Goal: Transaction & Acquisition: Purchase product/service

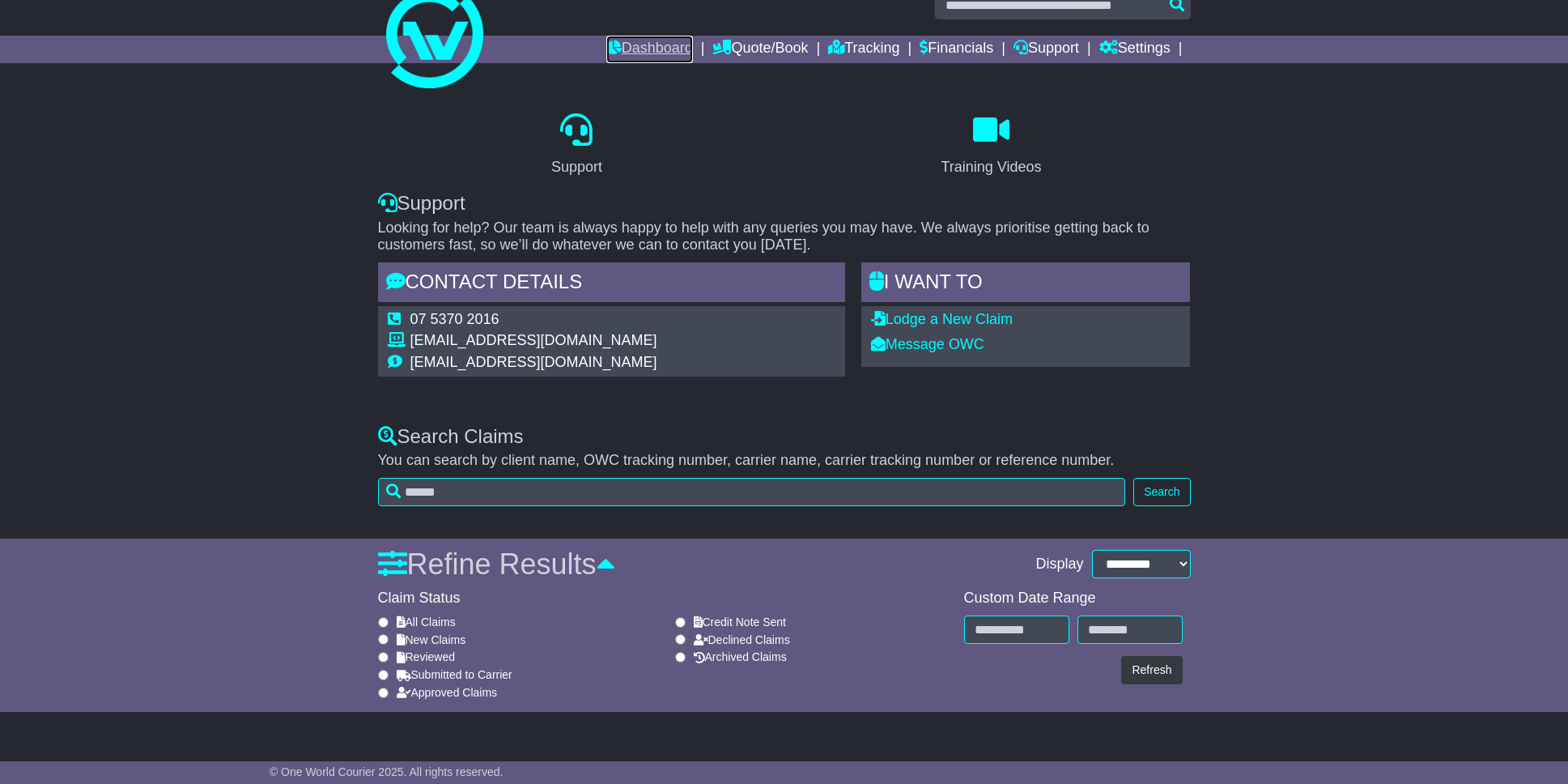
click at [633, 48] on link "Dashboard" at bounding box center [649, 49] width 87 height 28
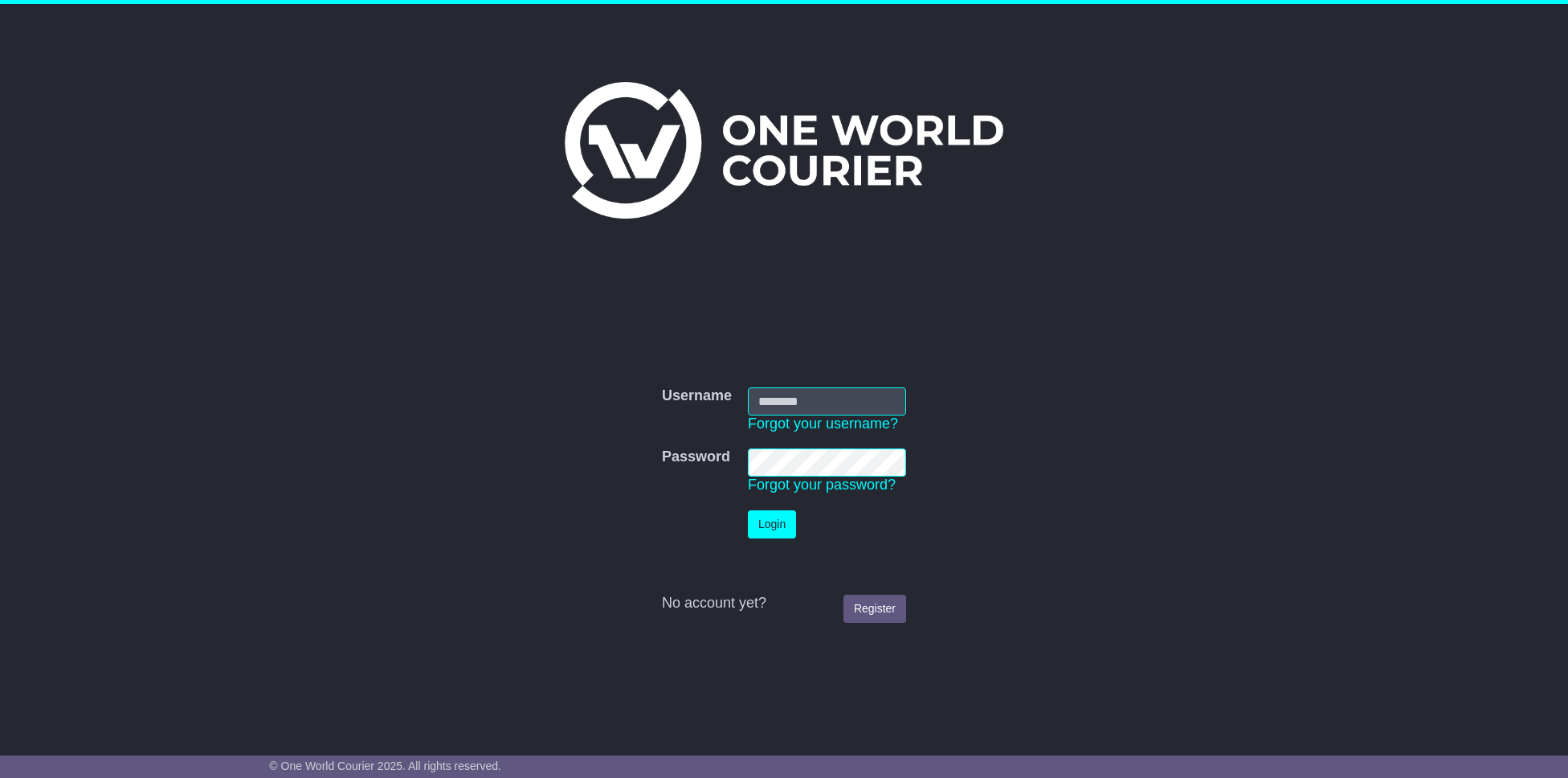
type input "**********"
click at [764, 531] on button "Login" at bounding box center [771, 524] width 48 height 28
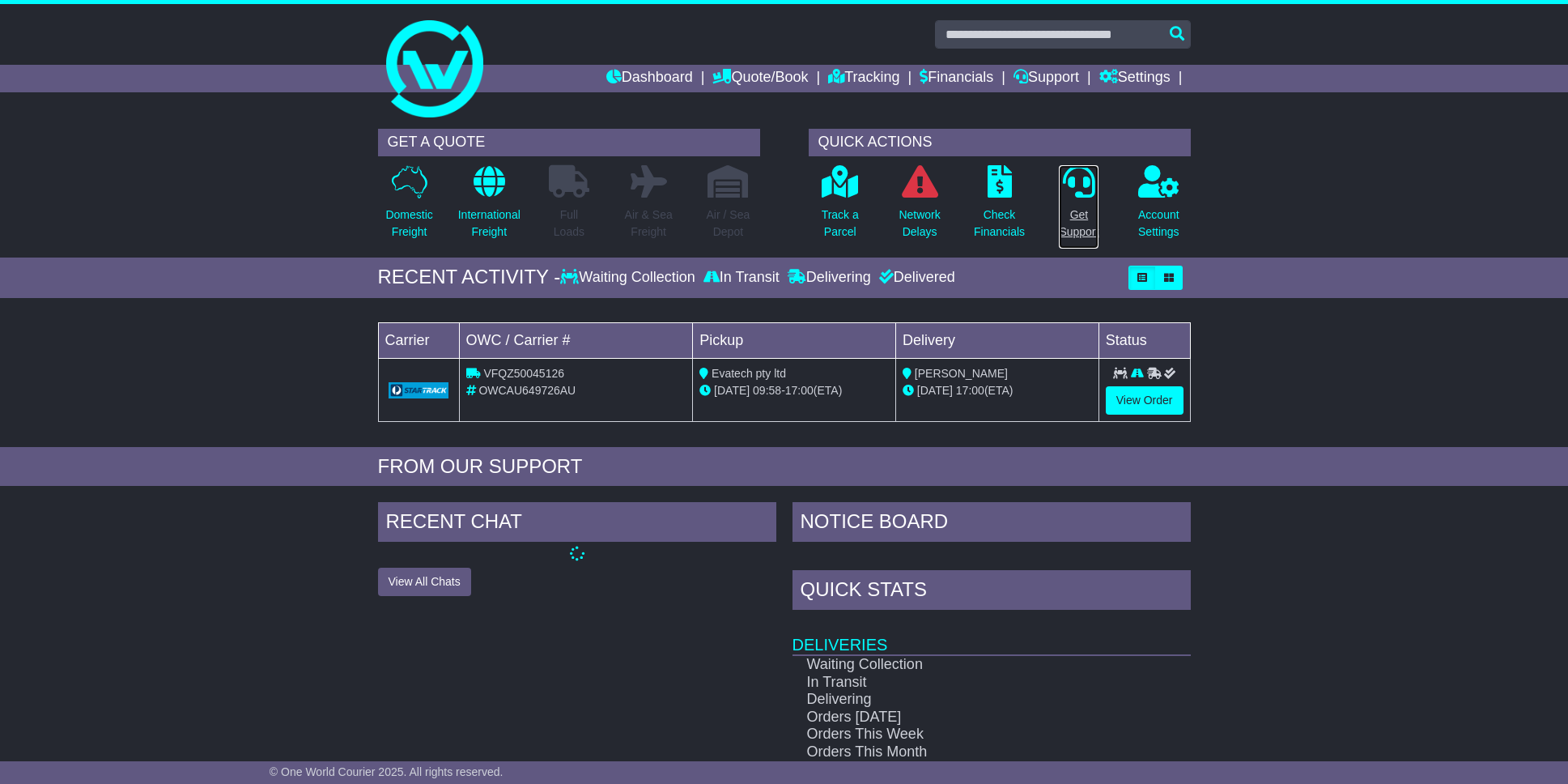
click at [1077, 225] on p "Get Support" at bounding box center [1079, 223] width 39 height 34
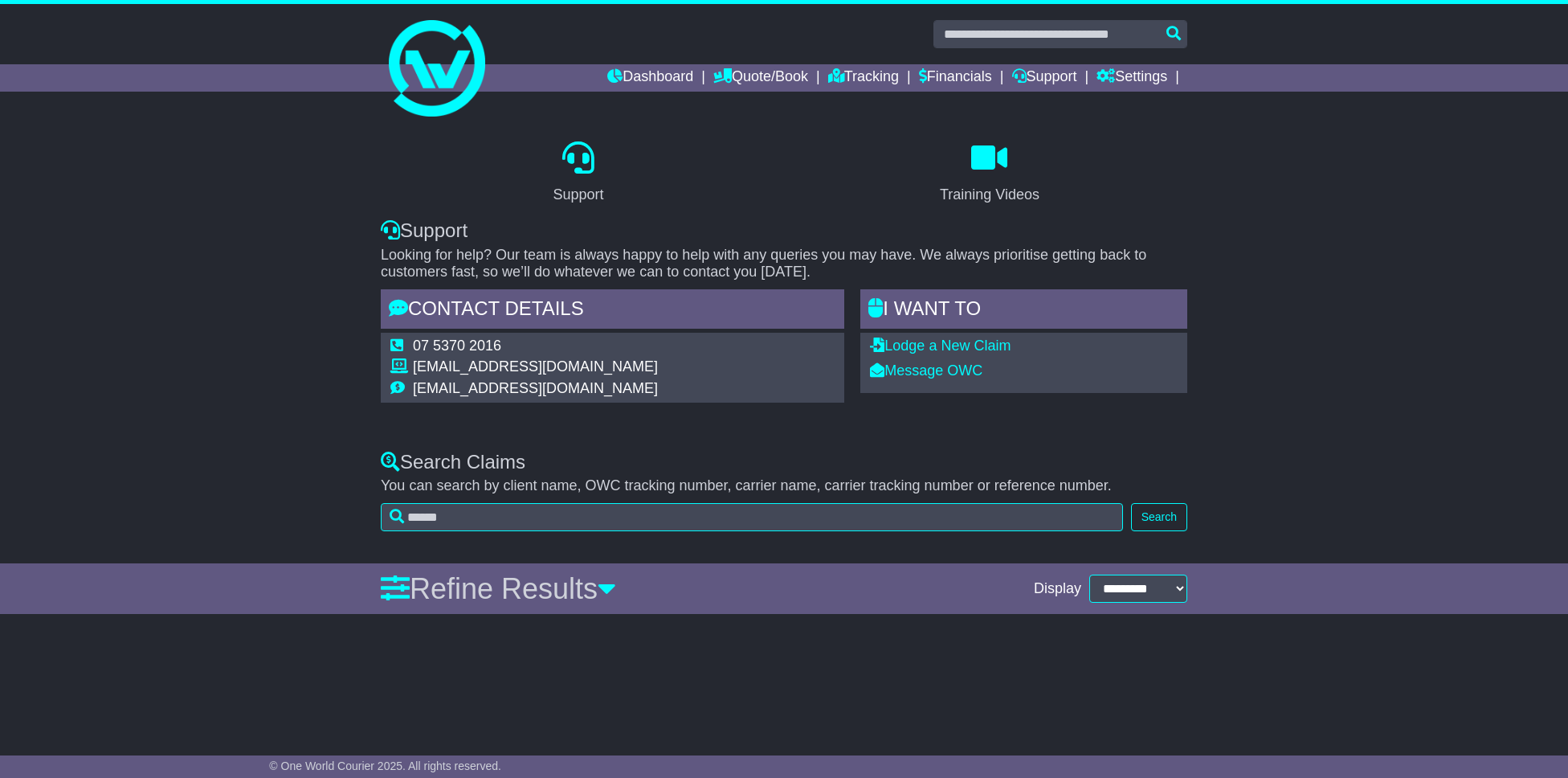
click at [466, 360] on td "support@oneworldcourier.com.au" at bounding box center [535, 369] width 245 height 21
click at [539, 367] on td "support@oneworldcourier.com.au" at bounding box center [535, 369] width 245 height 21
copy tbody "support@oneworldcourier.com.au"
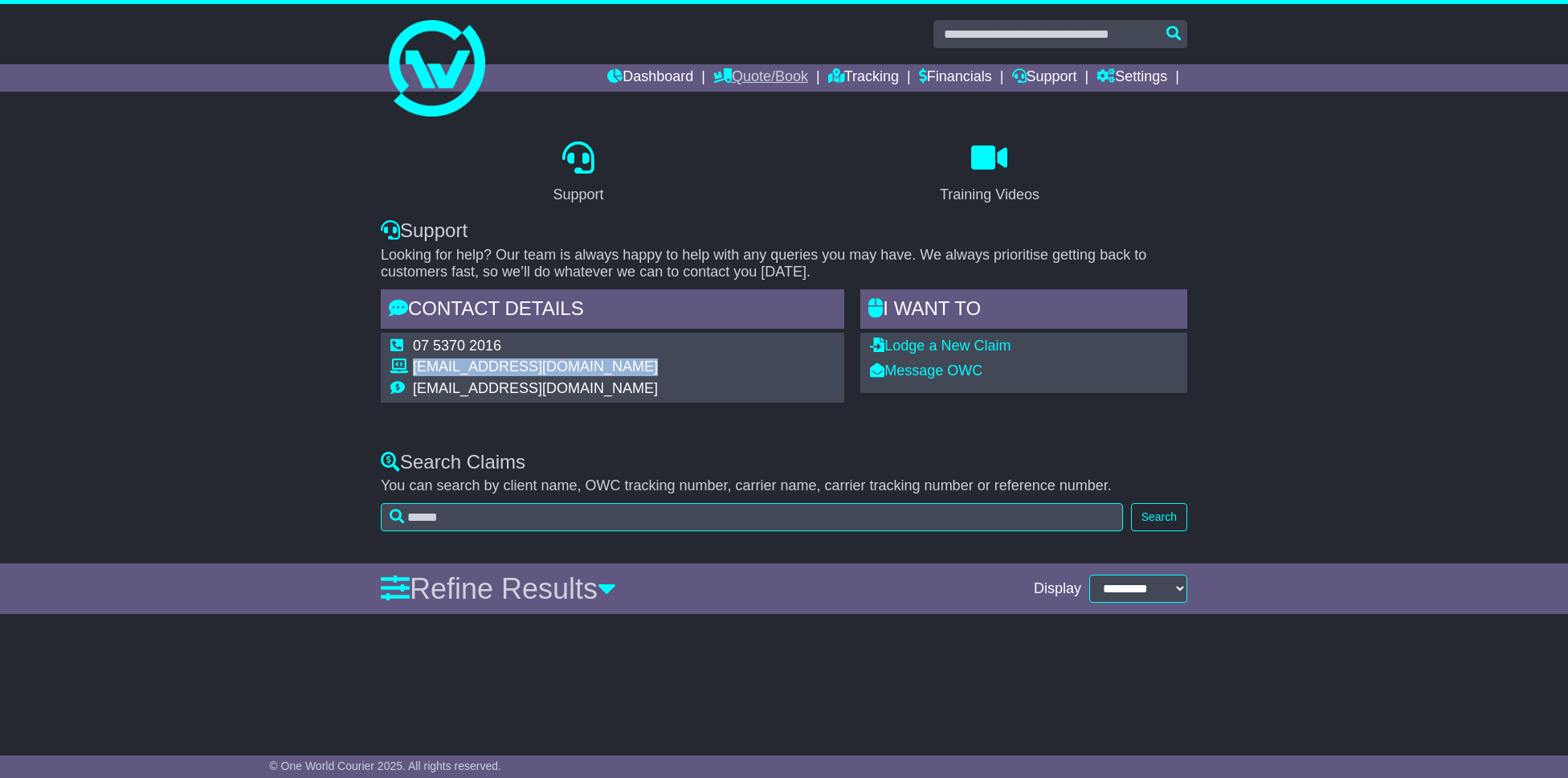
click at [747, 79] on link "Quote/Book" at bounding box center [760, 78] width 95 height 27
click at [743, 106] on link "Domestic" at bounding box center [778, 105] width 127 height 18
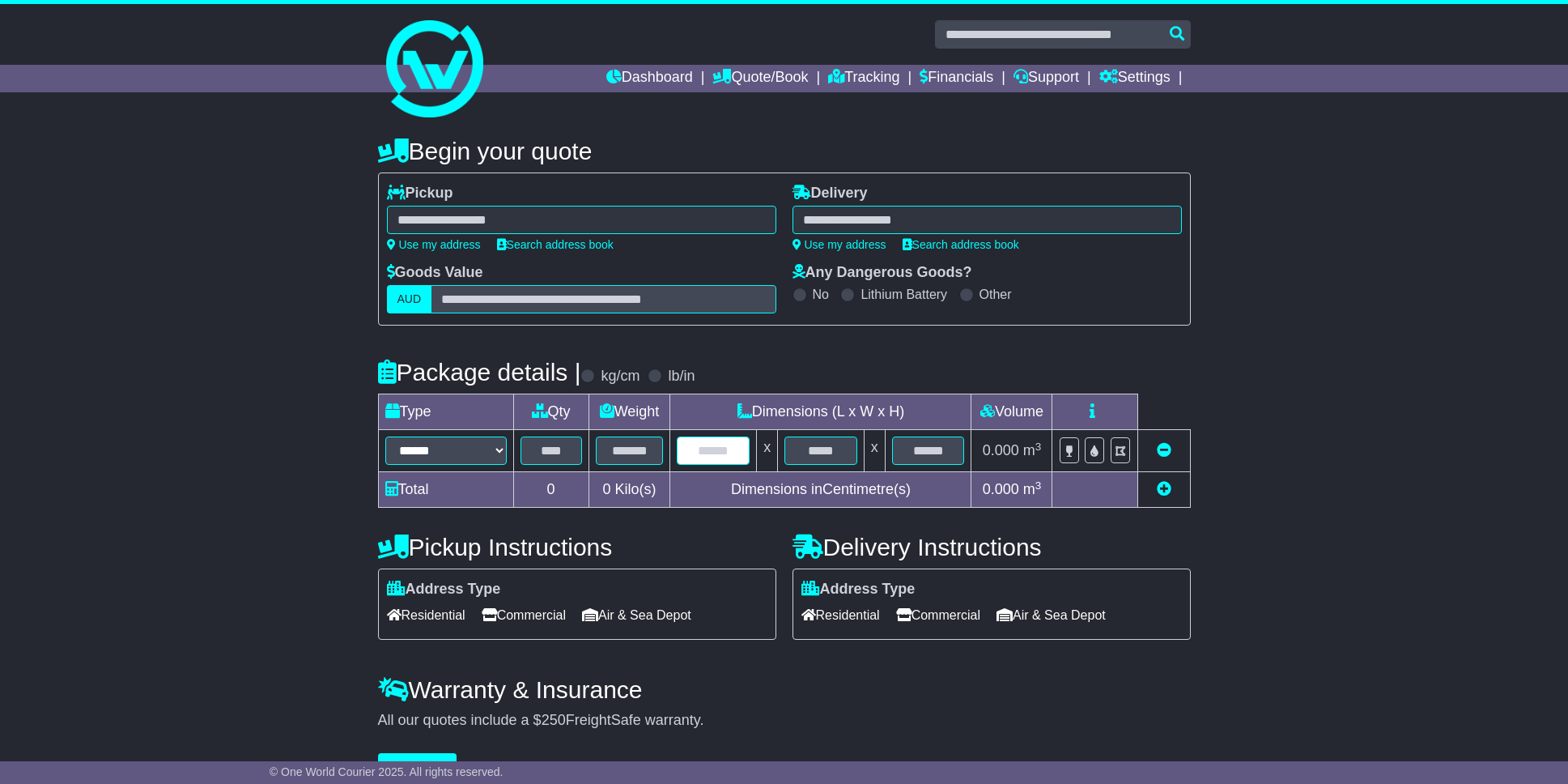
click at [700, 445] on input "text" at bounding box center [713, 451] width 73 height 29
type input "**"
click at [1368, 432] on div "**********" at bounding box center [784, 455] width 1568 height 669
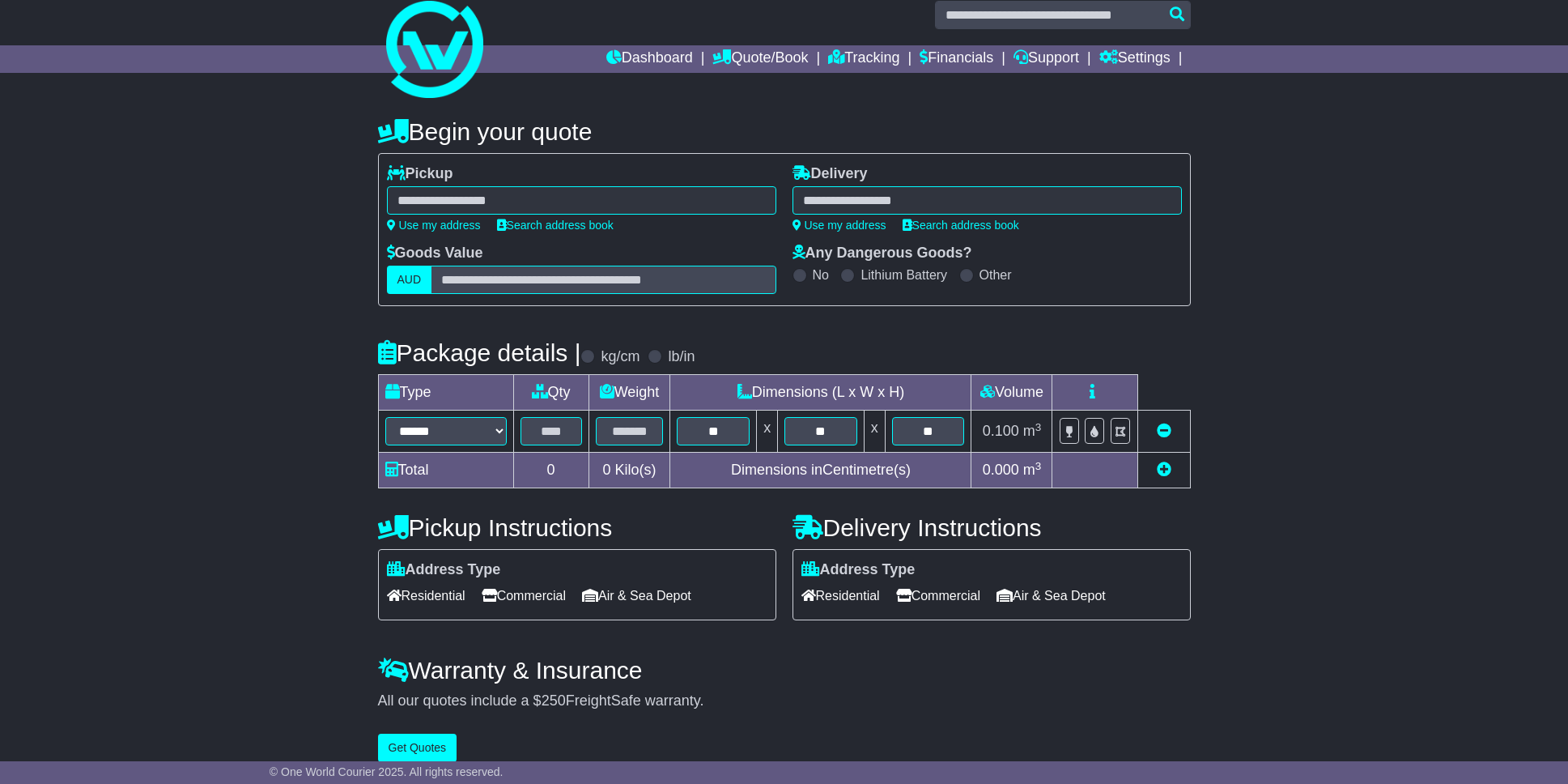
scroll to position [38, 0]
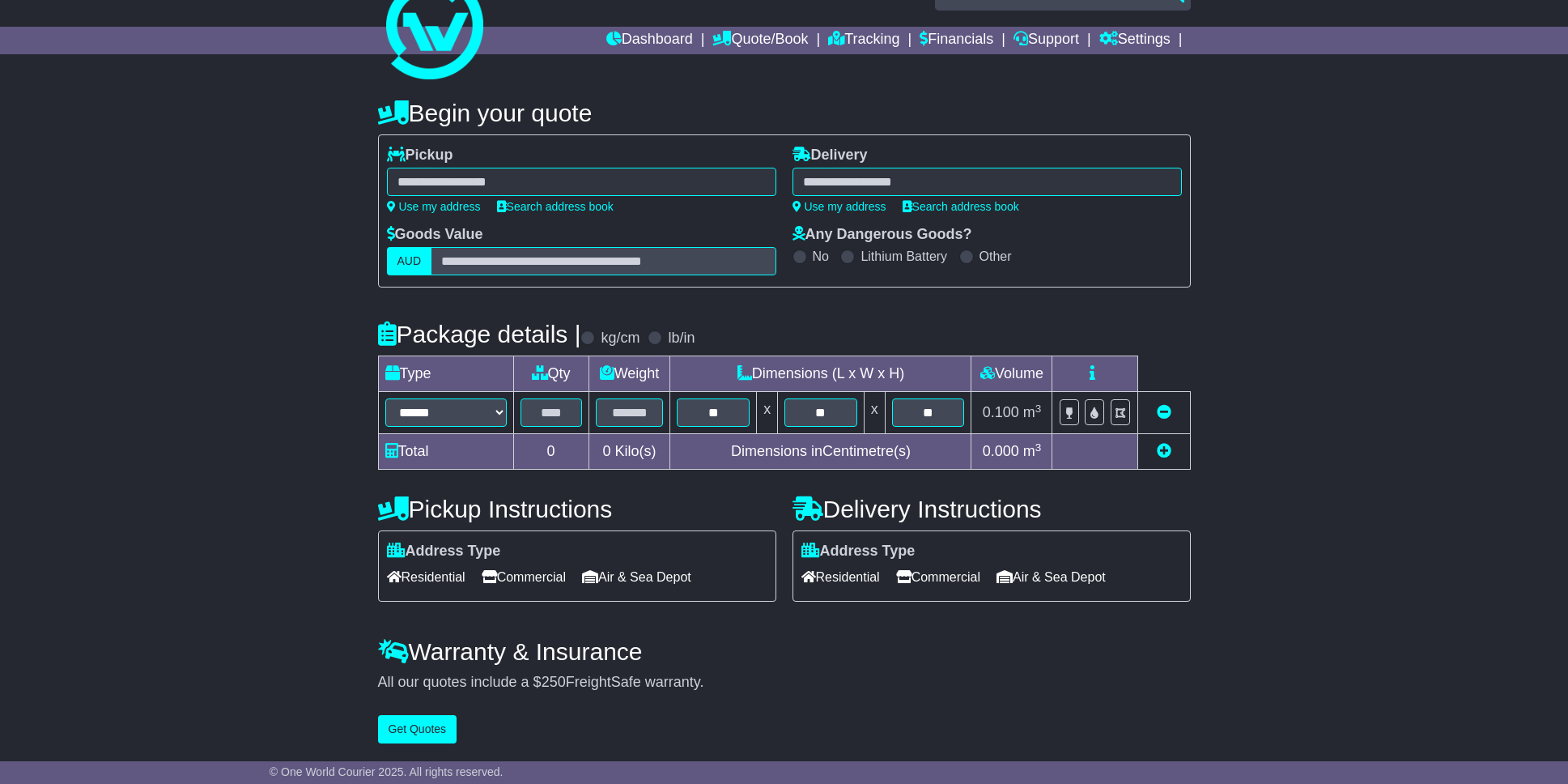
click at [849, 574] on span "Residential" at bounding box center [841, 577] width 79 height 26
click at [506, 574] on span "Commercial" at bounding box center [524, 577] width 85 height 26
click at [471, 184] on div at bounding box center [581, 181] width 390 height 29
click at [432, 206] on link "Use my address" at bounding box center [433, 206] width 93 height 13
type input "**********"
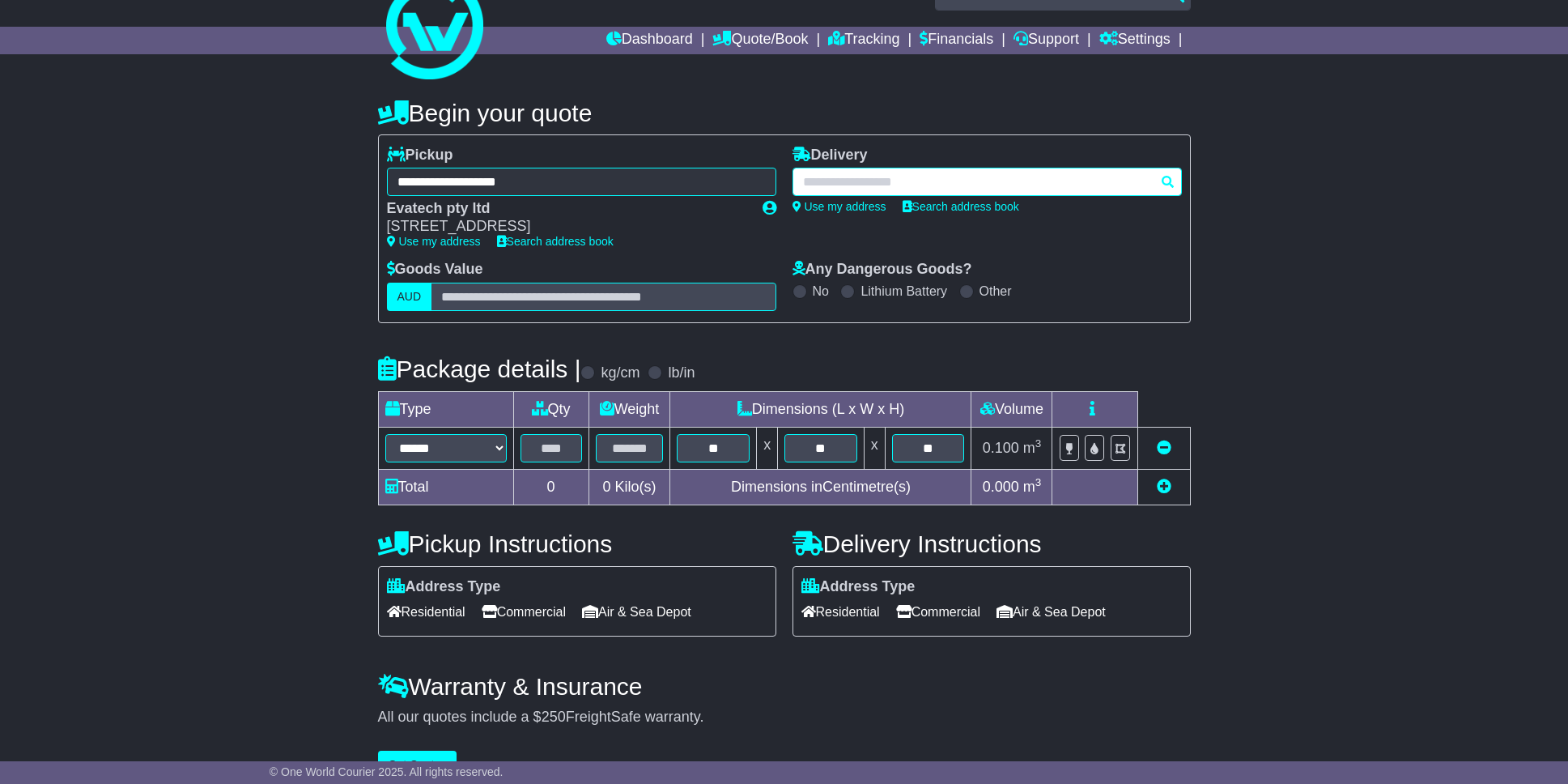
click at [876, 185] on div at bounding box center [988, 181] width 390 height 29
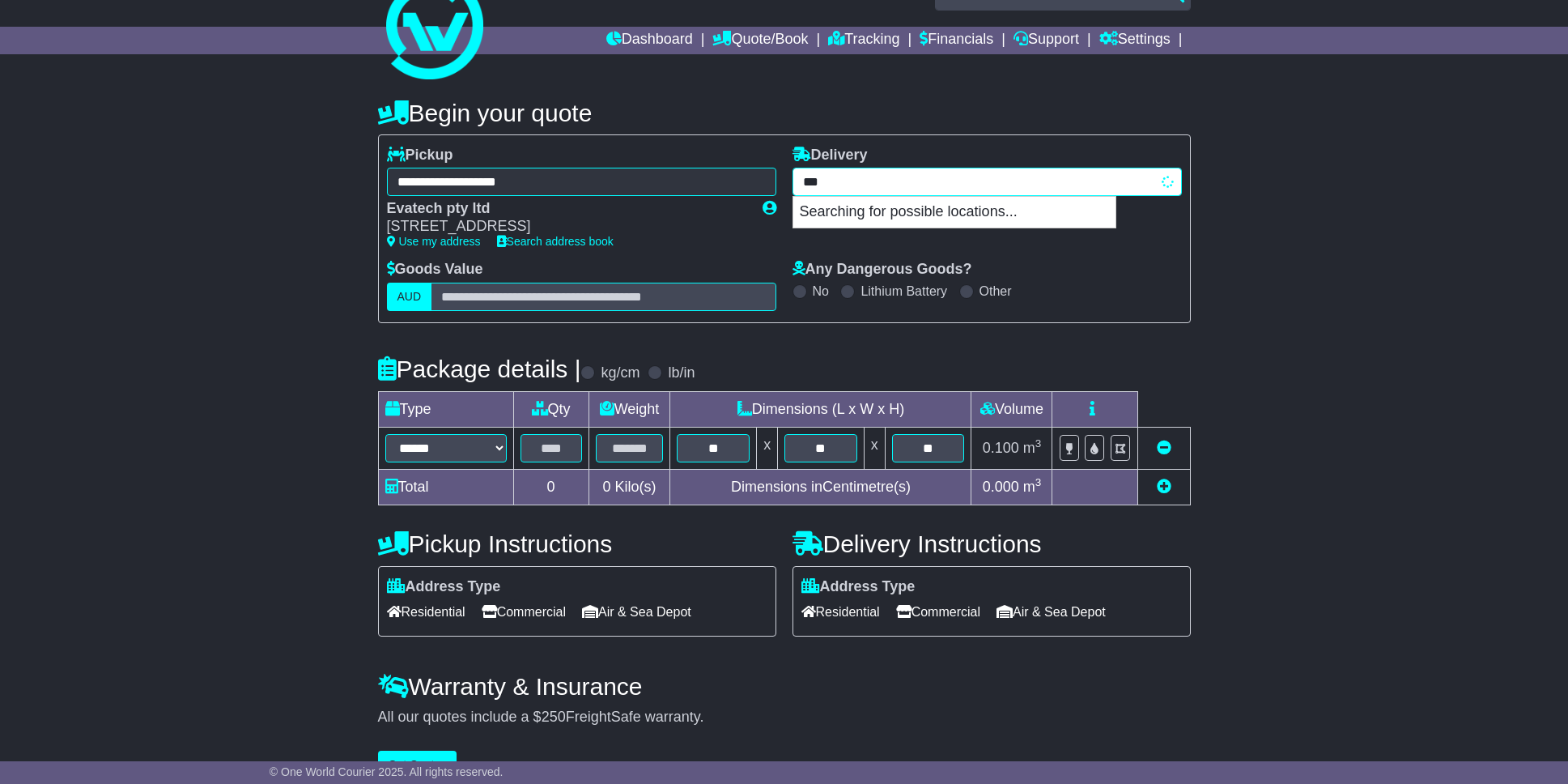
type input "****"
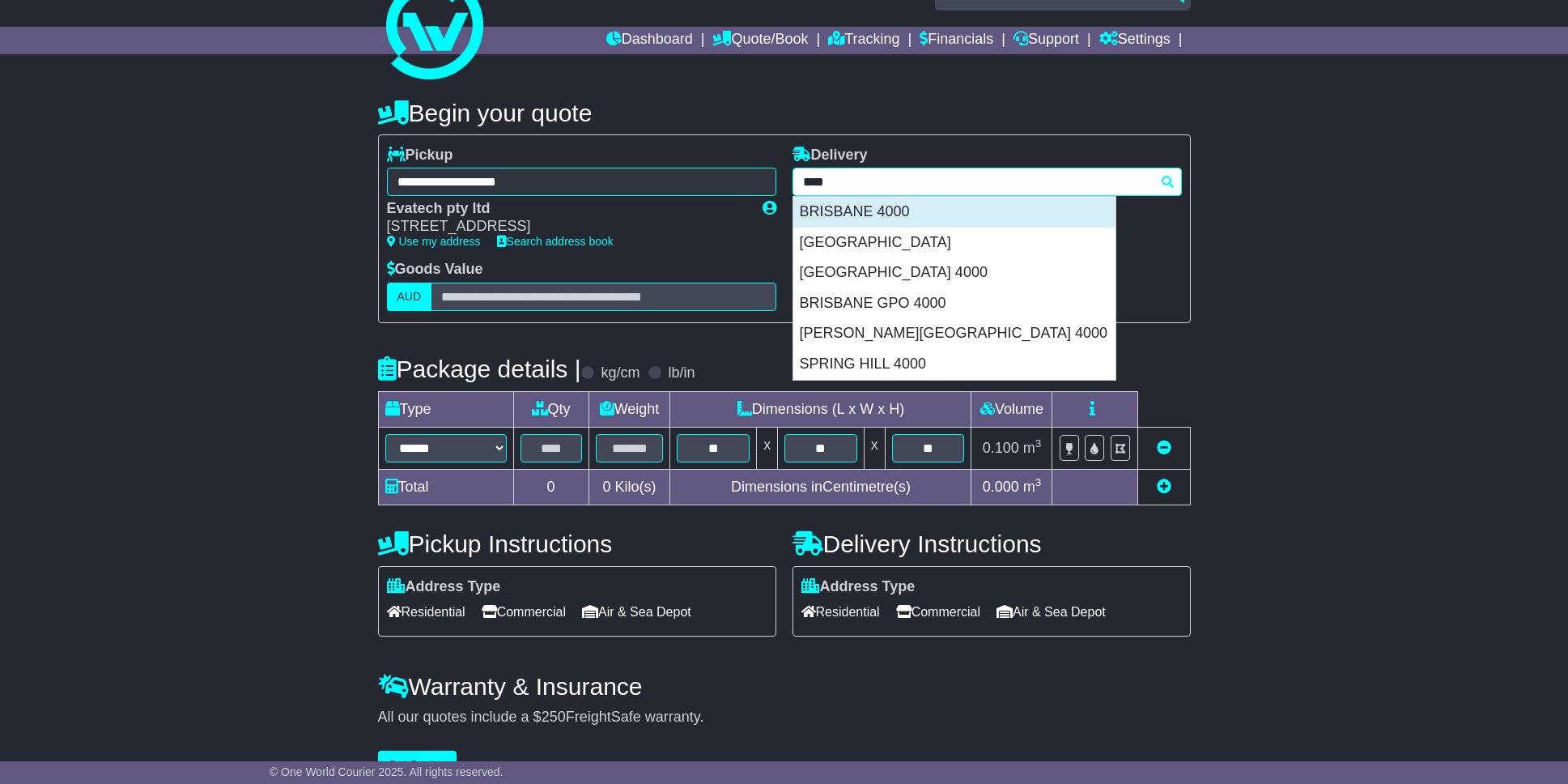
click at [882, 212] on div "BRISBANE 4000" at bounding box center [955, 211] width 323 height 30
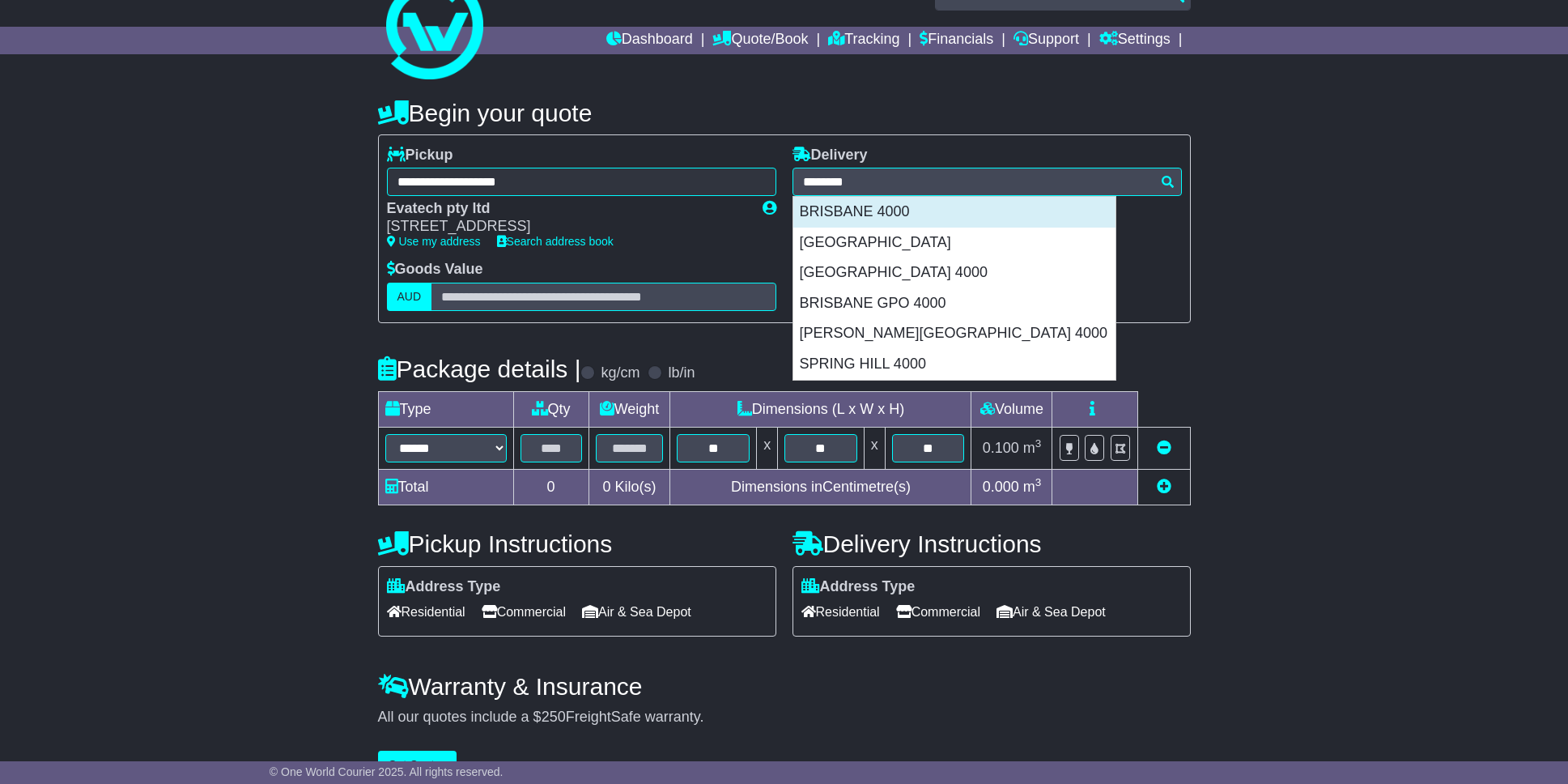
type input "**********"
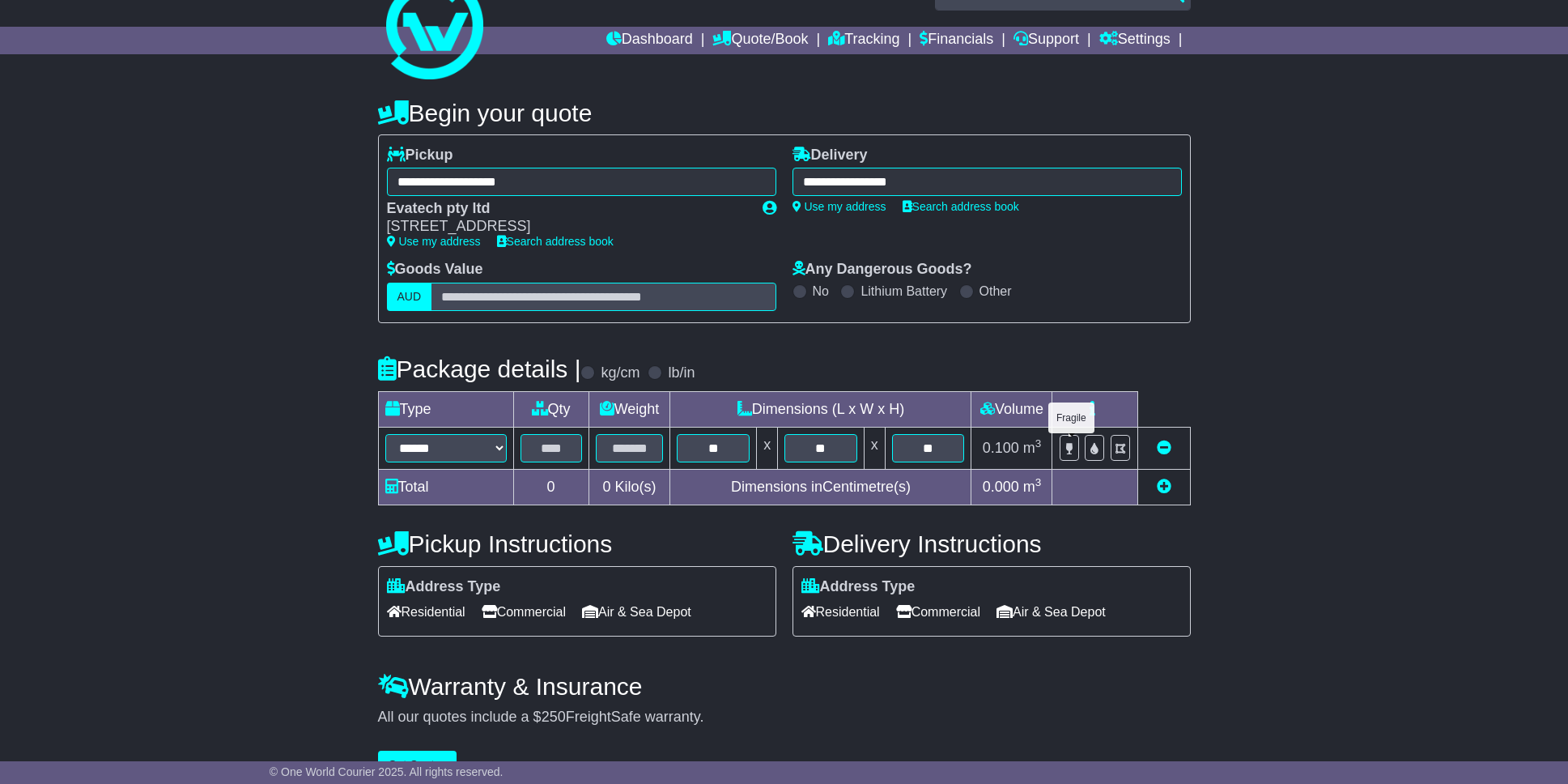
click at [1063, 447] on label at bounding box center [1069, 448] width 20 height 26
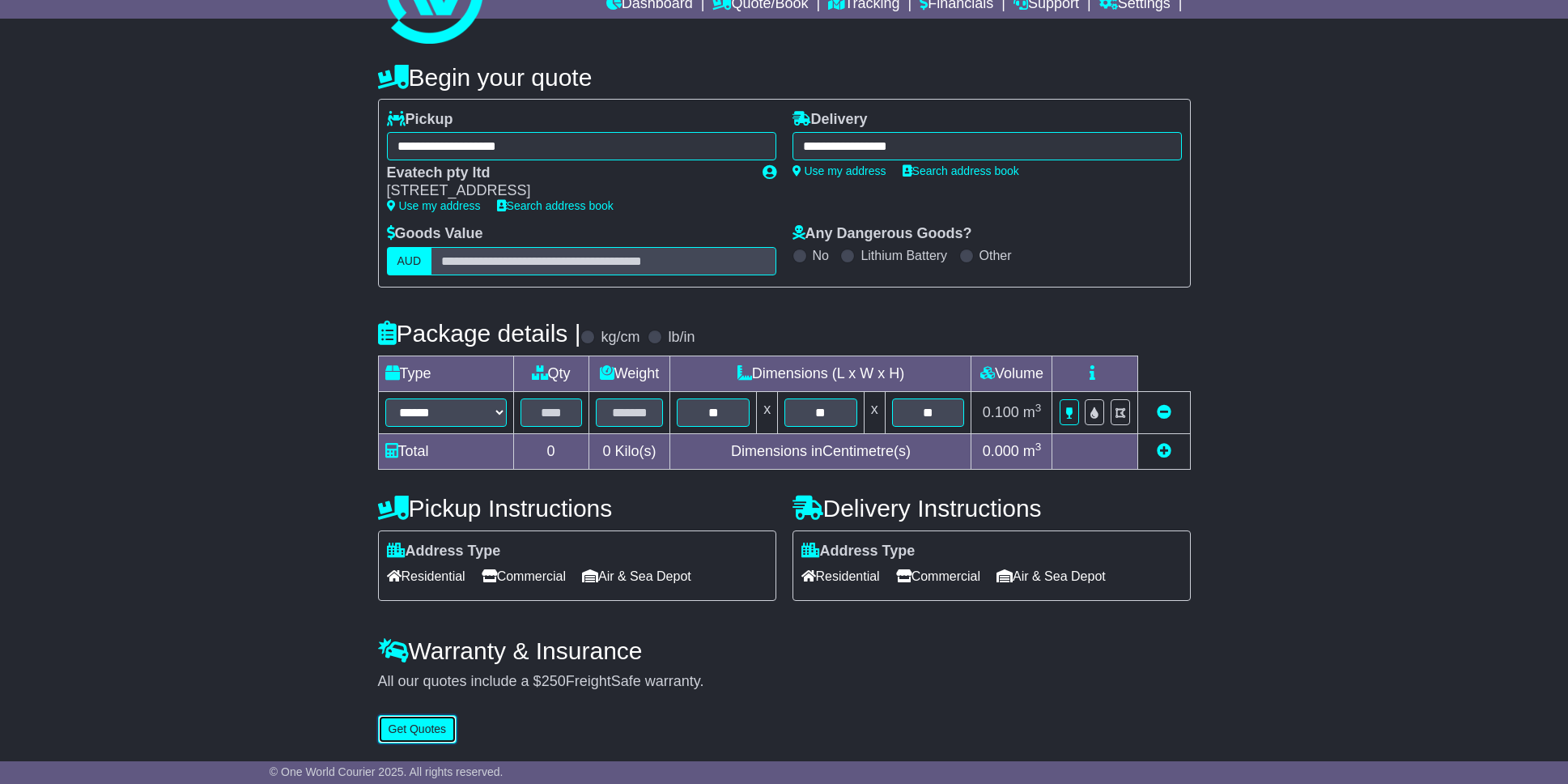
click at [426, 728] on button "Get Quotes" at bounding box center [417, 729] width 80 height 29
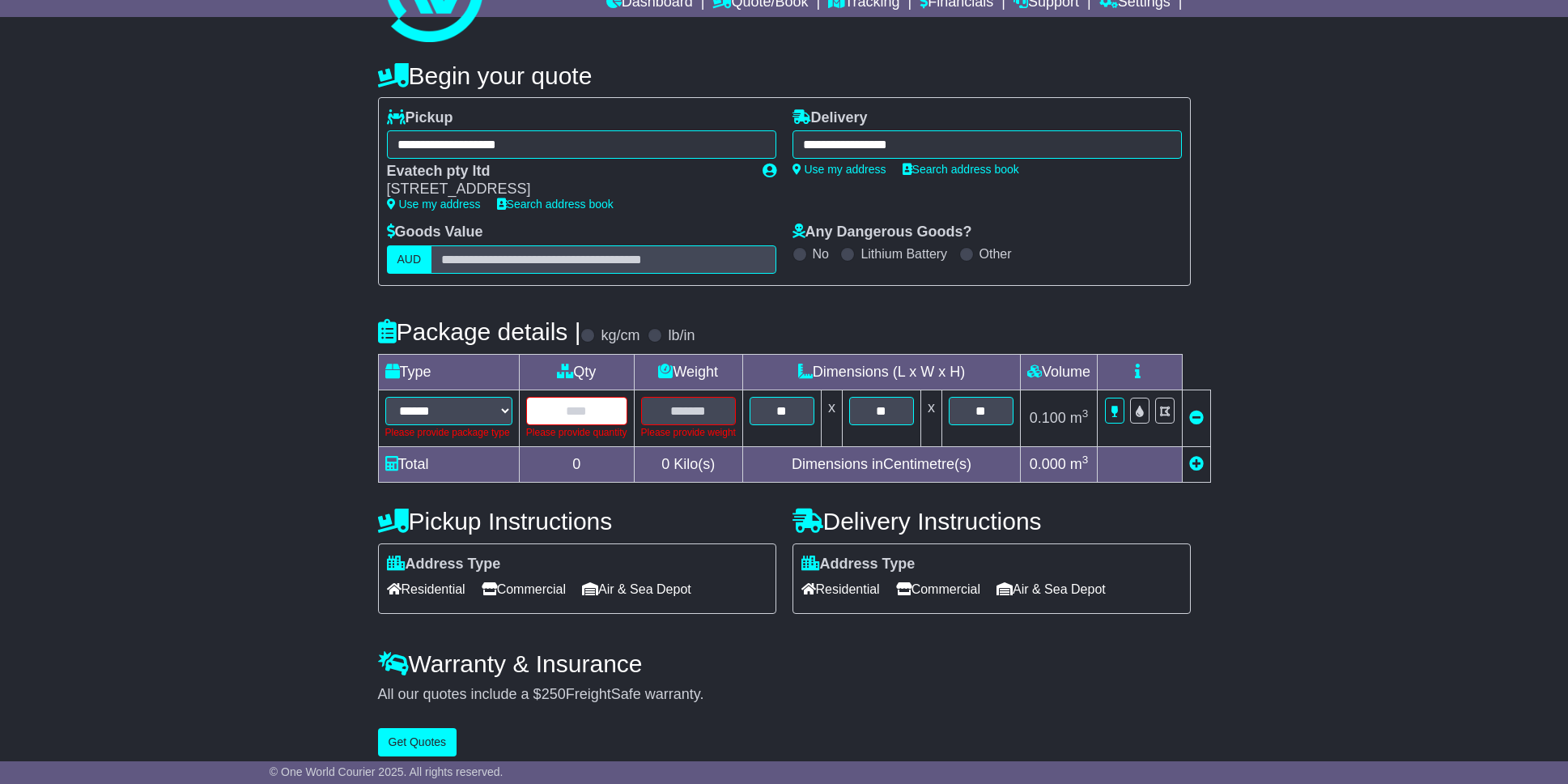
click at [574, 409] on input "text" at bounding box center [576, 410] width 101 height 29
type input "*"
click at [459, 406] on select "****** ****** *** ******** ***** **** **** ****** *** *******" at bounding box center [449, 410] width 127 height 29
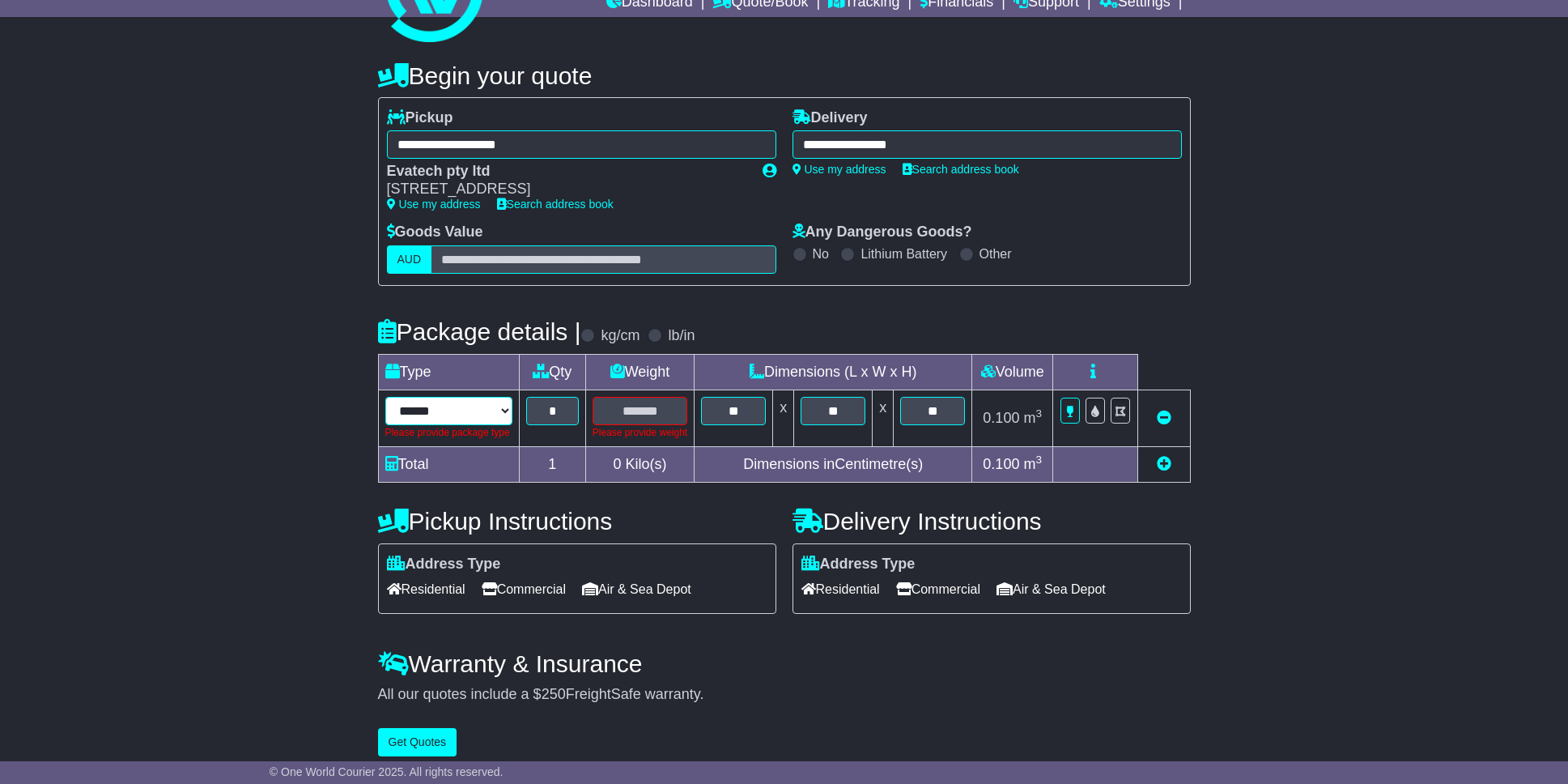
select select "*****"
click at [386, 396] on select "****** ****** *** ******** ***** **** **** ****** *** *******" at bounding box center [449, 410] width 127 height 29
click at [625, 409] on input "text" at bounding box center [635, 410] width 95 height 29
type input "**"
click at [440, 739] on button "Get Quotes" at bounding box center [417, 742] width 80 height 29
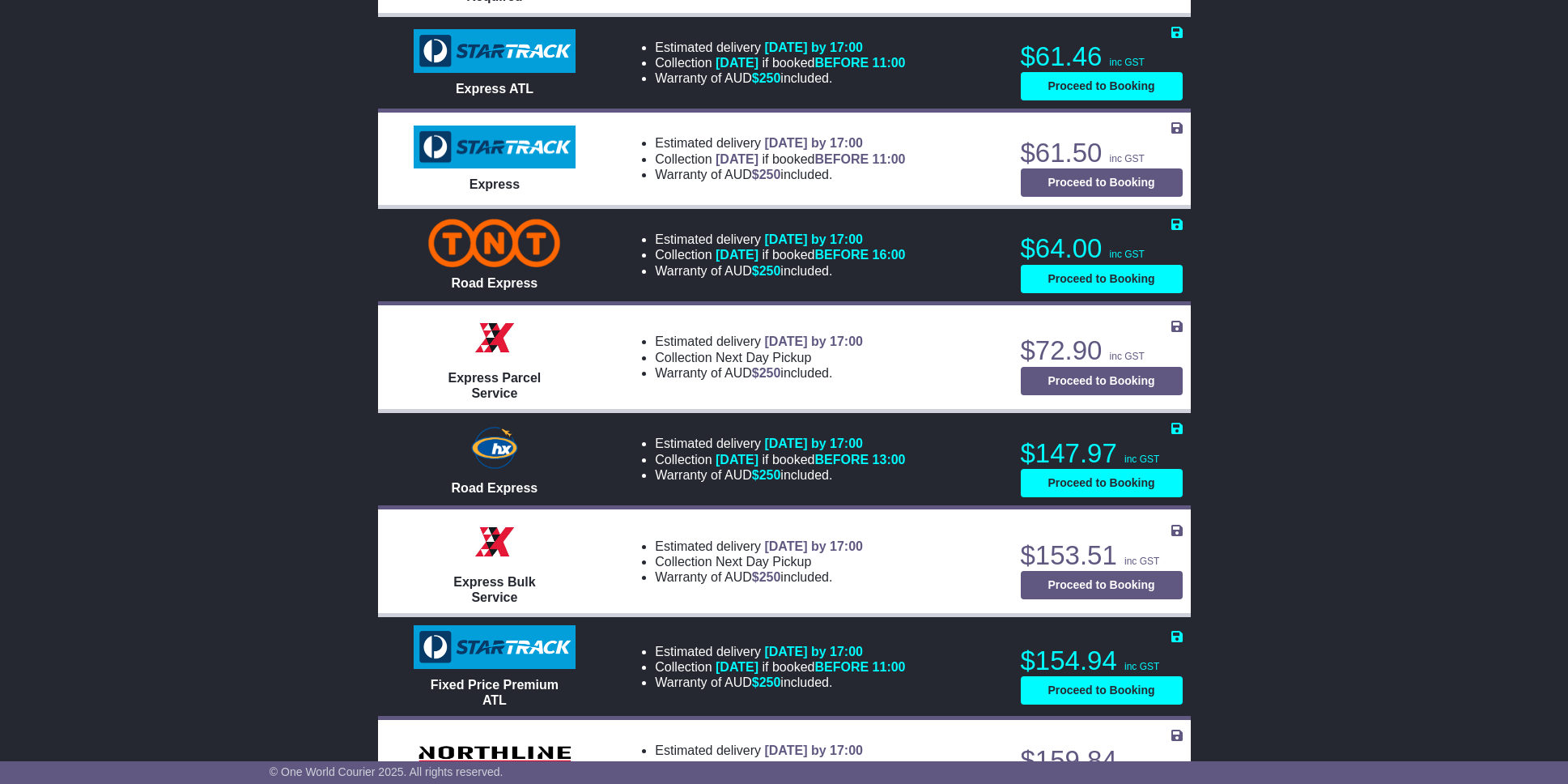
scroll to position [1133, 0]
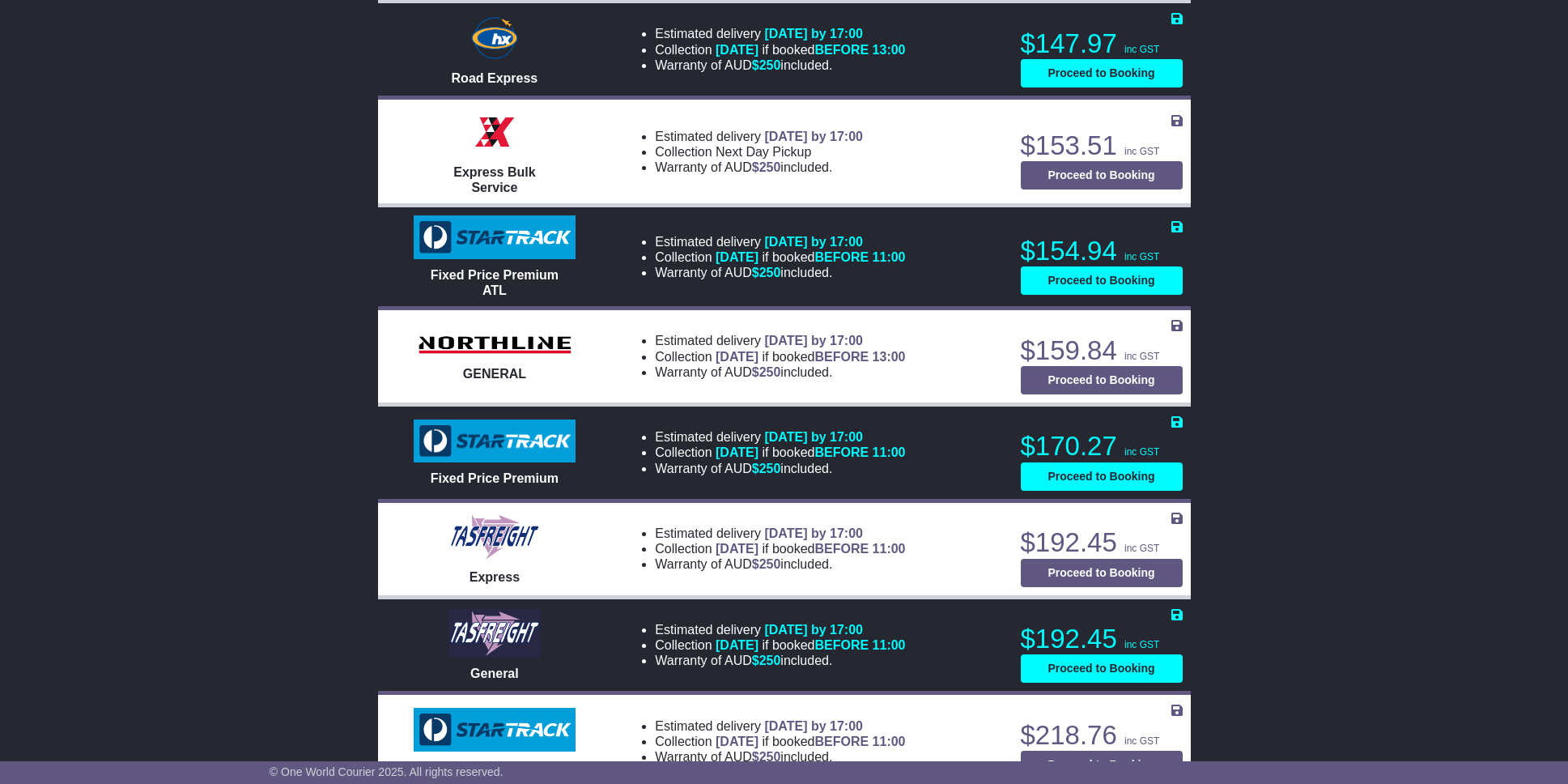
drag, startPoint x: 1328, startPoint y: 574, endPoint x: 1318, endPoint y: 436, distance: 138.4
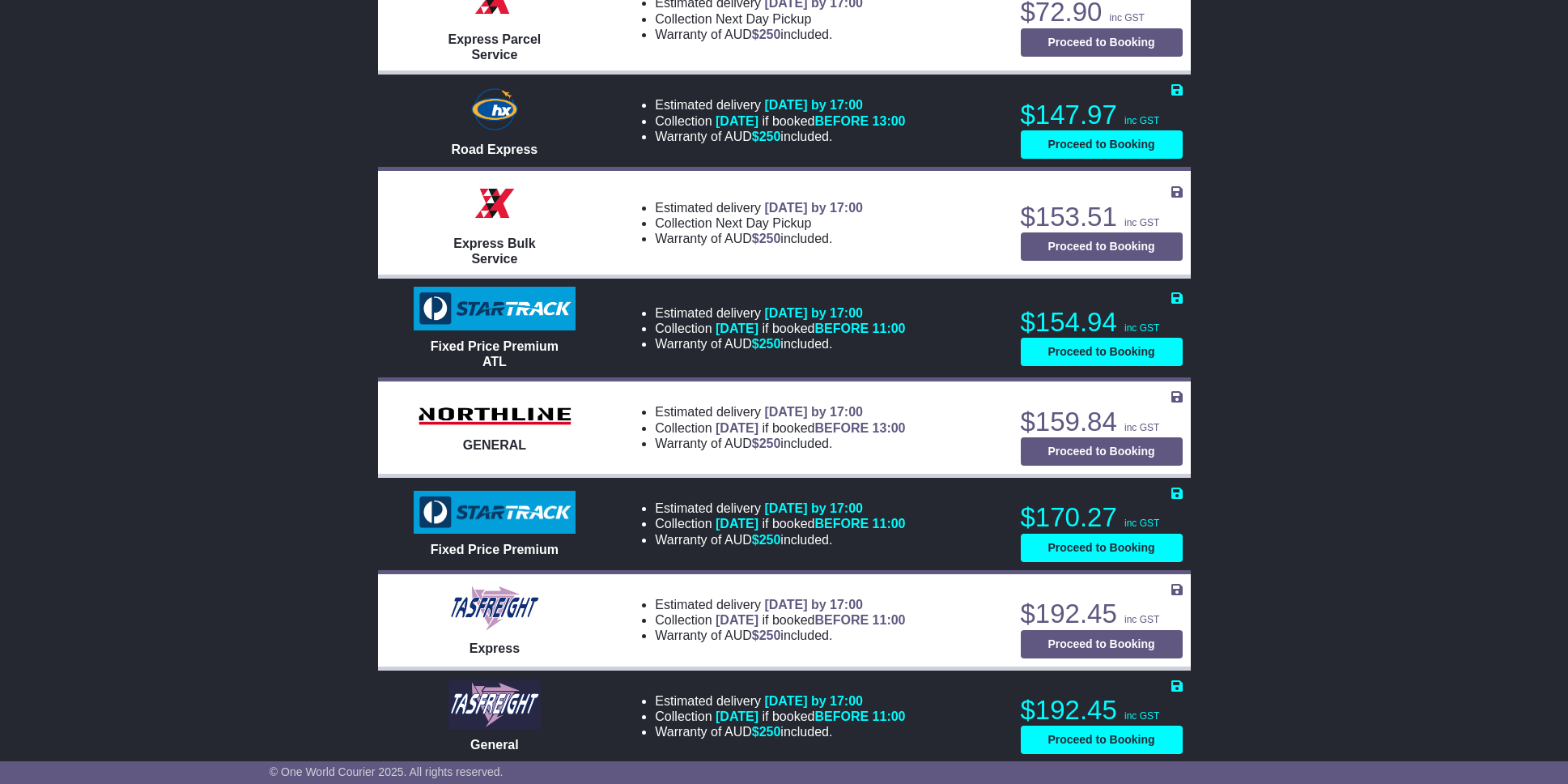
scroll to position [1678, 0]
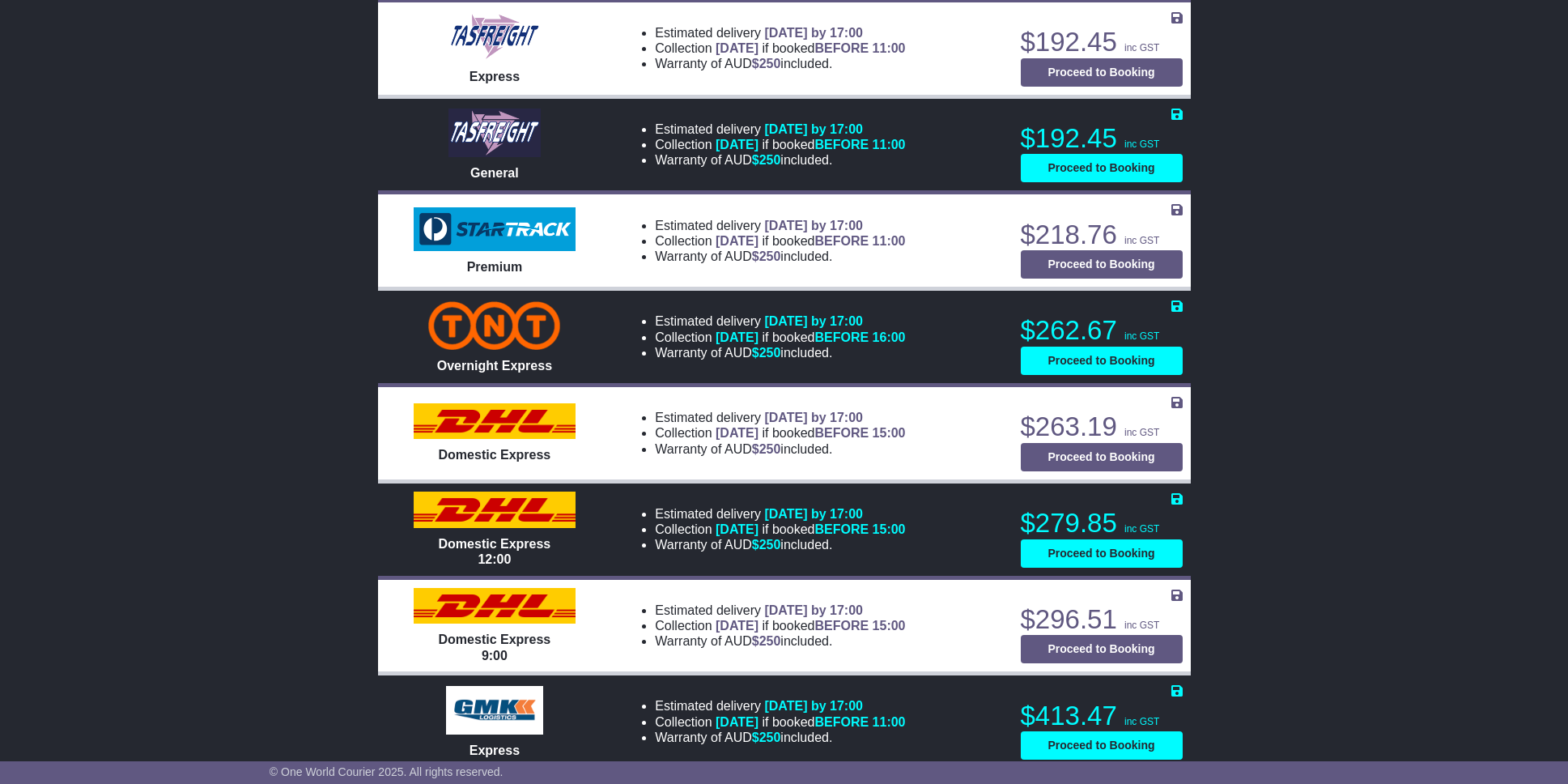
drag, startPoint x: 1317, startPoint y: 299, endPoint x: 1258, endPoint y: 547, distance: 254.9
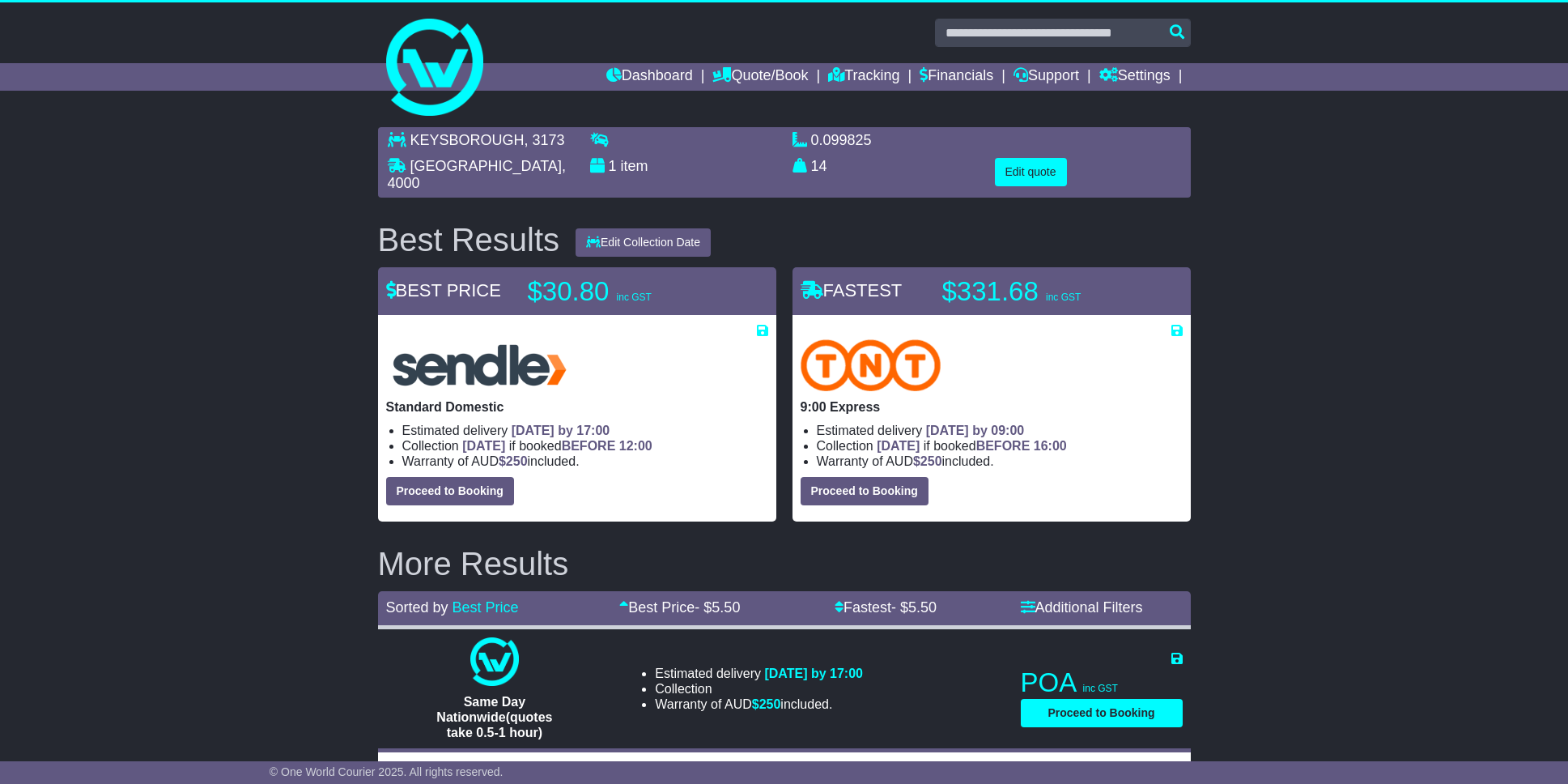
scroll to position [0, 0]
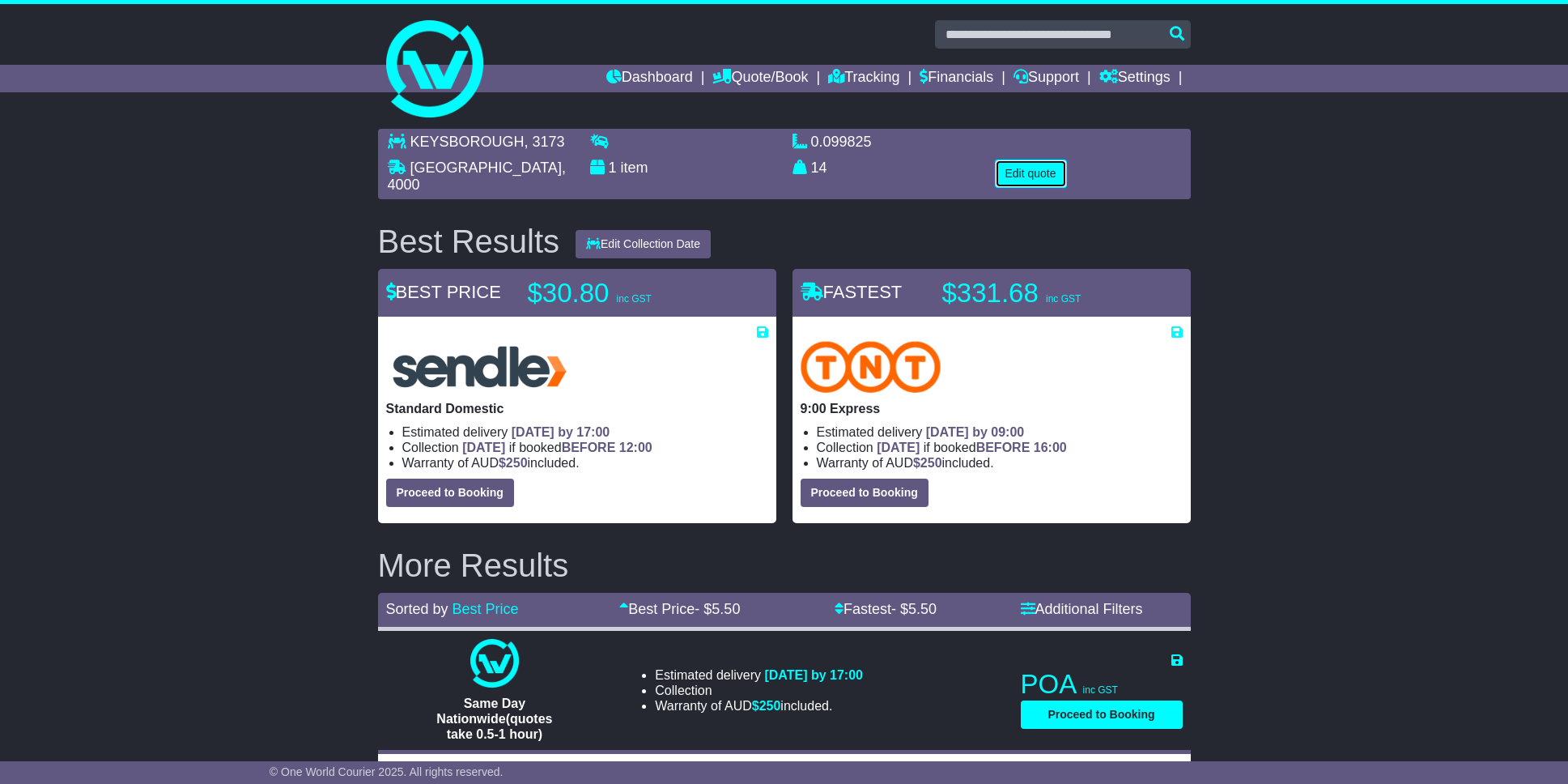
click at [1028, 171] on button "Edit quote" at bounding box center [1031, 173] width 72 height 29
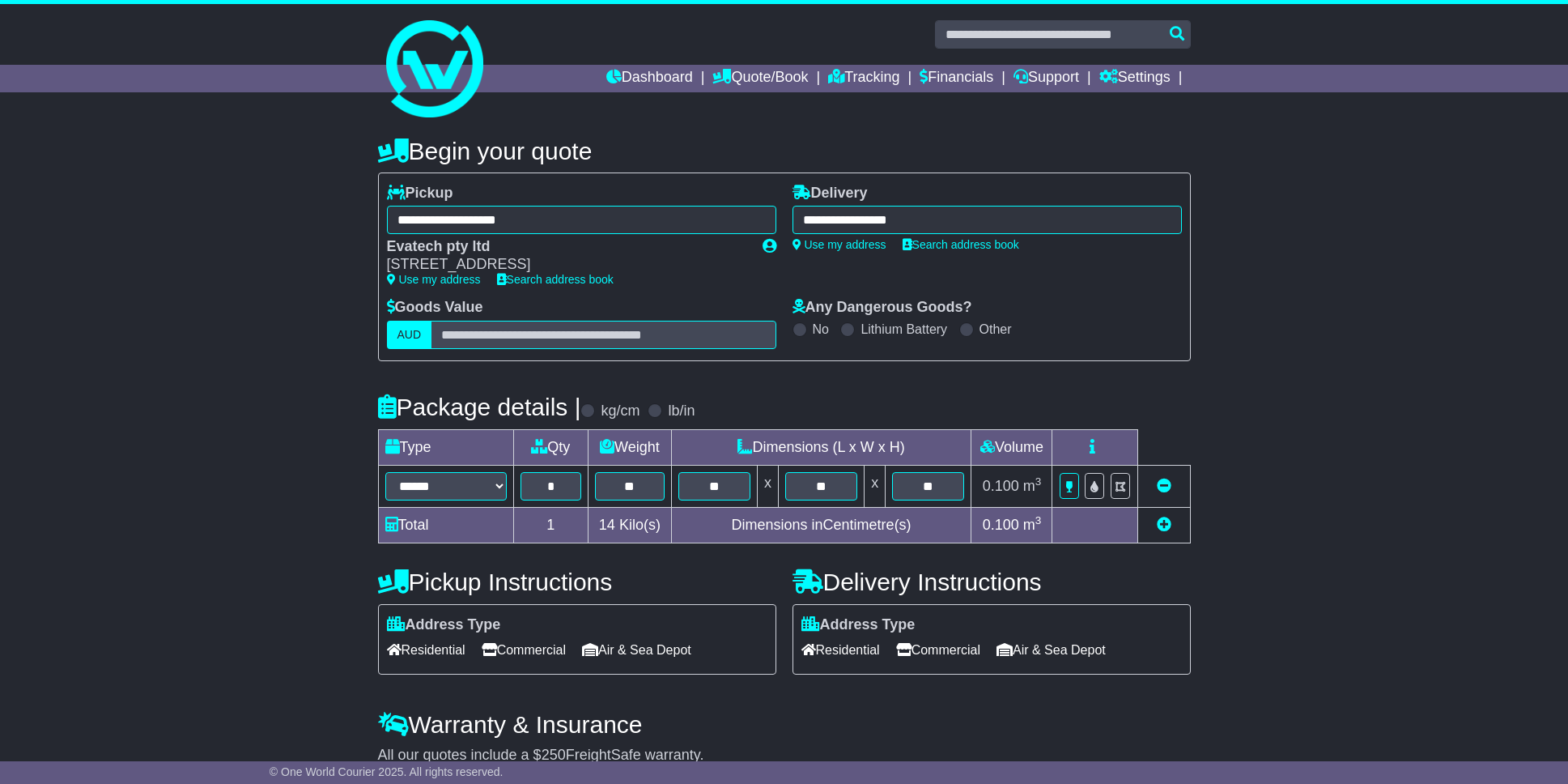
click at [977, 222] on div "**********" at bounding box center [988, 219] width 390 height 29
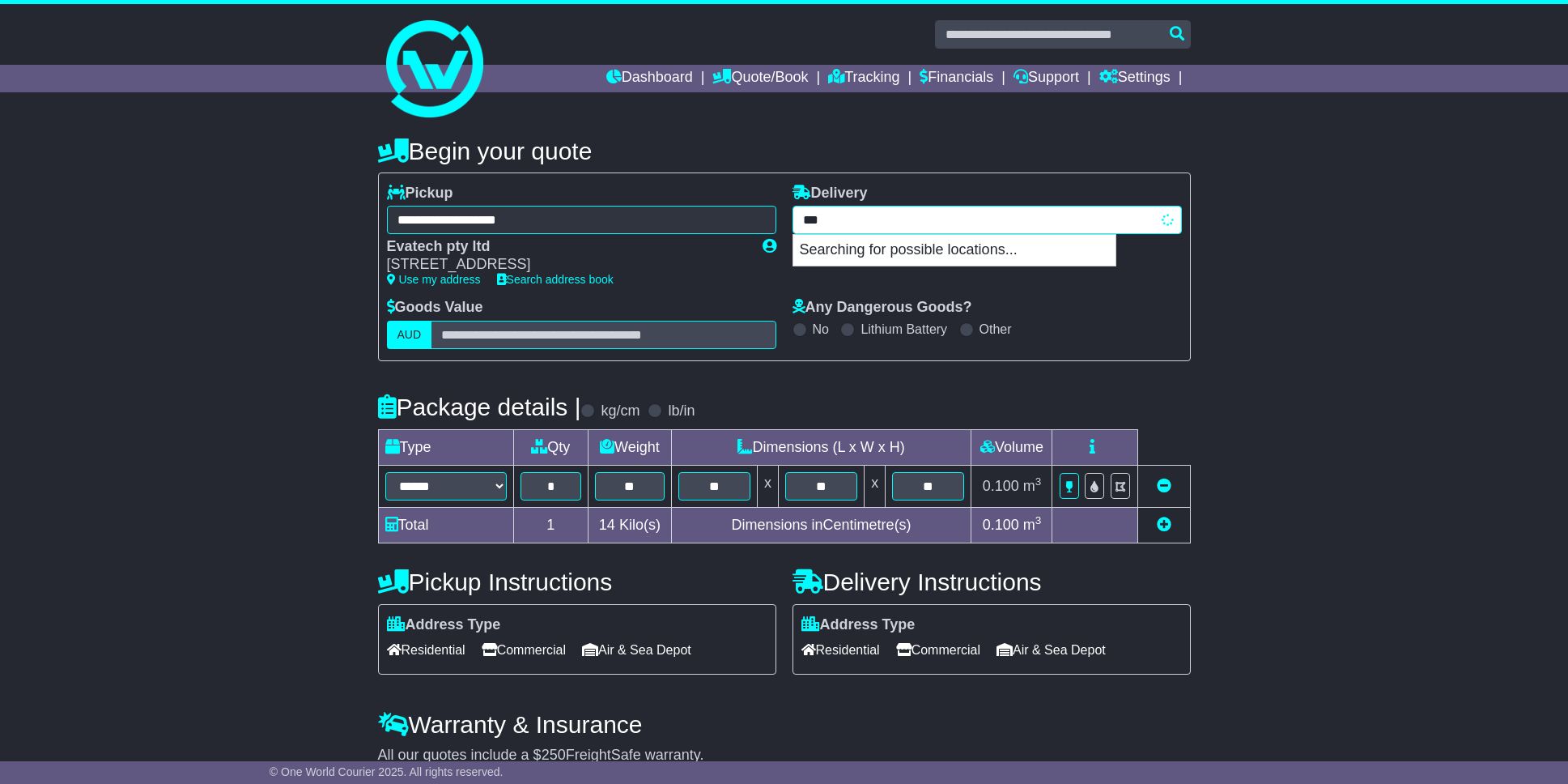
type input "****"
click at [891, 246] on div "MELBOURNE 3000" at bounding box center [955, 250] width 323 height 30
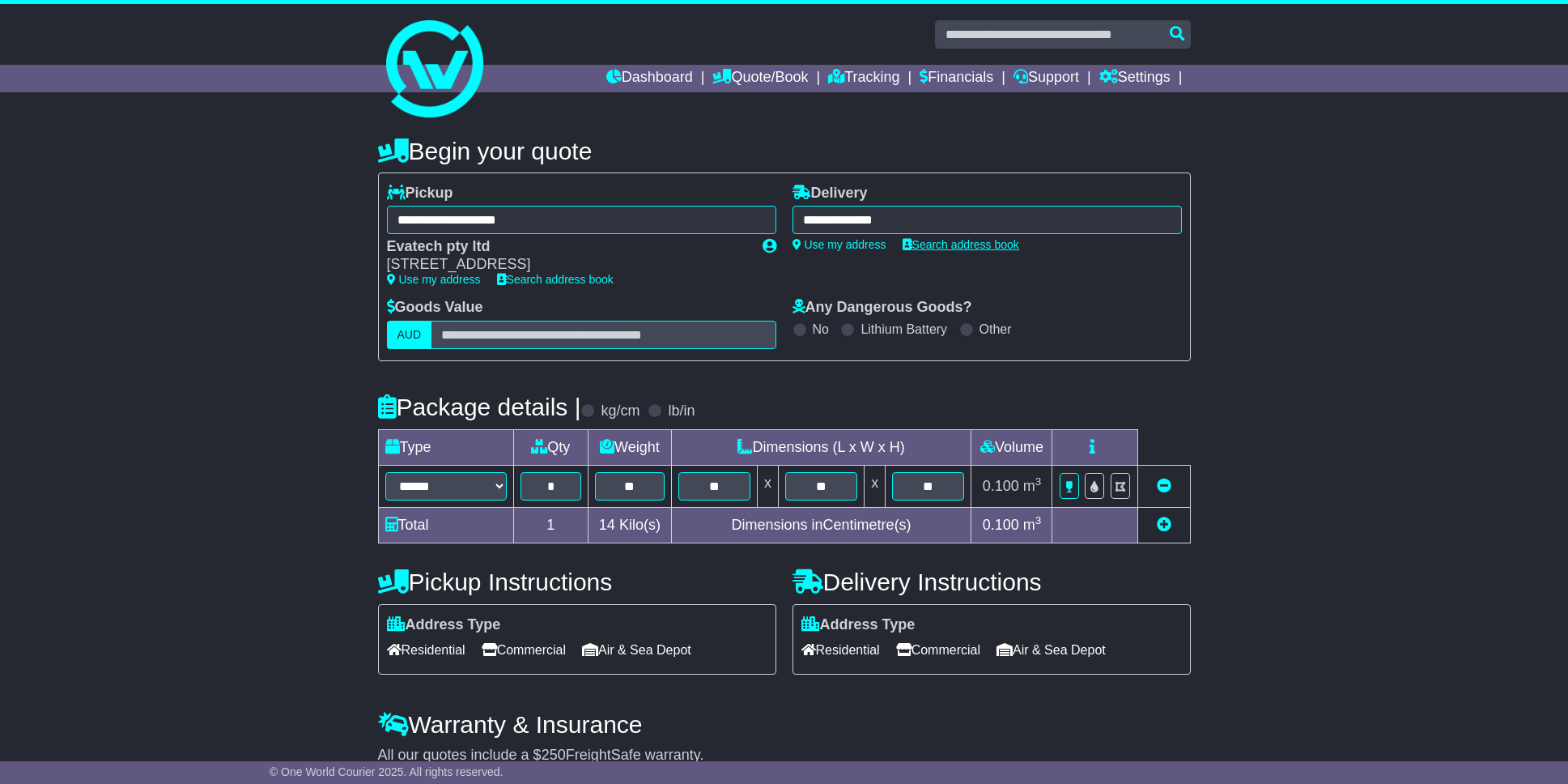
type input "**********"
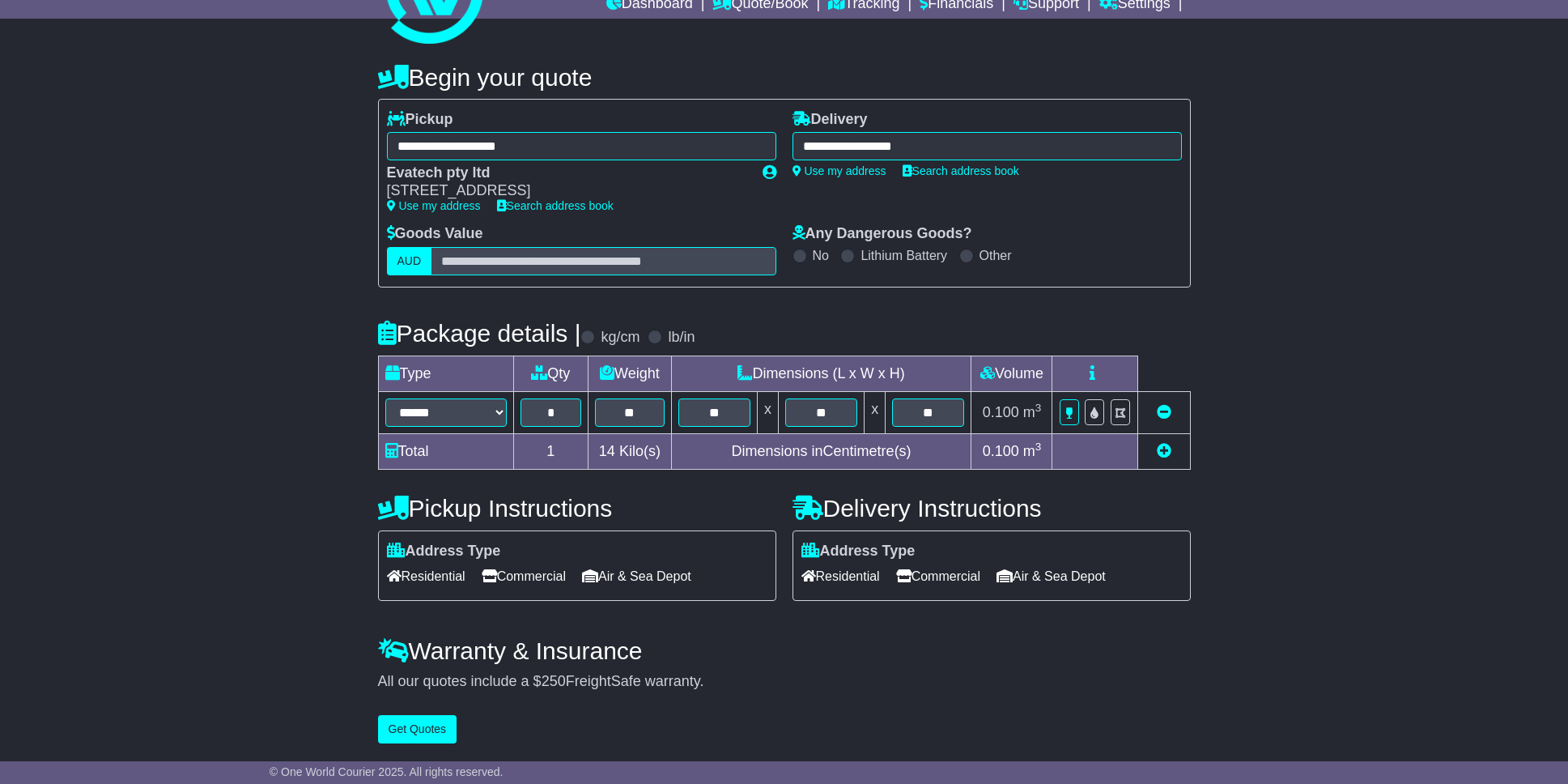
drag, startPoint x: 1323, startPoint y: 522, endPoint x: 1316, endPoint y: 556, distance: 34.7
click at [413, 730] on button "Get Quotes" at bounding box center [417, 729] width 80 height 29
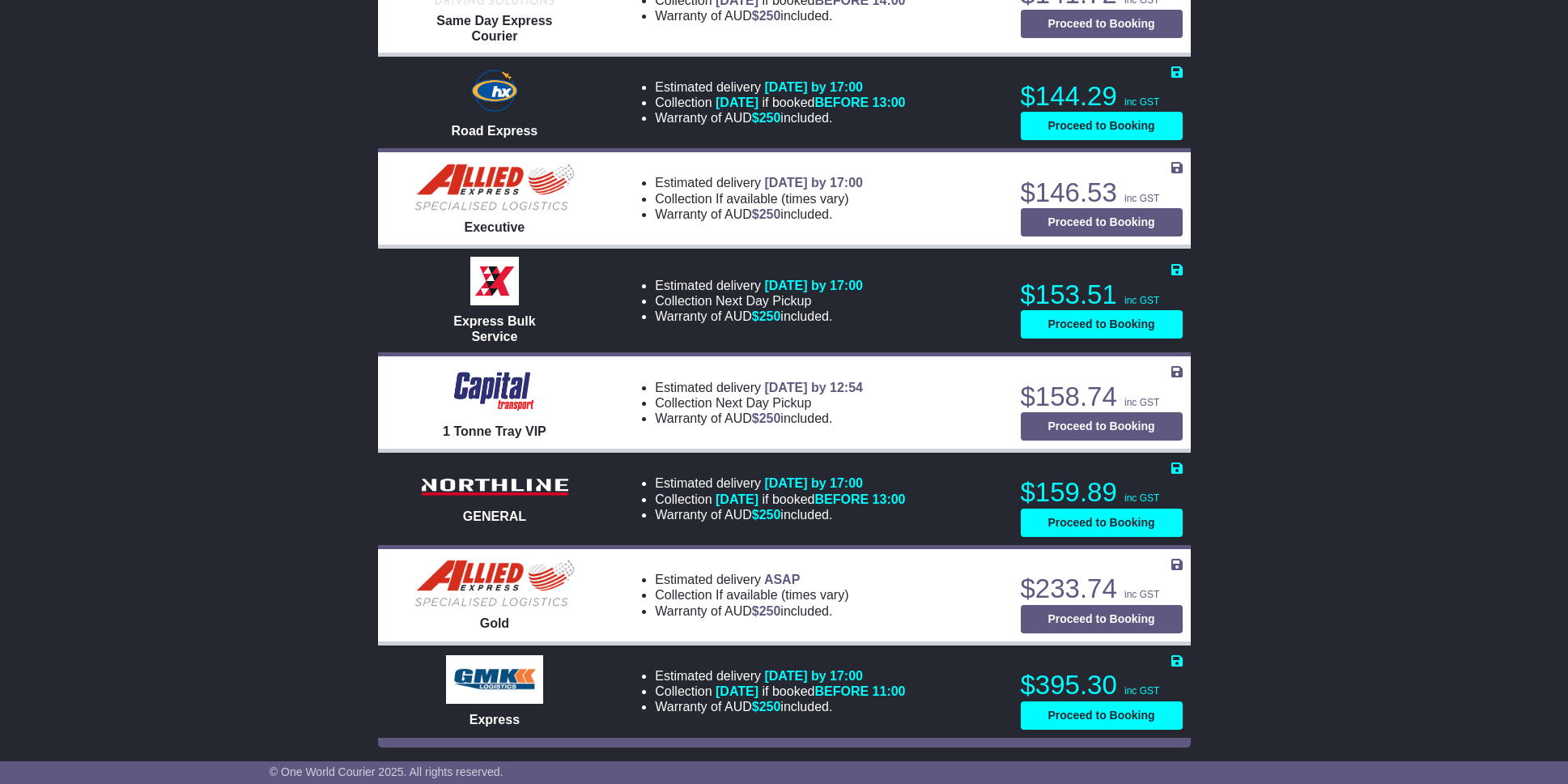
scroll to position [0, 0]
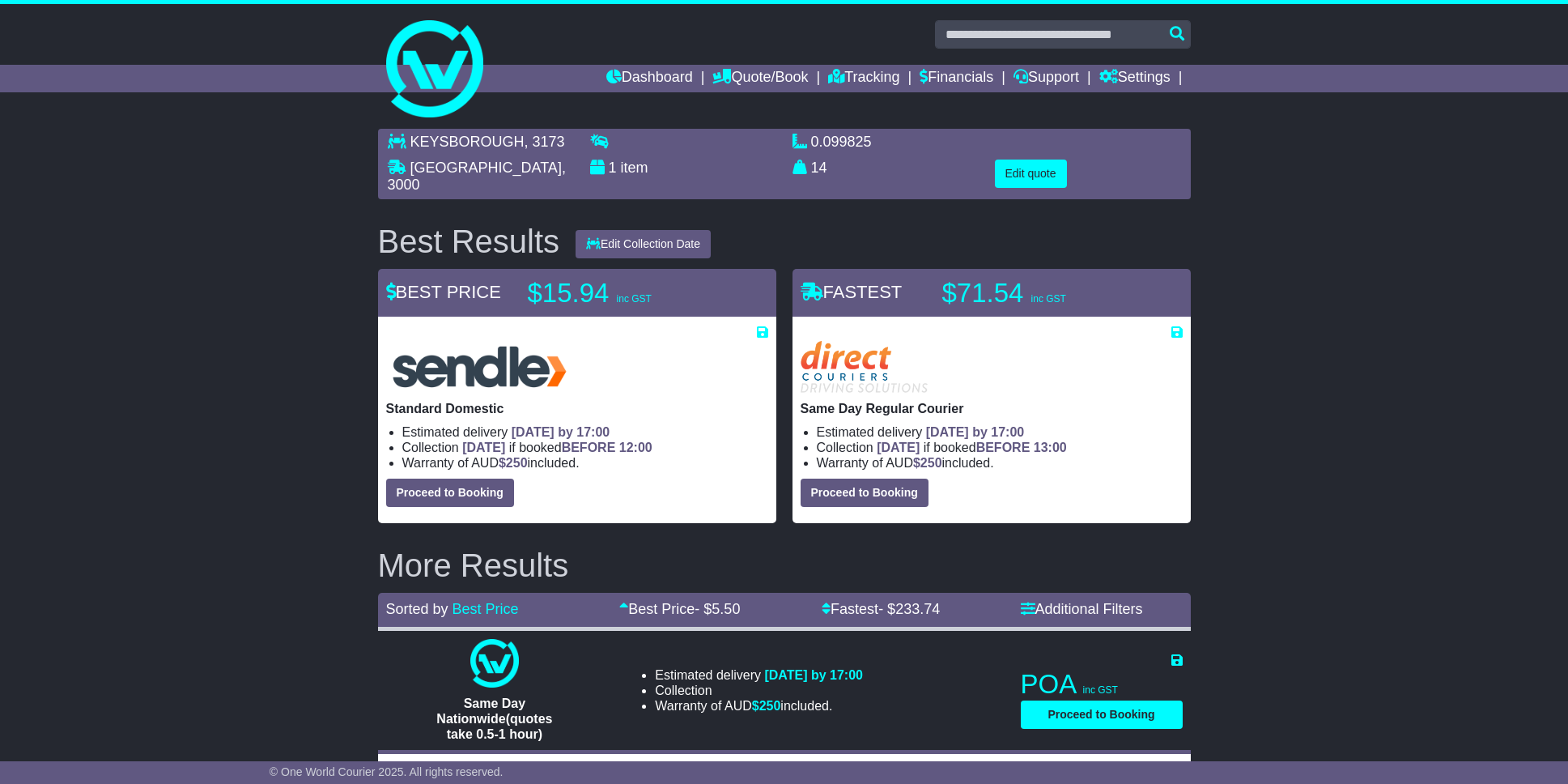
drag, startPoint x: 1374, startPoint y: 570, endPoint x: 1233, endPoint y: 93, distance: 497.4
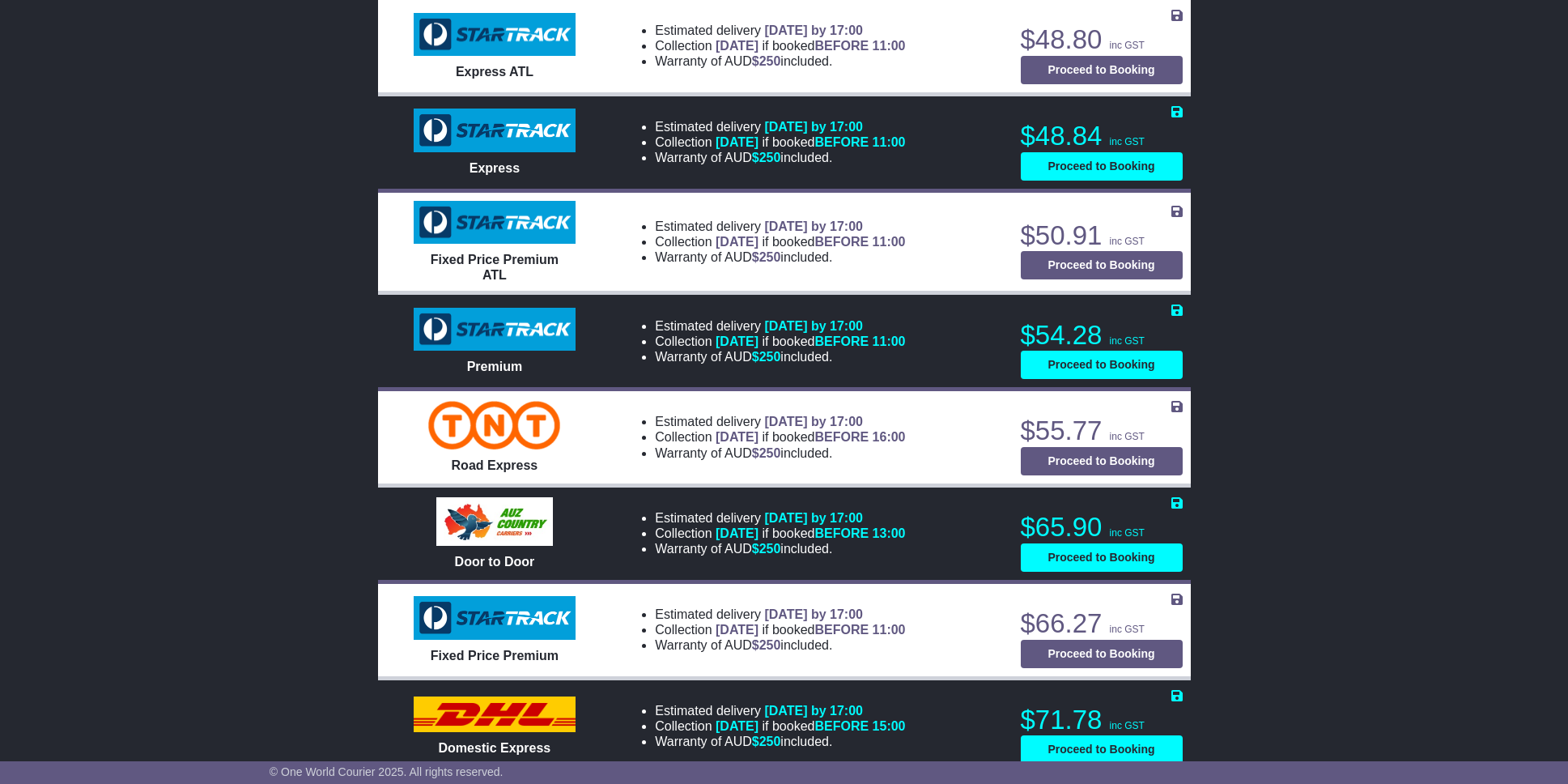
scroll to position [1296, 0]
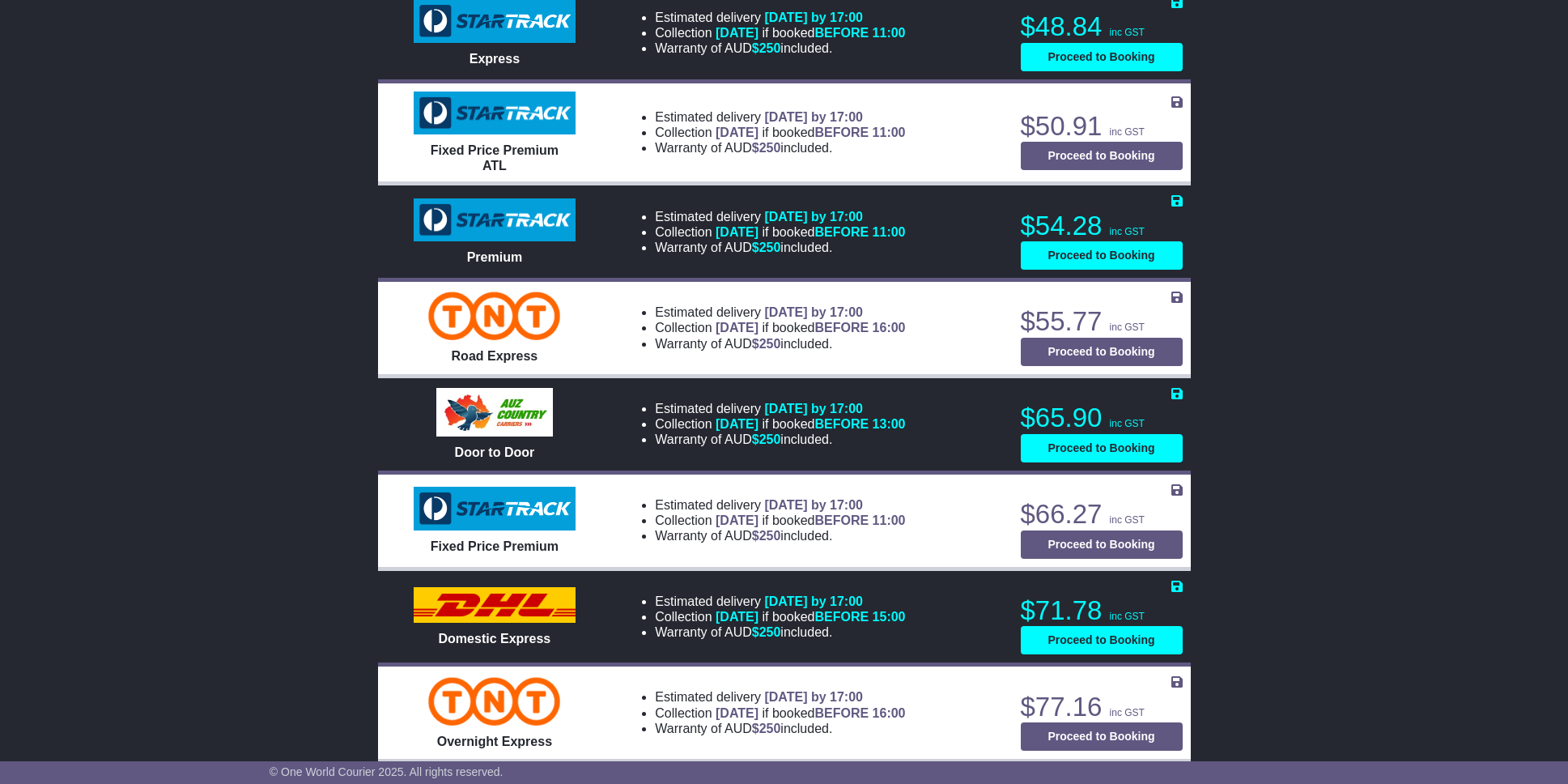
click at [210, 317] on div "KEYSBOROUGH , 3173 MELBOURNE , 3000 1 item 0.099825 m 3 in 3 14 kg(s) lb(s) Edi…" at bounding box center [784, 540] width 1568 height 3429
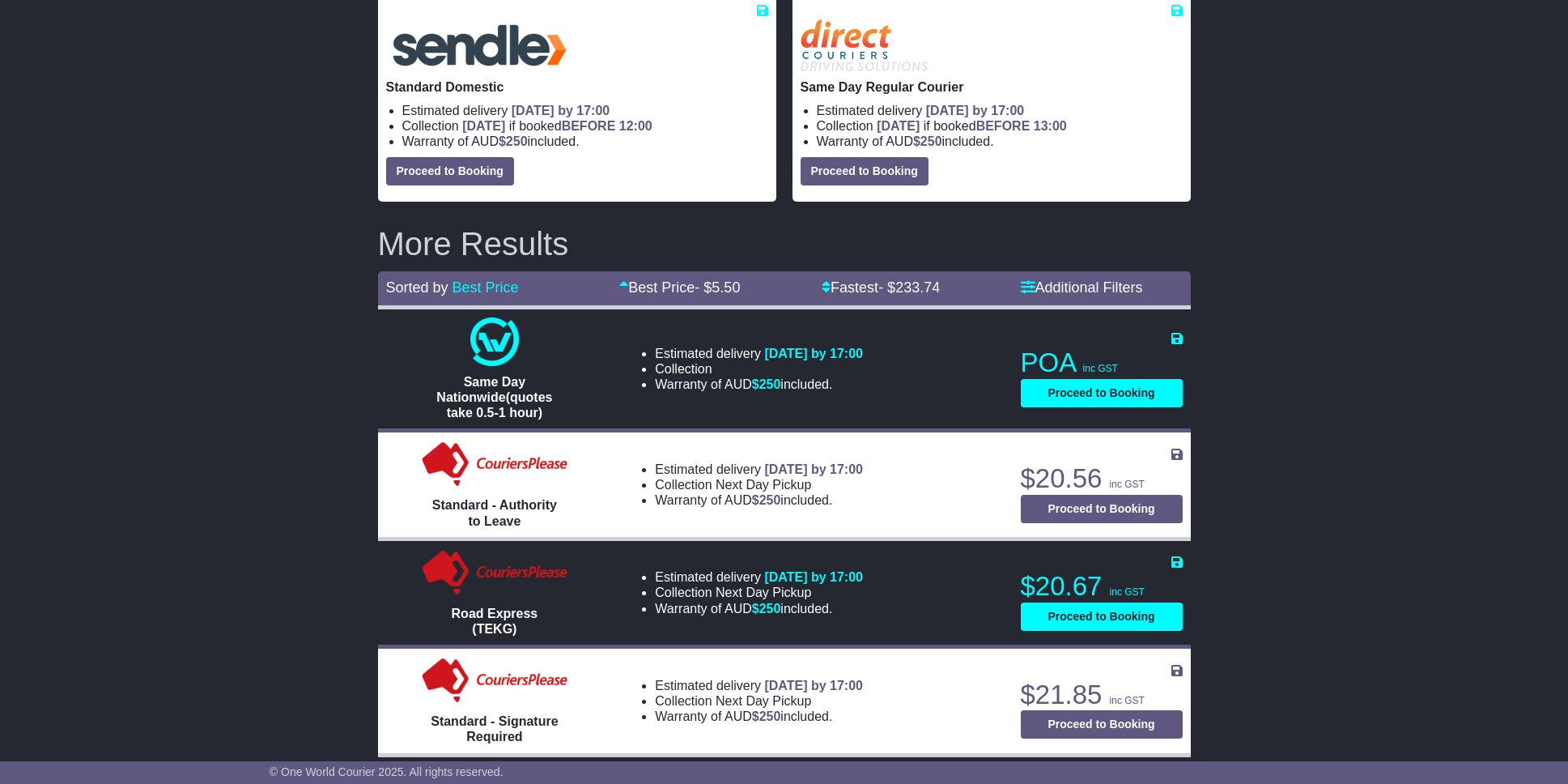
scroll to position [0, 0]
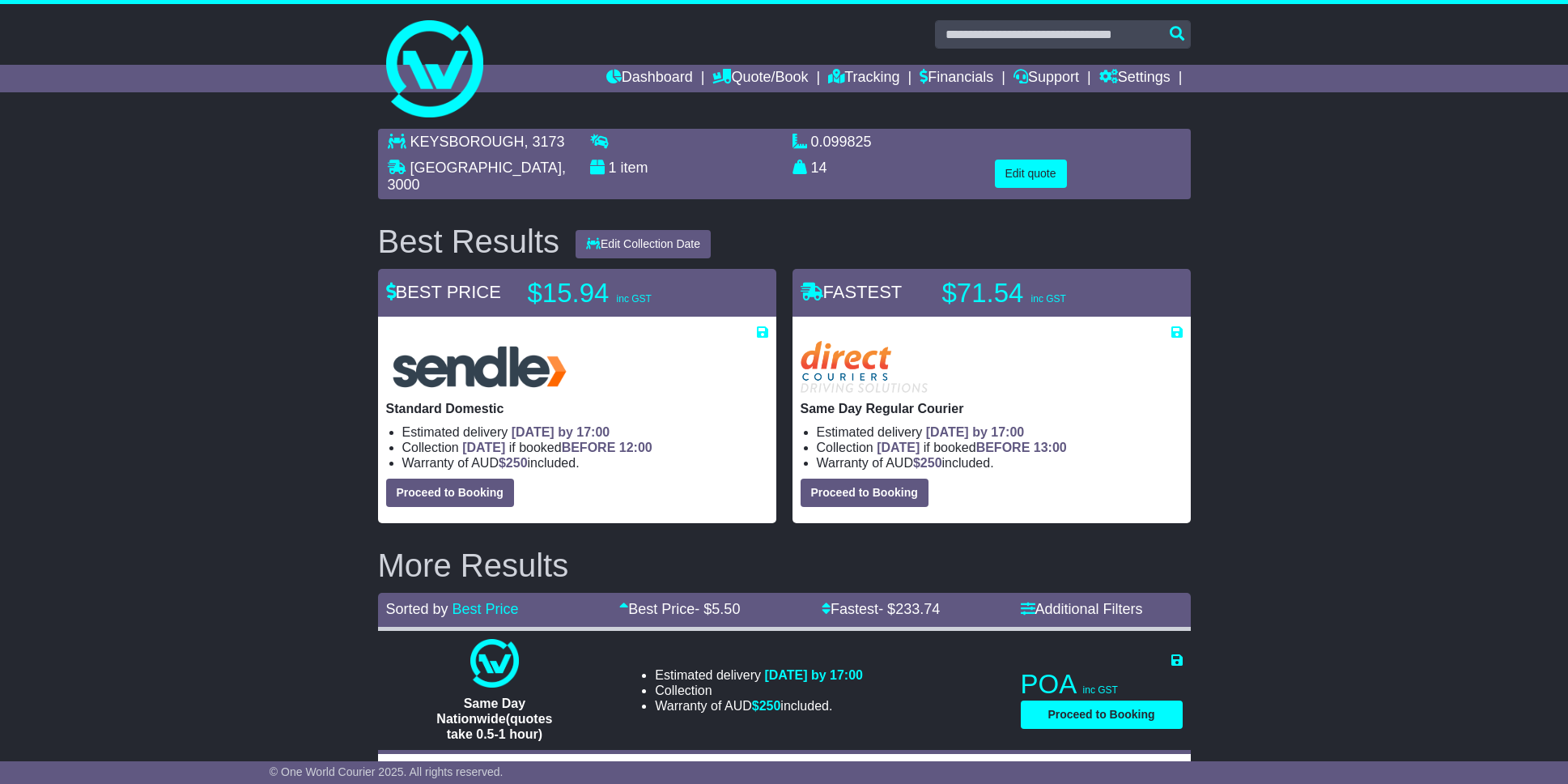
drag, startPoint x: 1283, startPoint y: 356, endPoint x: 976, endPoint y: 23, distance: 452.9
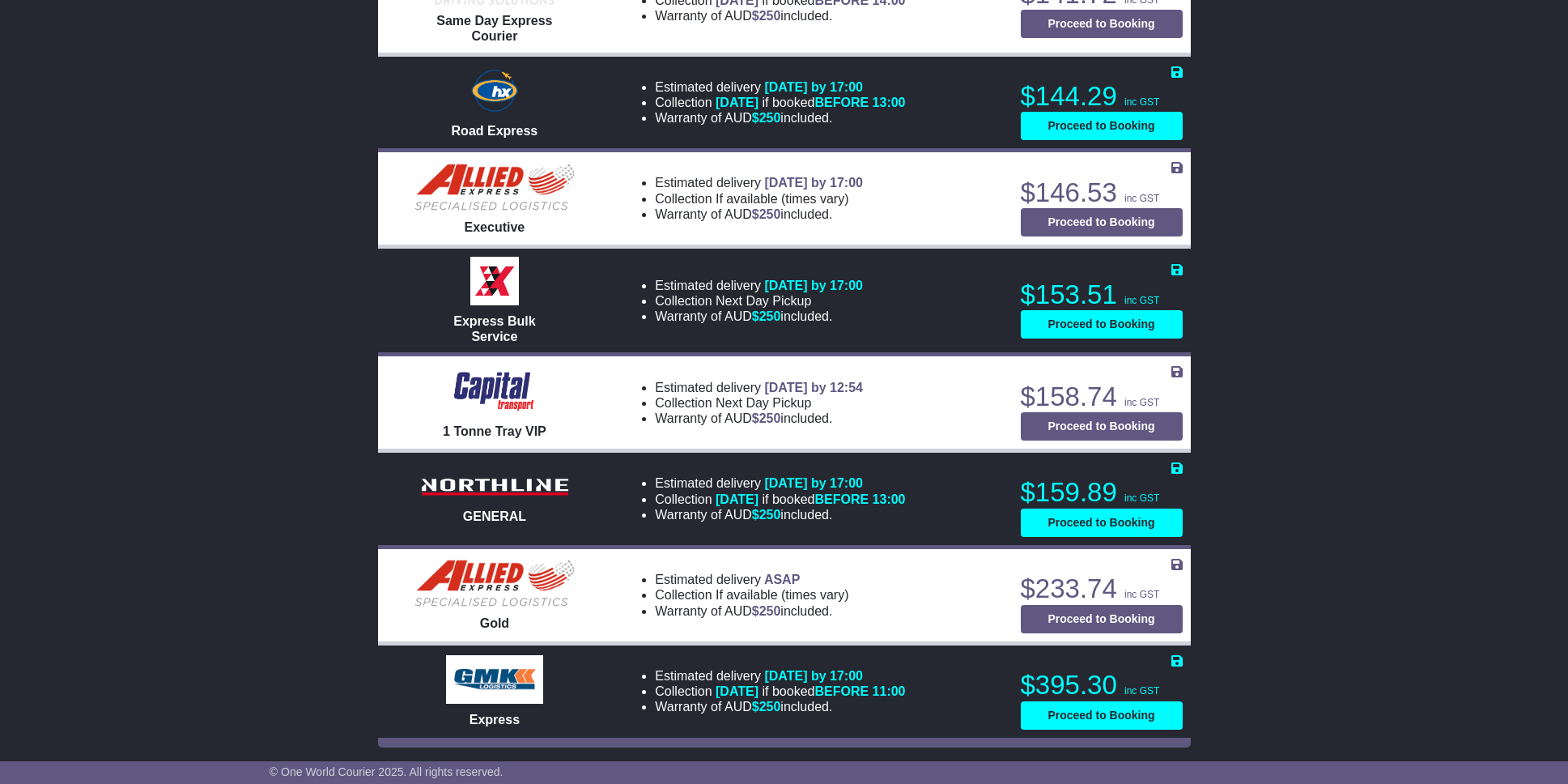
drag, startPoint x: 1274, startPoint y: 132, endPoint x: 1316, endPoint y: 753, distance: 622.4
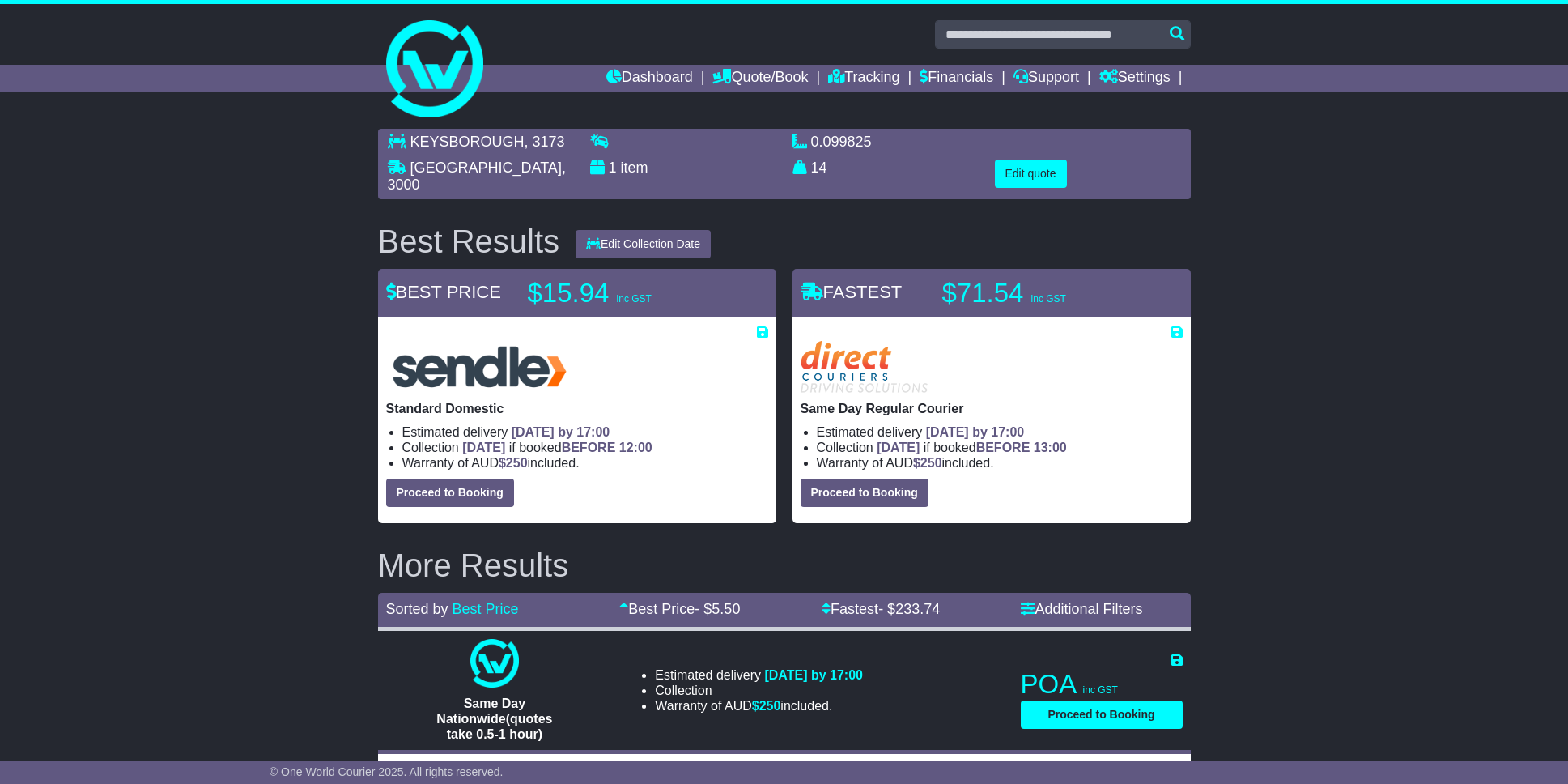
drag, startPoint x: 1345, startPoint y: 612, endPoint x: 1137, endPoint y: 132, distance: 523.1
drag, startPoint x: 1205, startPoint y: 109, endPoint x: 1200, endPoint y: 90, distance: 19.6
click at [1035, 175] on button "Edit quote" at bounding box center [1031, 173] width 72 height 29
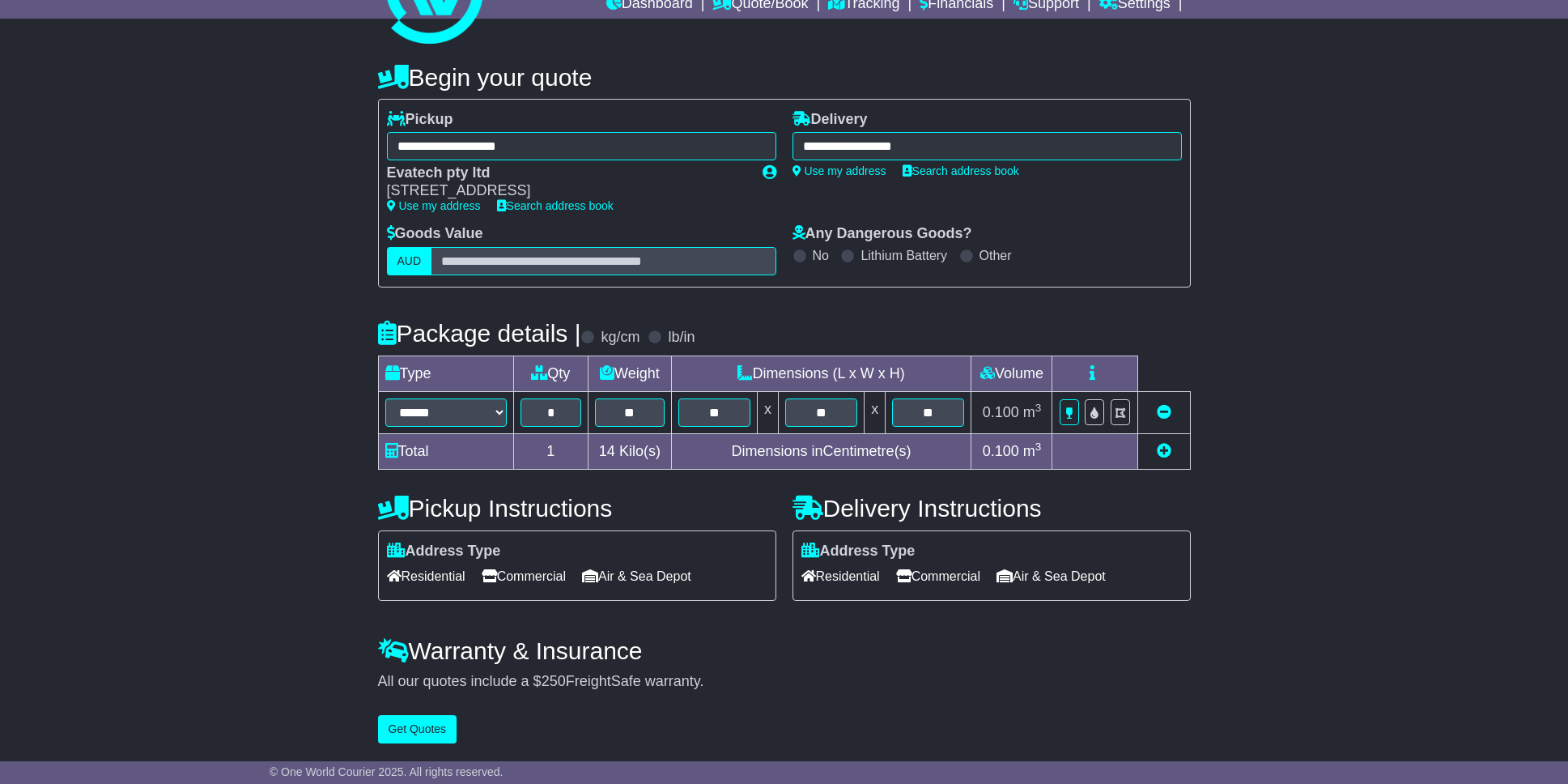
scroll to position [76, 0]
click at [415, 725] on button "Get Quotes" at bounding box center [417, 729] width 80 height 29
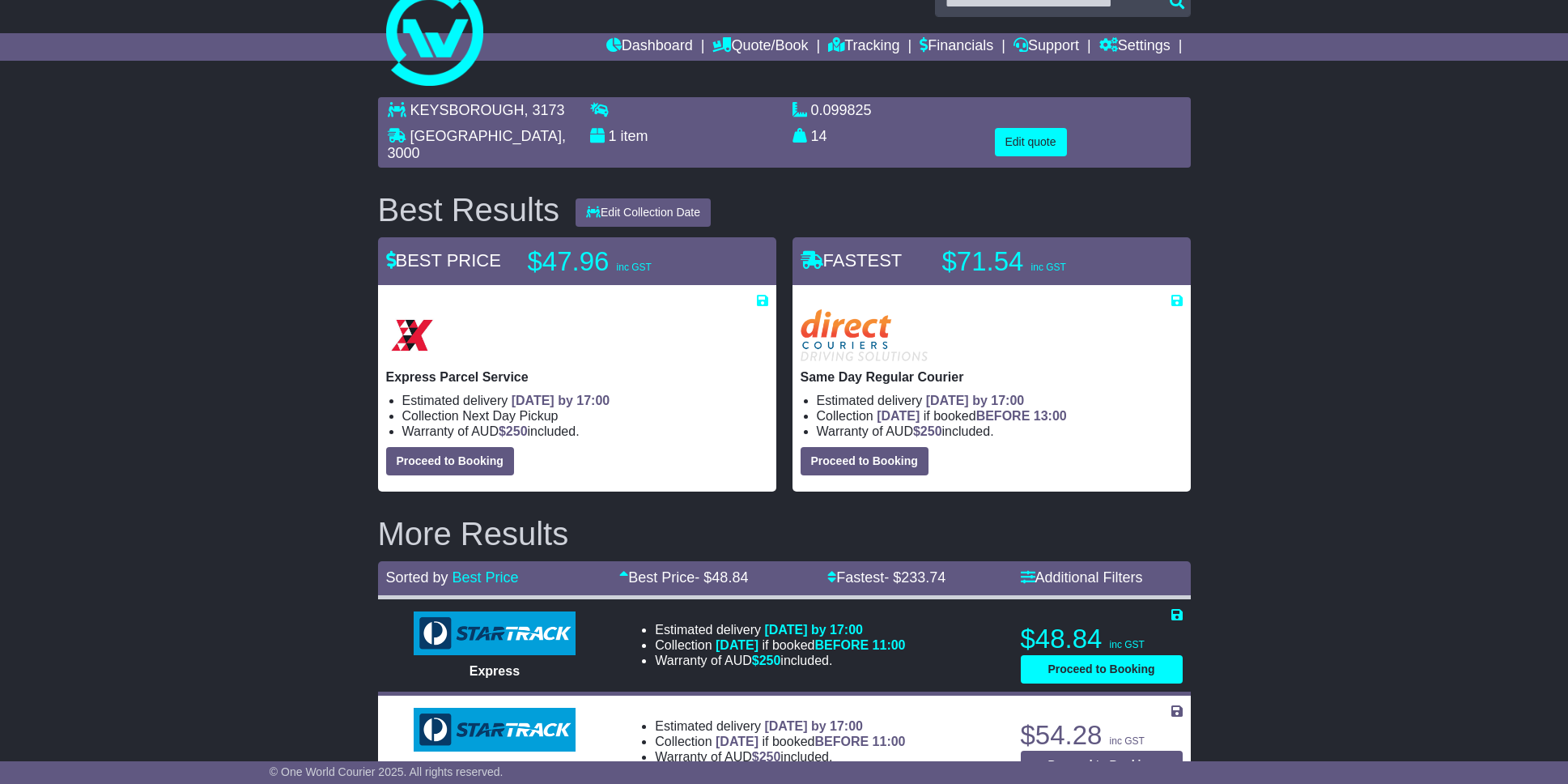
scroll to position [0, 0]
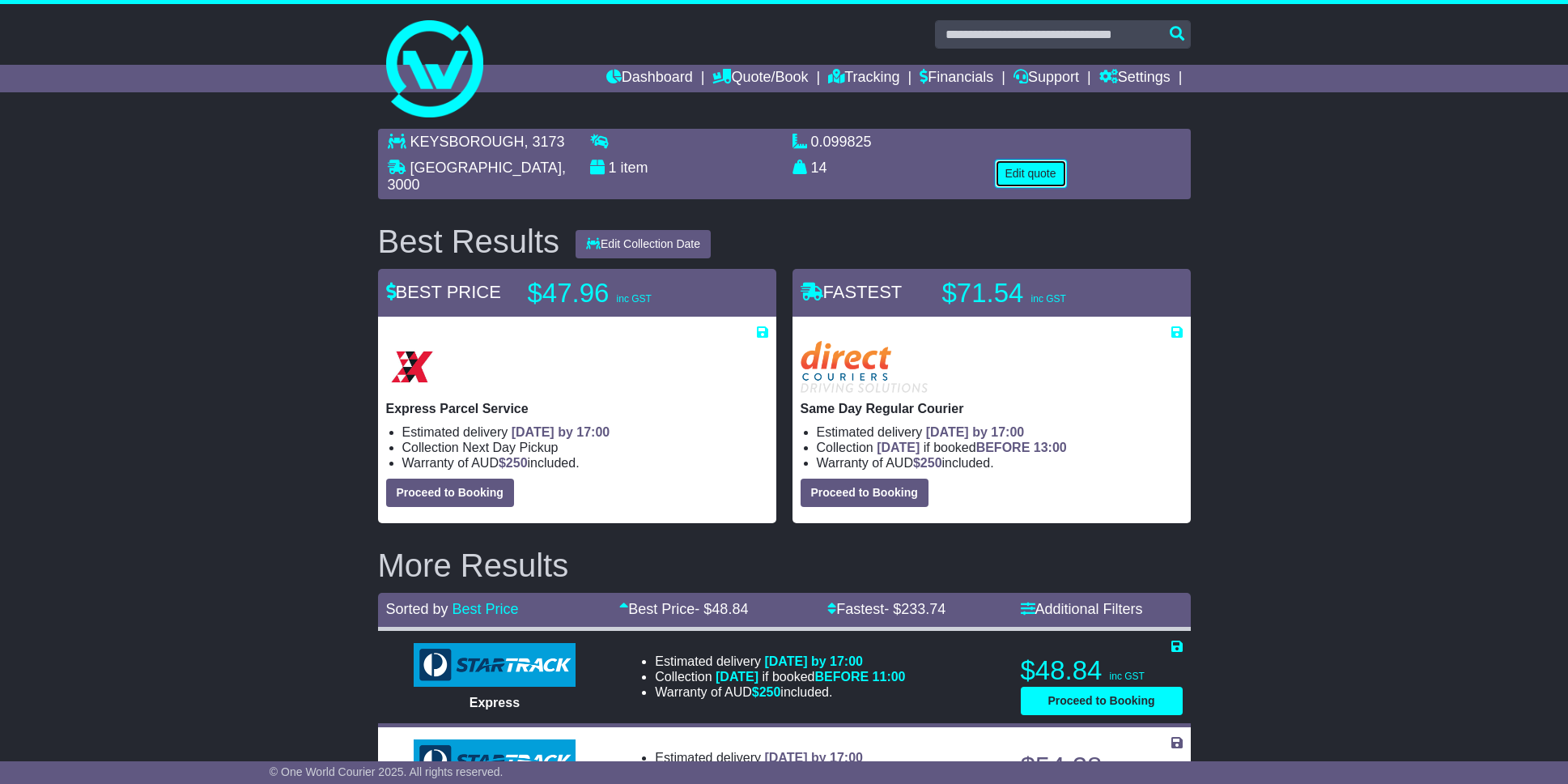
drag, startPoint x: 1024, startPoint y: 167, endPoint x: 1030, endPoint y: 181, distance: 15.2
click at [1024, 167] on button "Edit quote" at bounding box center [1031, 173] width 72 height 29
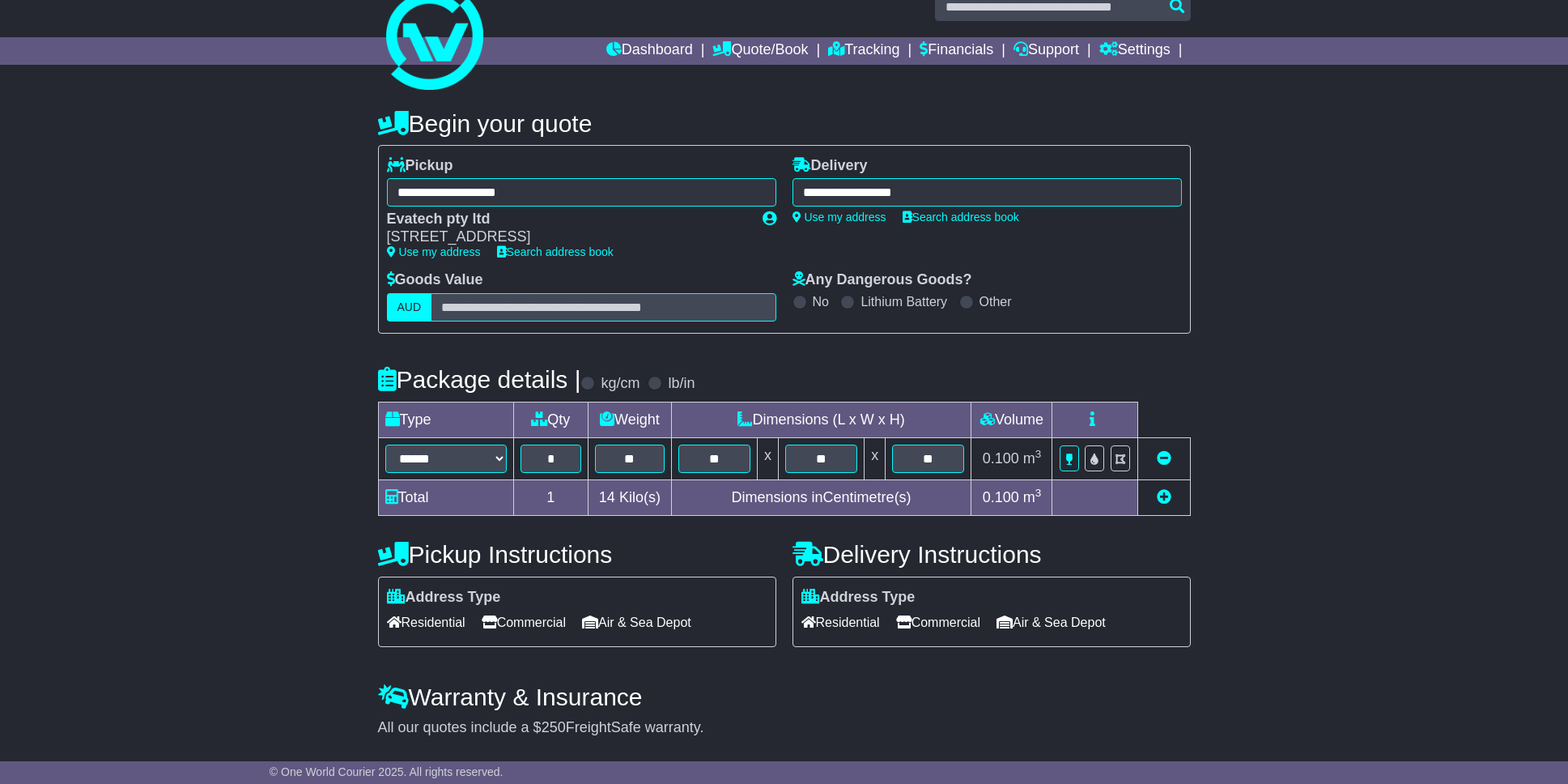
scroll to position [76, 0]
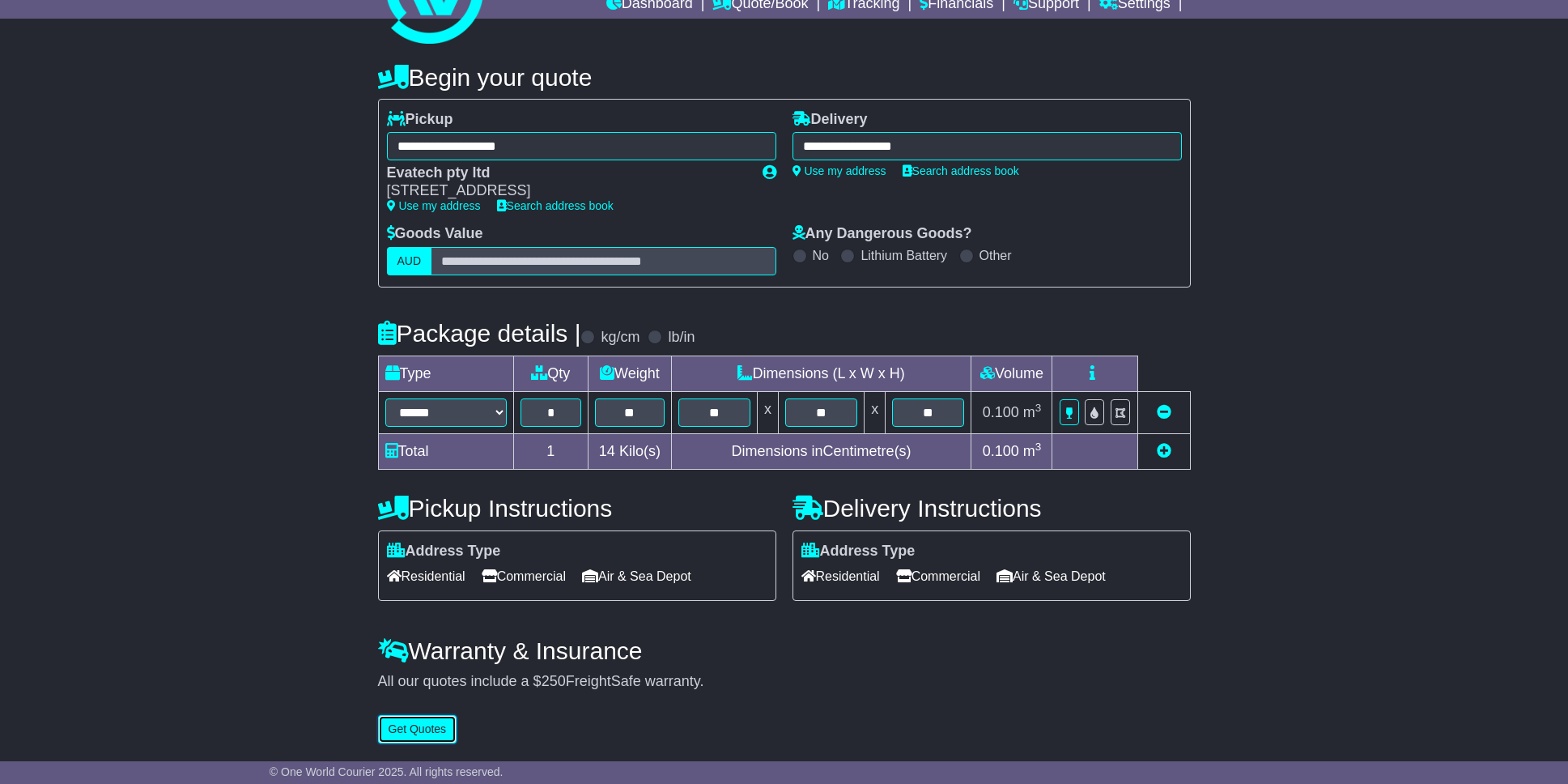
click at [430, 729] on button "Get Quotes" at bounding box center [417, 729] width 80 height 29
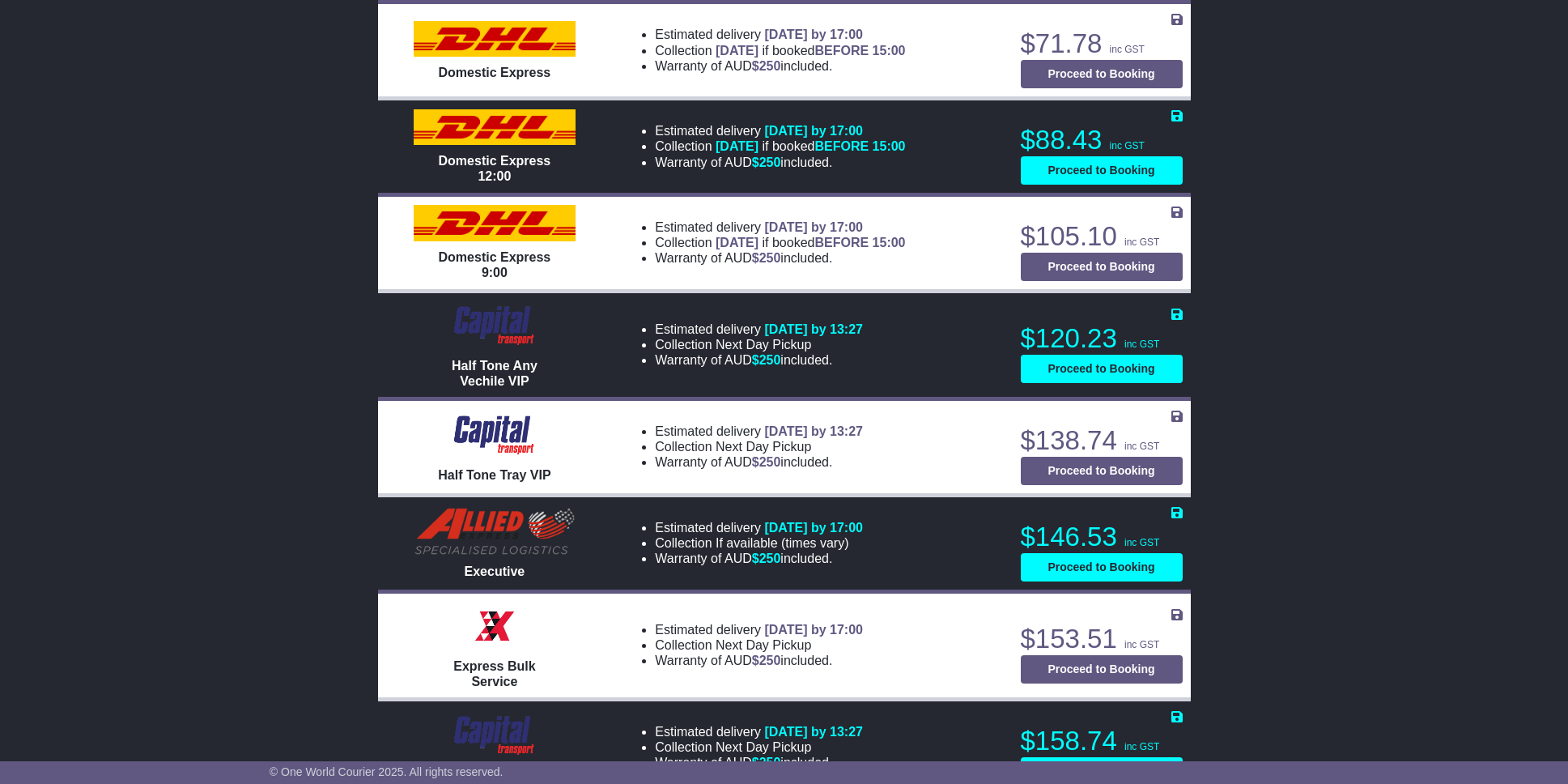
scroll to position [972, 0]
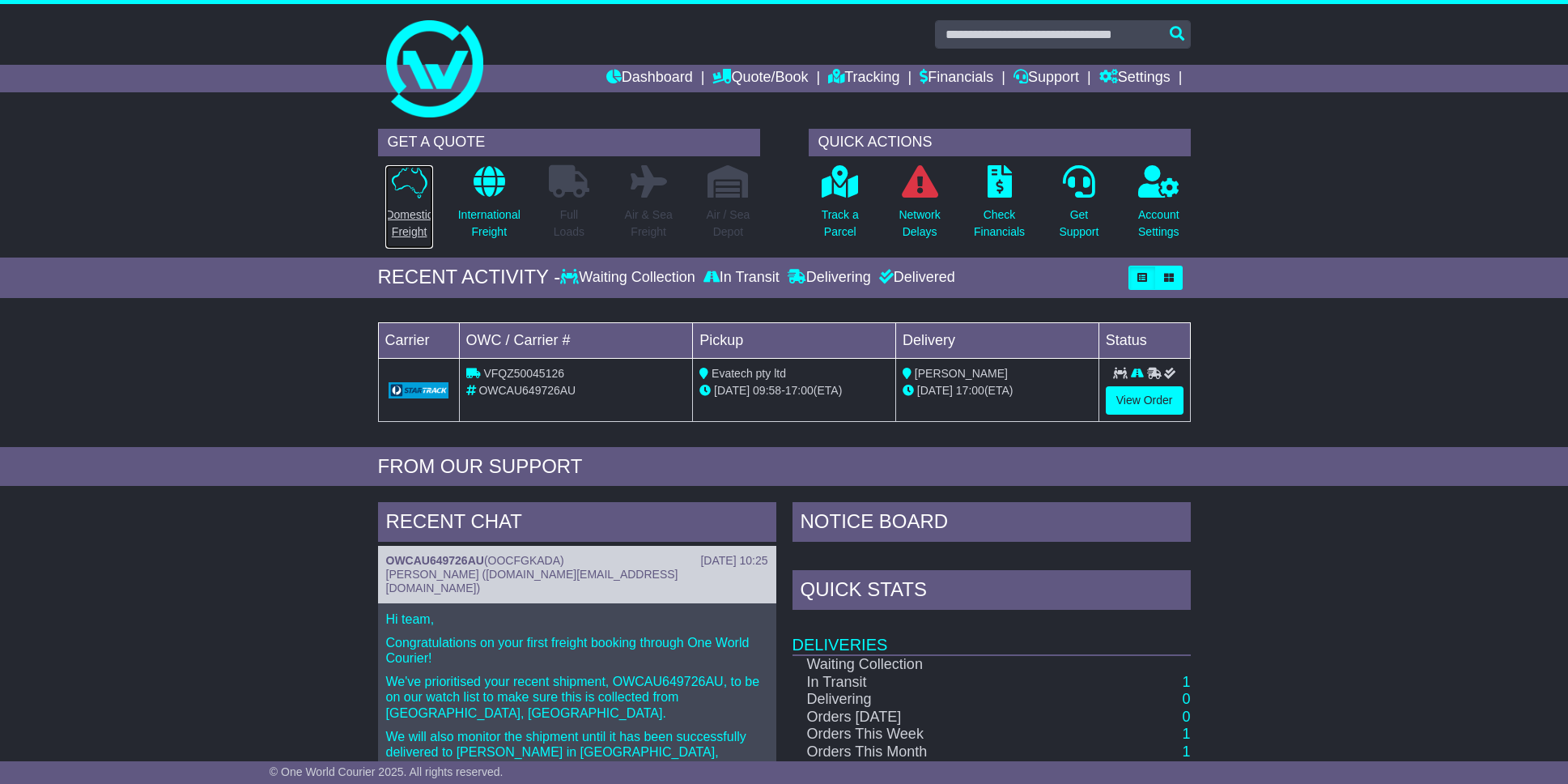
click at [392, 232] on p "Domestic Freight" at bounding box center [409, 223] width 47 height 34
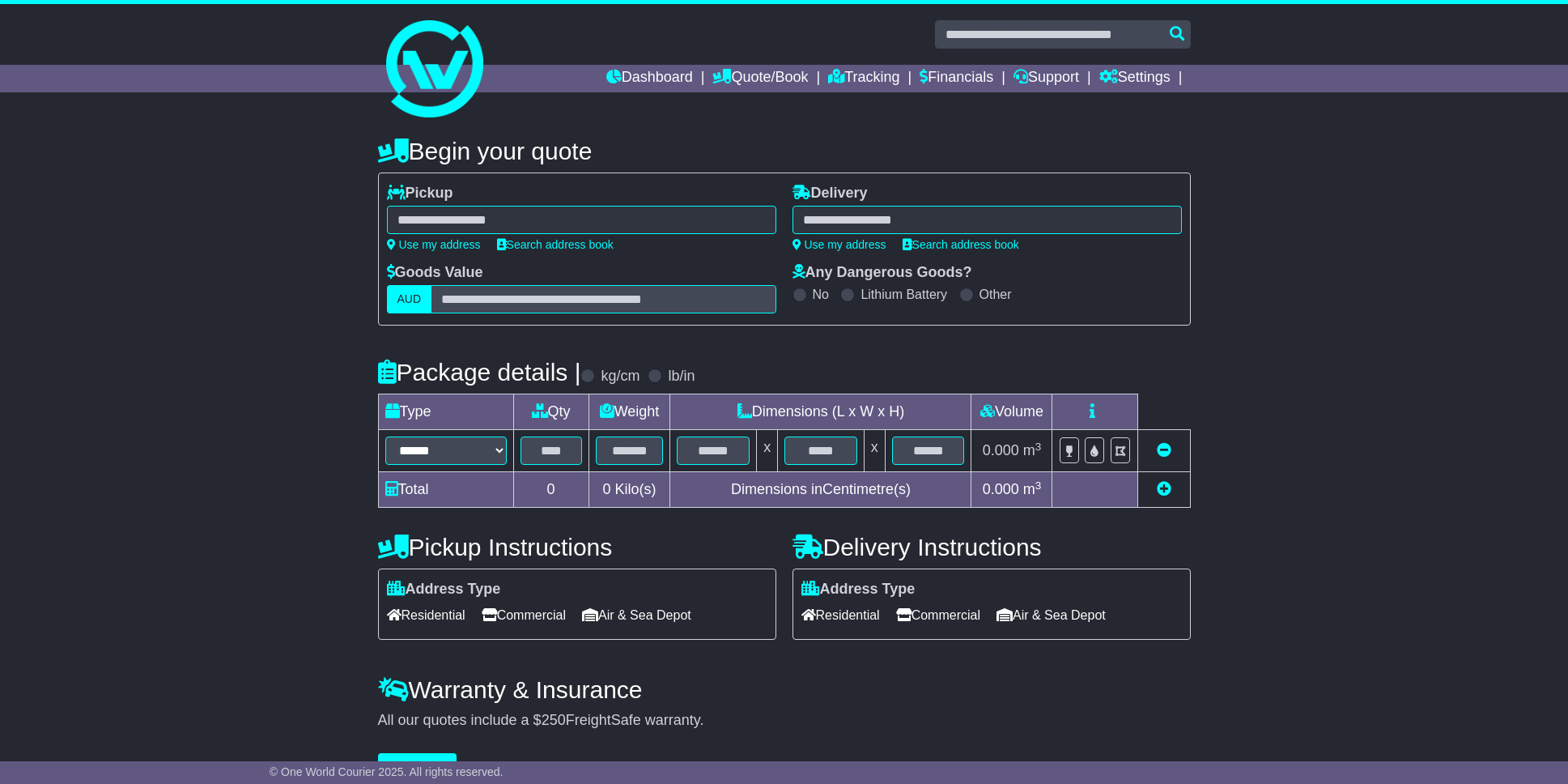
click at [275, 233] on div "**********" at bounding box center [784, 455] width 1568 height 669
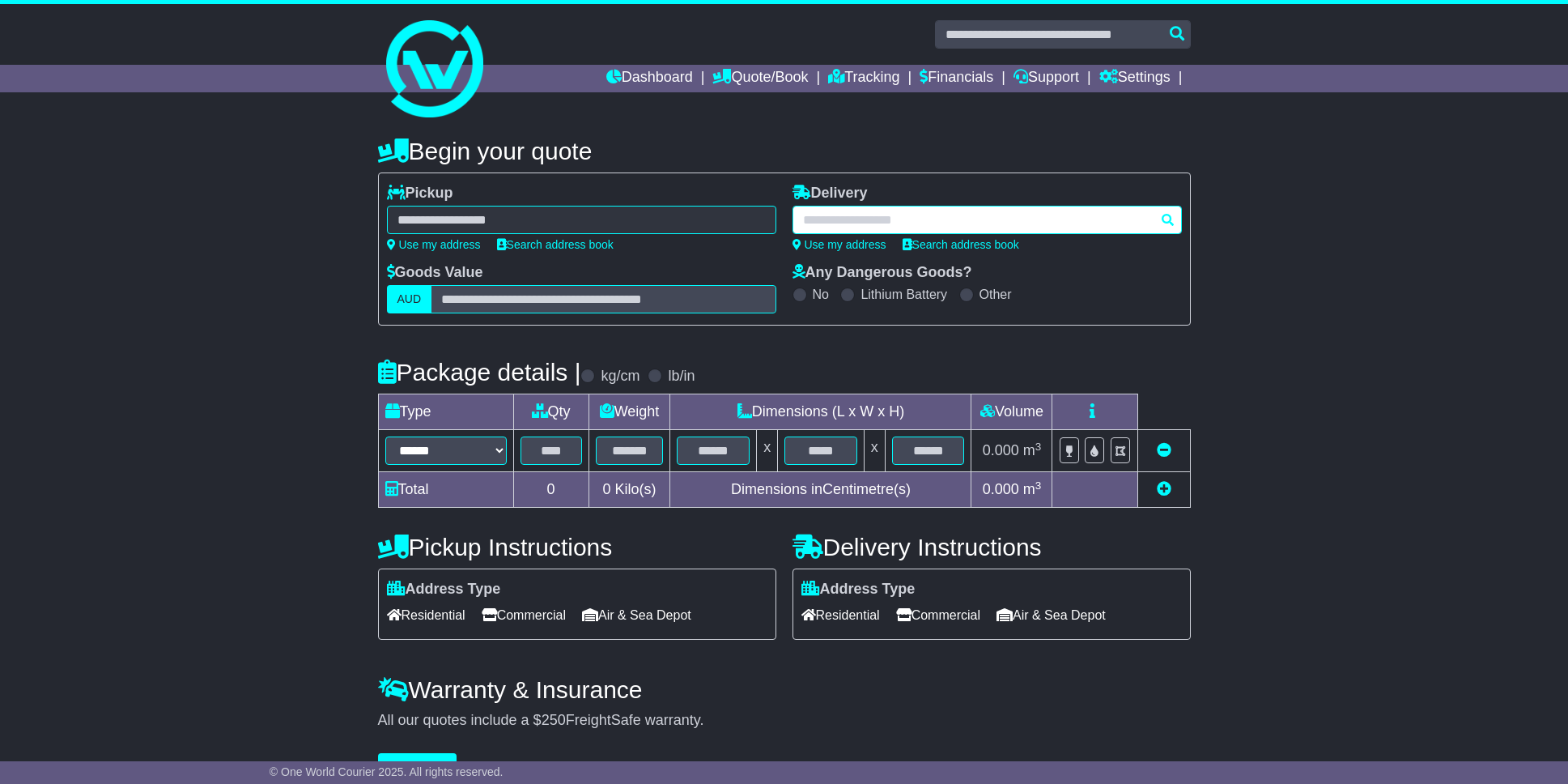
click at [877, 217] on div at bounding box center [988, 219] width 390 height 29
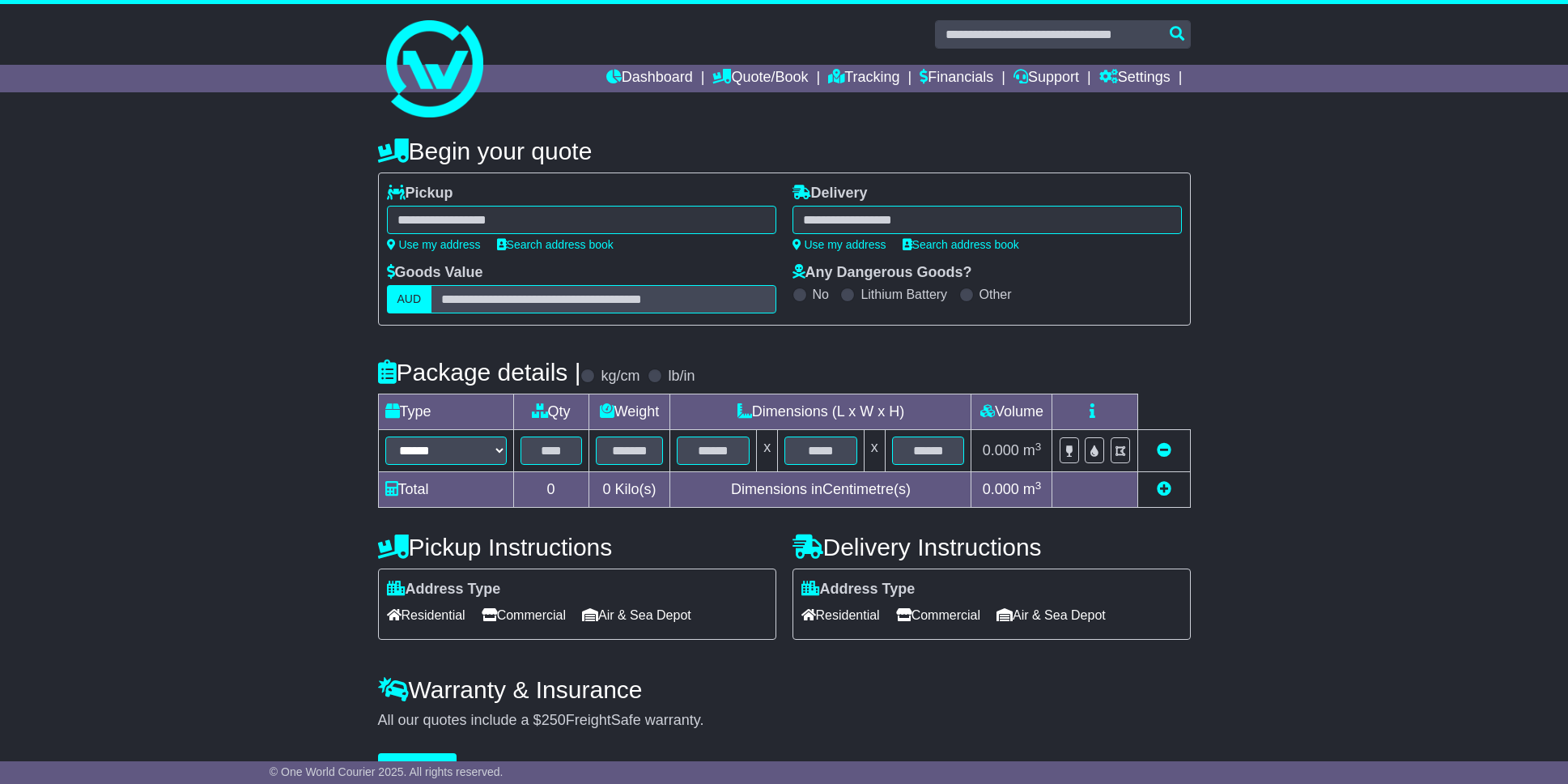
click at [889, 220] on div "**** 3008 DOCKLANDS 3008" at bounding box center [988, 219] width 390 height 29
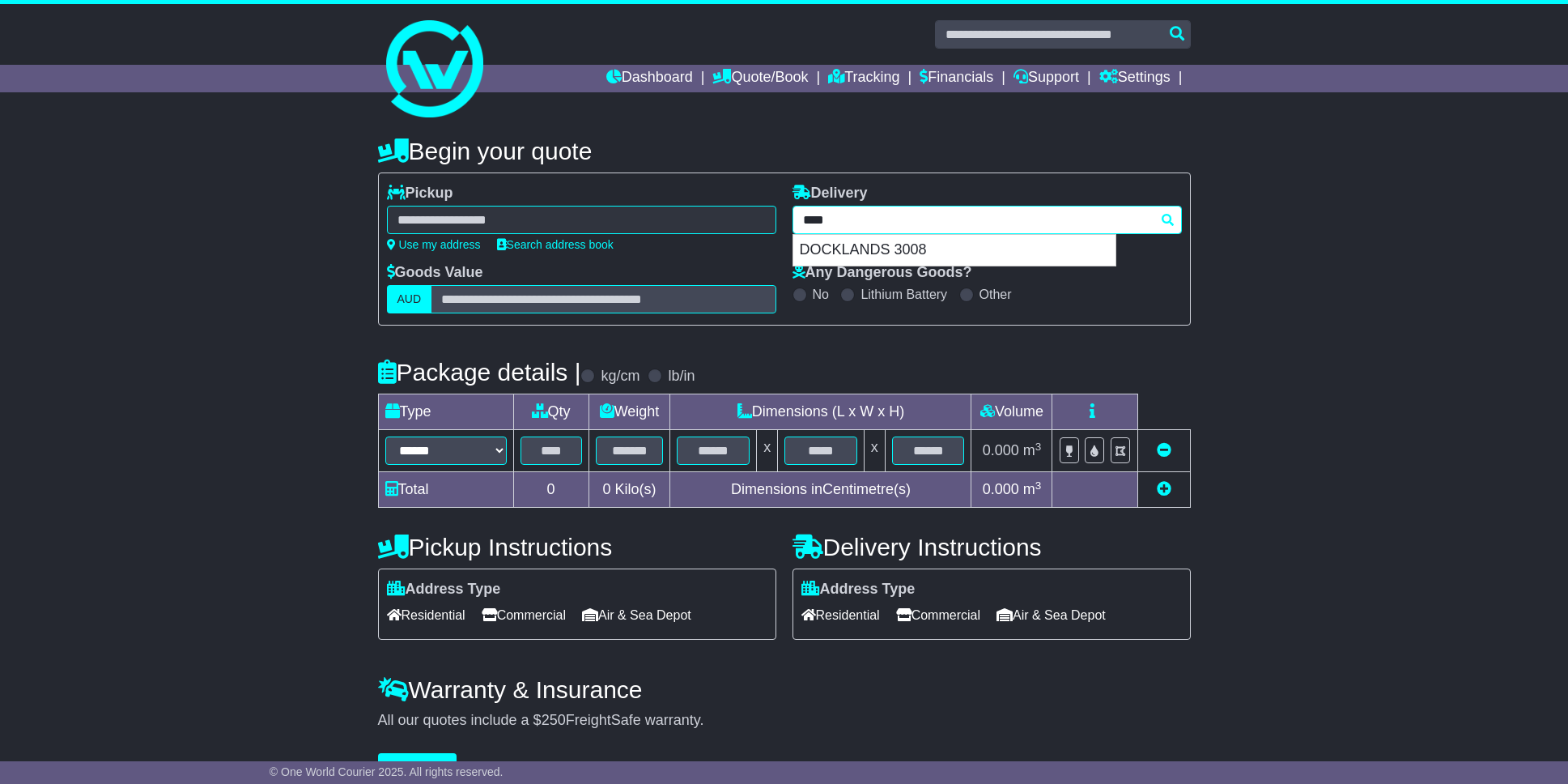
paste input "text"
type input "****"
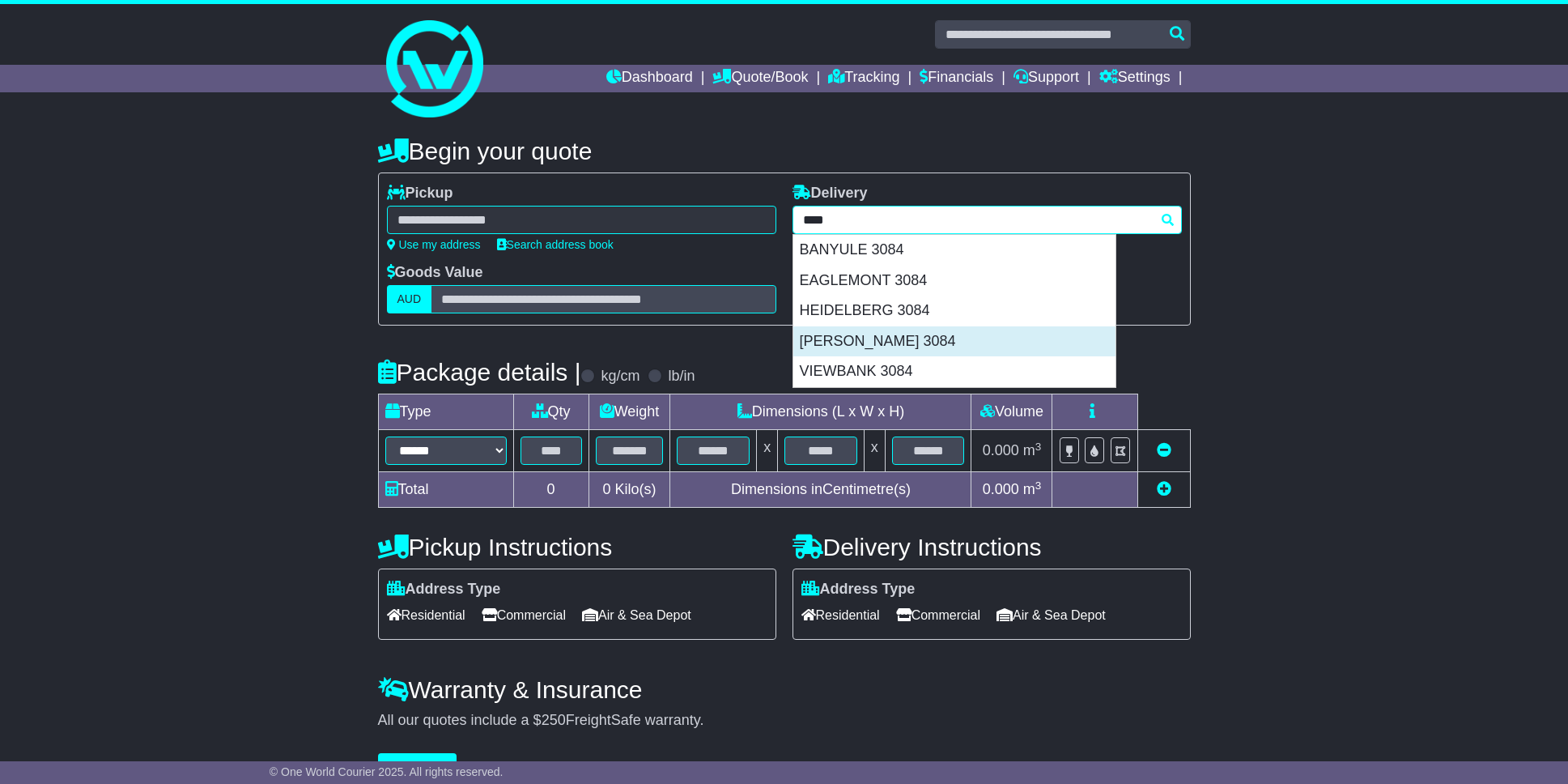
click at [858, 339] on div "ROSANNA 3084" at bounding box center [955, 341] width 323 height 30
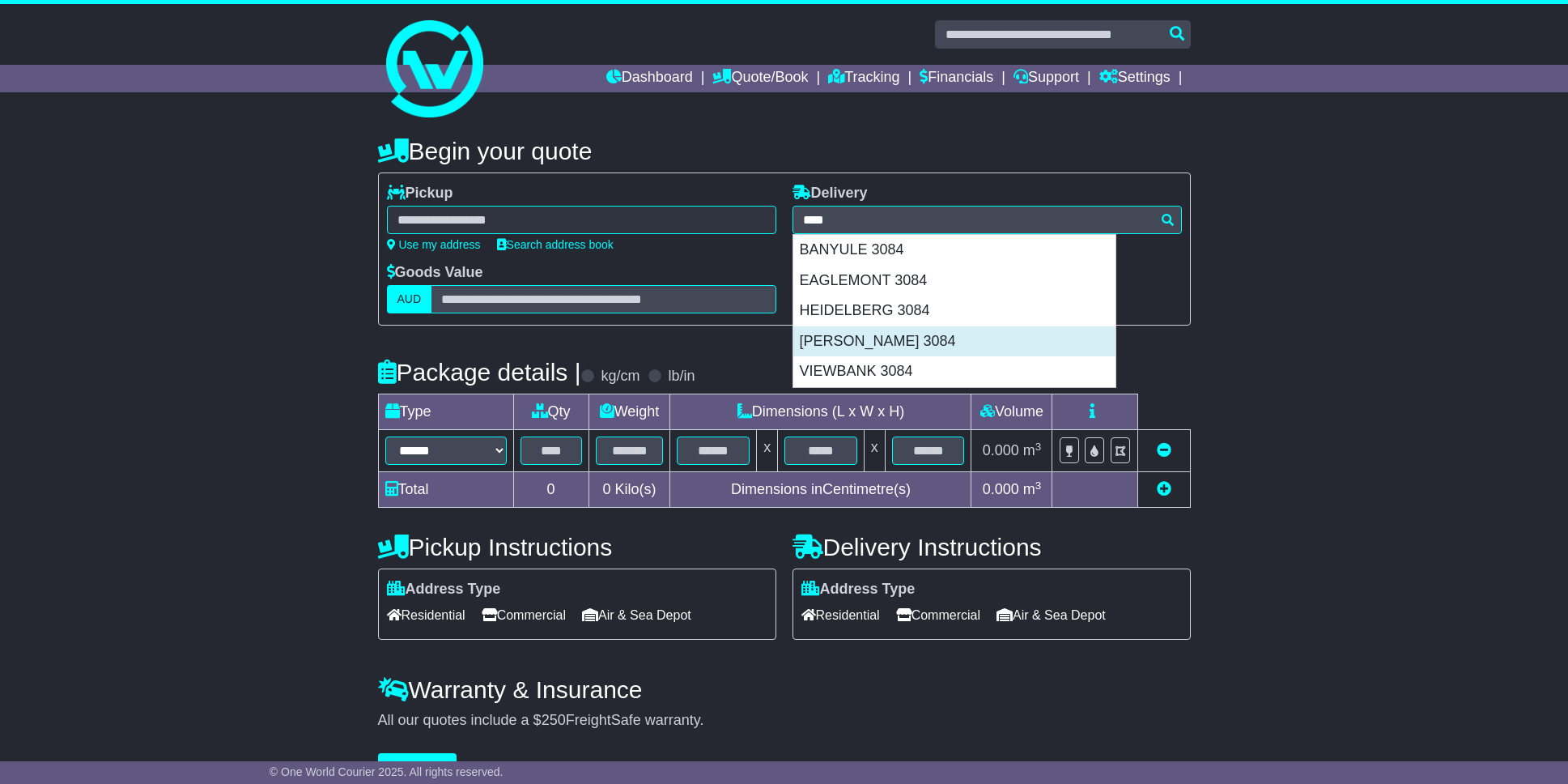
type input "**********"
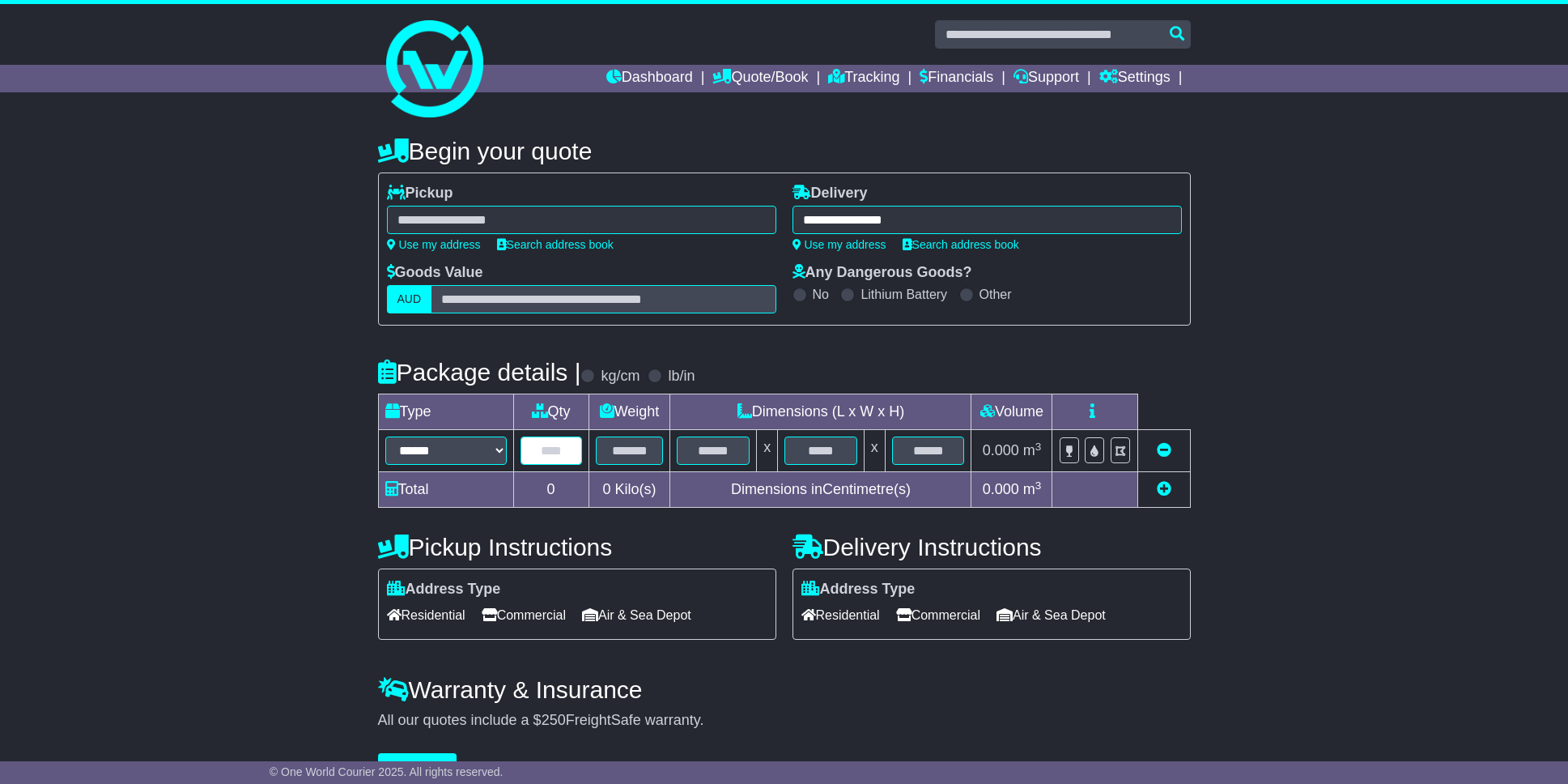
click at [531, 451] on input "text" at bounding box center [551, 451] width 62 height 29
type input "*"
click at [639, 452] on input "text" at bounding box center [630, 451] width 68 height 29
type input "**"
click at [709, 447] on input "text" at bounding box center [713, 451] width 73 height 29
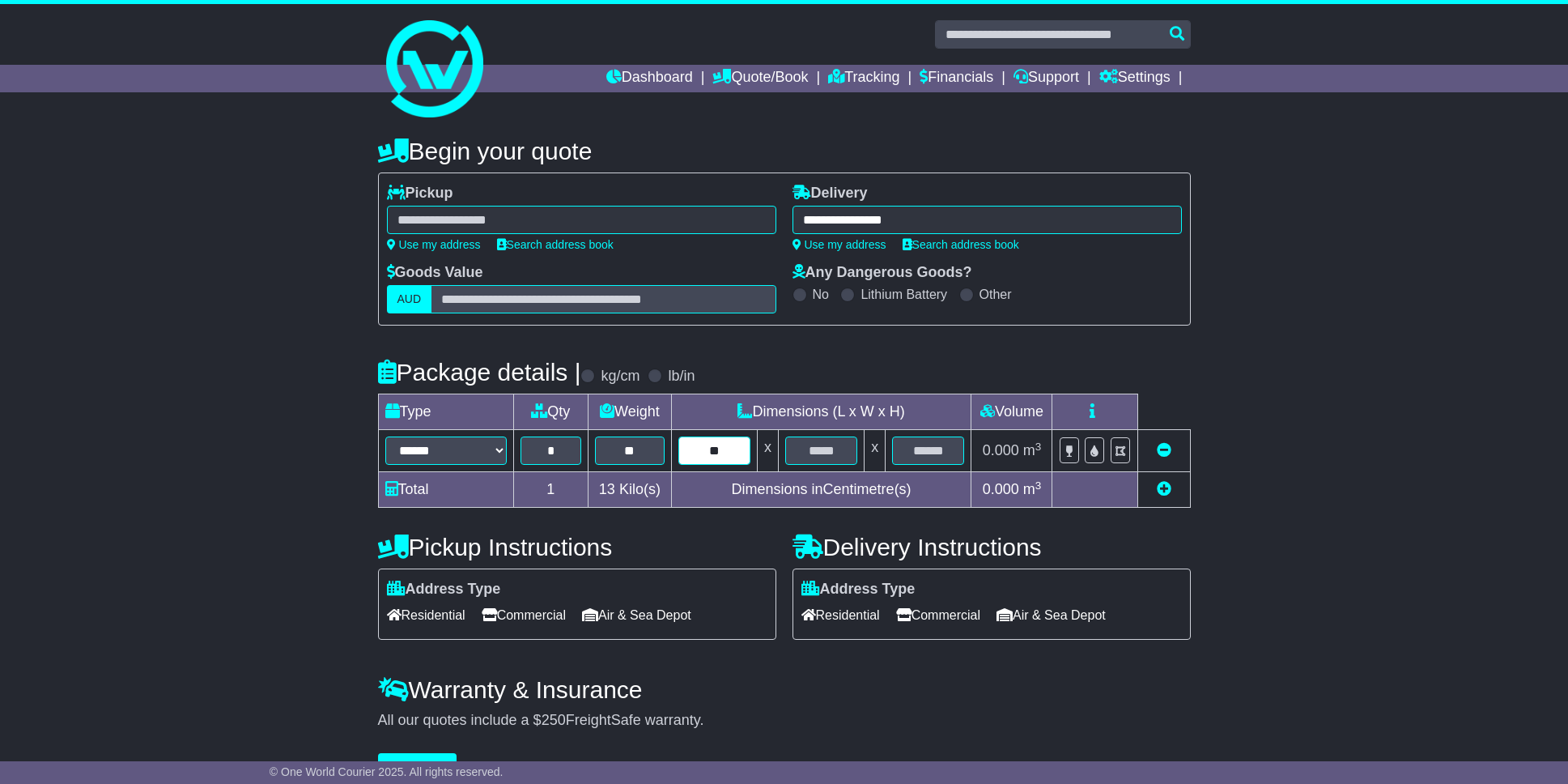
type input "**"
click at [1374, 473] on div "**********" at bounding box center [784, 455] width 1568 height 669
drag, startPoint x: 936, startPoint y: 454, endPoint x: 867, endPoint y: 453, distance: 69.0
click at [867, 453] on tr "****** ****** *** ******** ***** **** **** ****** *** ******* * ** ** x ** x **…" at bounding box center [783, 451] width 812 height 42
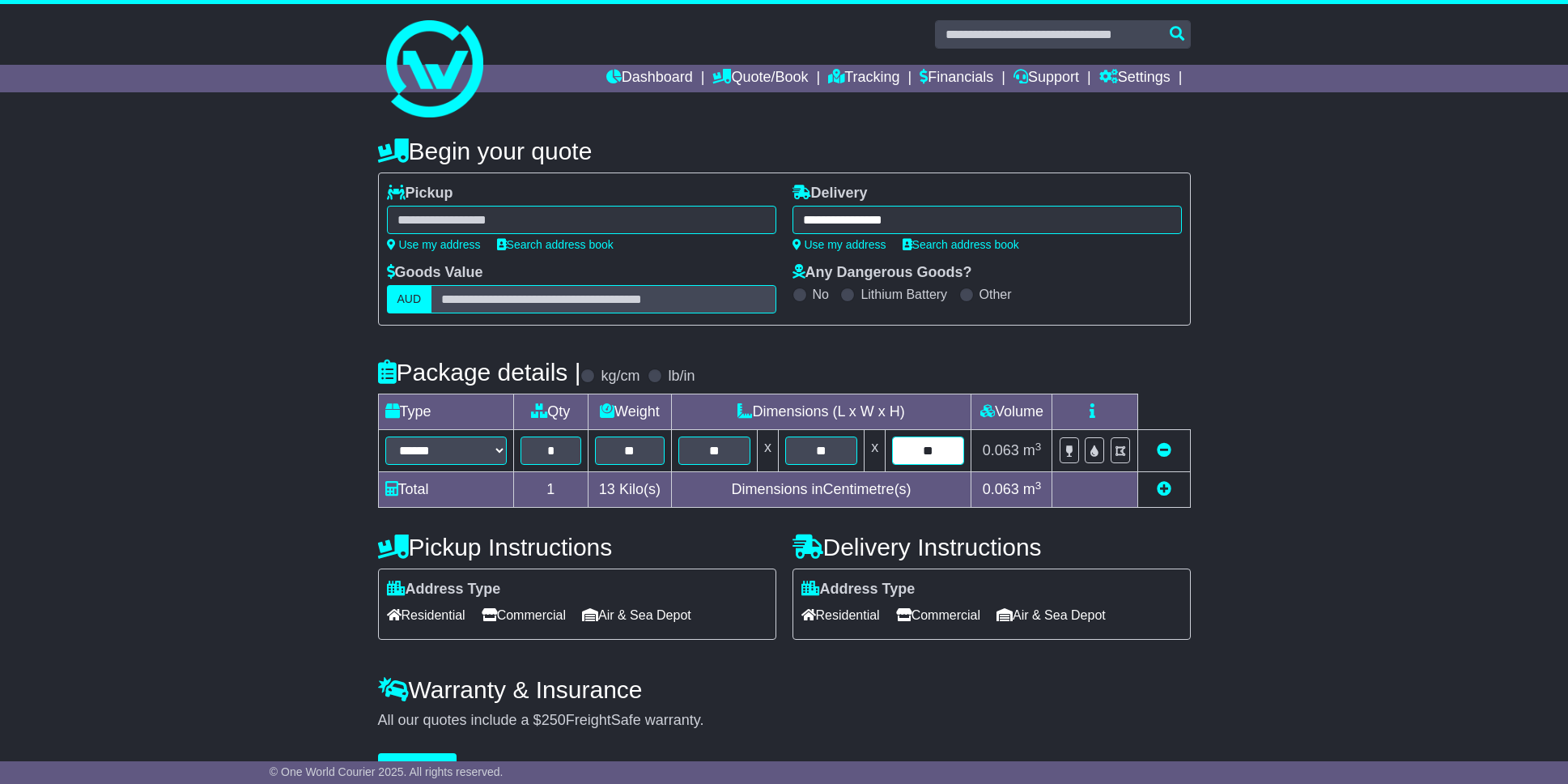
type input "**"
click at [1434, 350] on div "**********" at bounding box center [784, 455] width 1568 height 669
click at [1073, 451] on icon at bounding box center [1069, 452] width 7 height 12
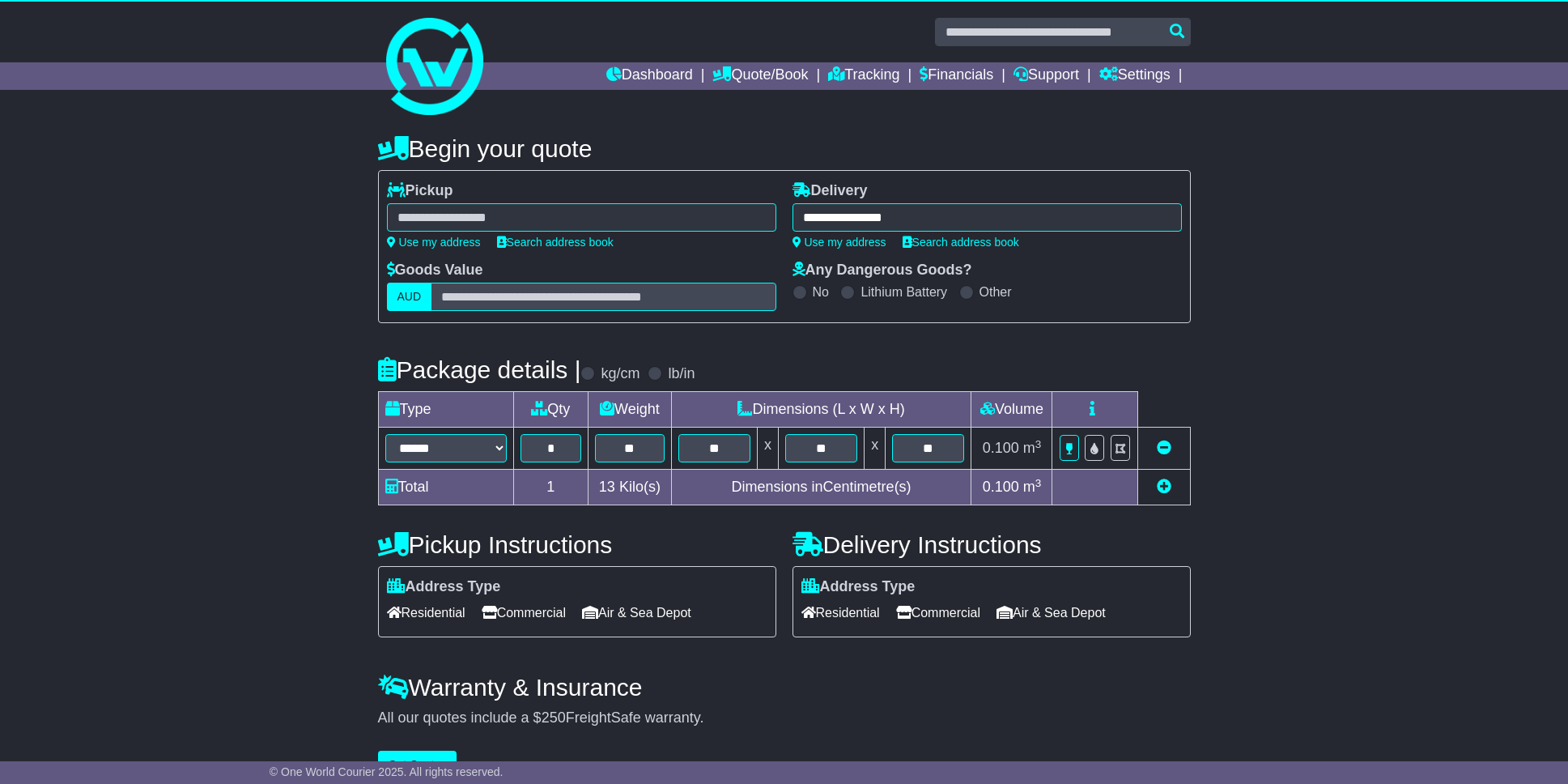
scroll to position [38, 0]
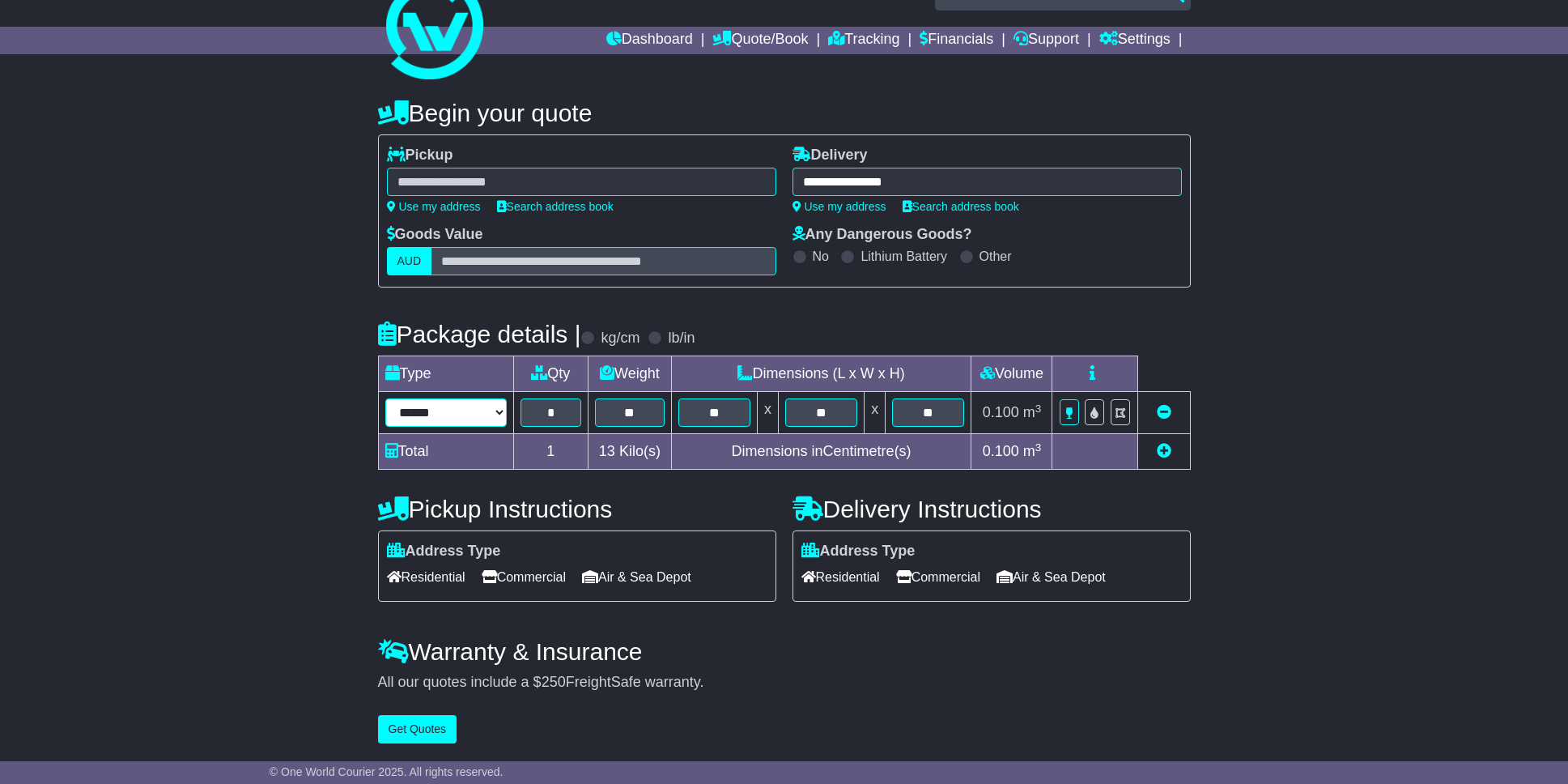
click at [484, 411] on select "****** ****** *** ******** ***** **** **** ****** *** *******" at bounding box center [446, 412] width 121 height 29
select select "*****"
click at [386, 398] on select "****** ****** *** ******** ***** **** **** ****** *** *******" at bounding box center [446, 412] width 121 height 29
click at [422, 729] on button "Get Quotes" at bounding box center [417, 729] width 80 height 29
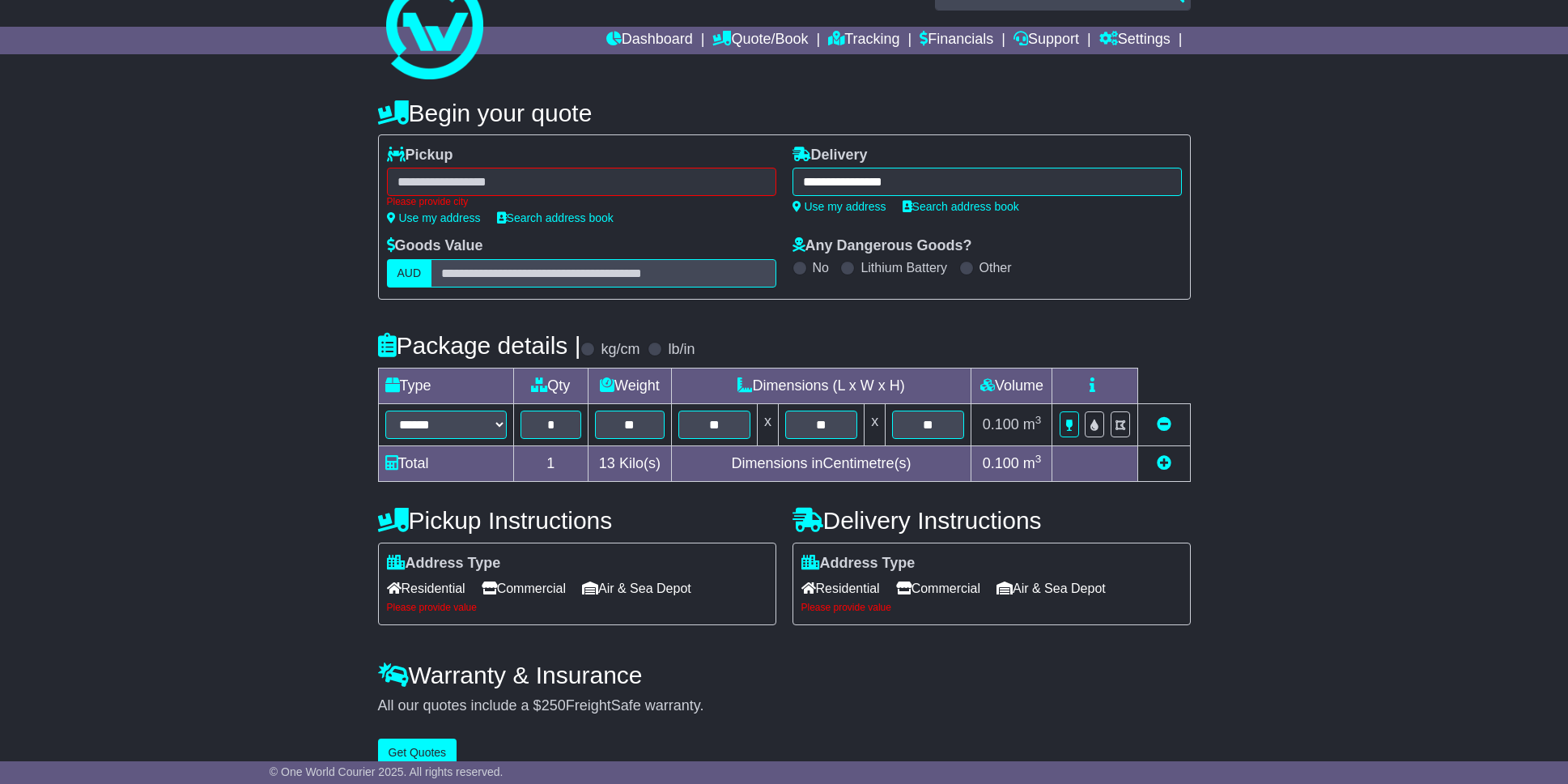
click at [517, 590] on span "Commercial" at bounding box center [524, 588] width 85 height 26
click at [858, 591] on span "Residential" at bounding box center [841, 588] width 79 height 26
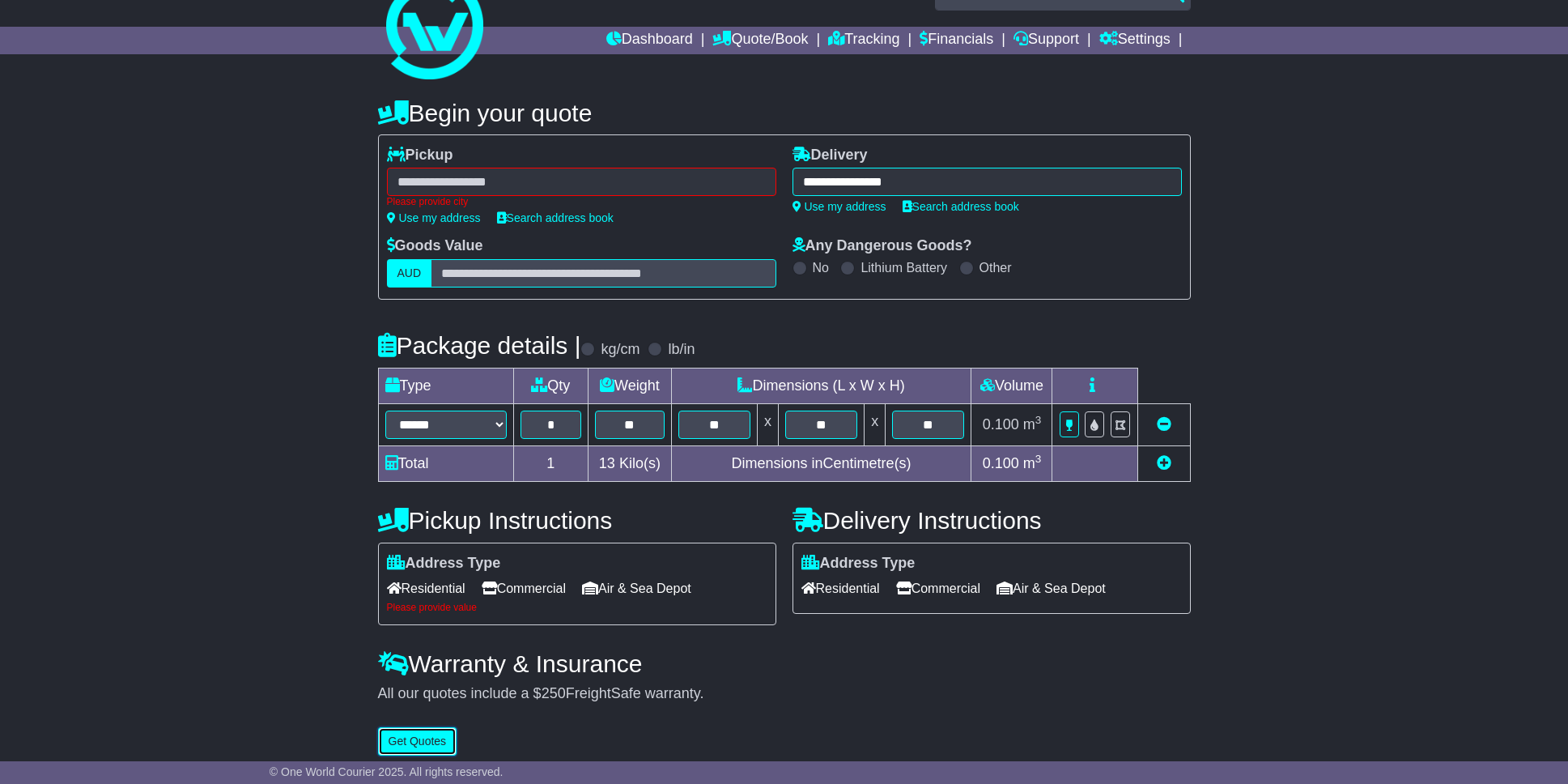
click at [426, 744] on button "Get Quotes" at bounding box center [417, 741] width 80 height 29
click at [499, 176] on div "Please provide city" at bounding box center [581, 187] width 390 height 39
click at [433, 212] on link "Use my address" at bounding box center [433, 217] width 93 height 13
type input "**********"
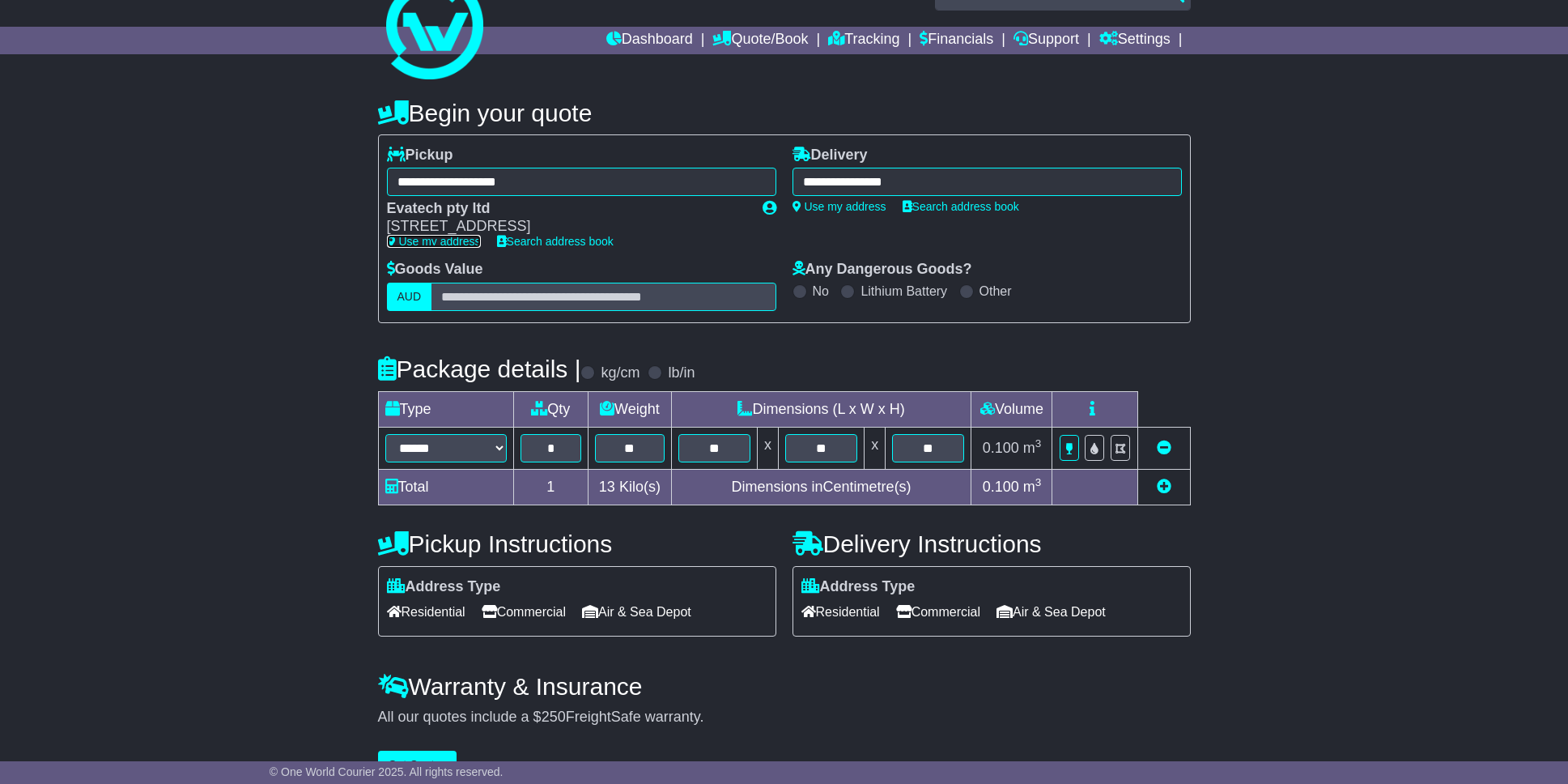
scroll to position [76, 0]
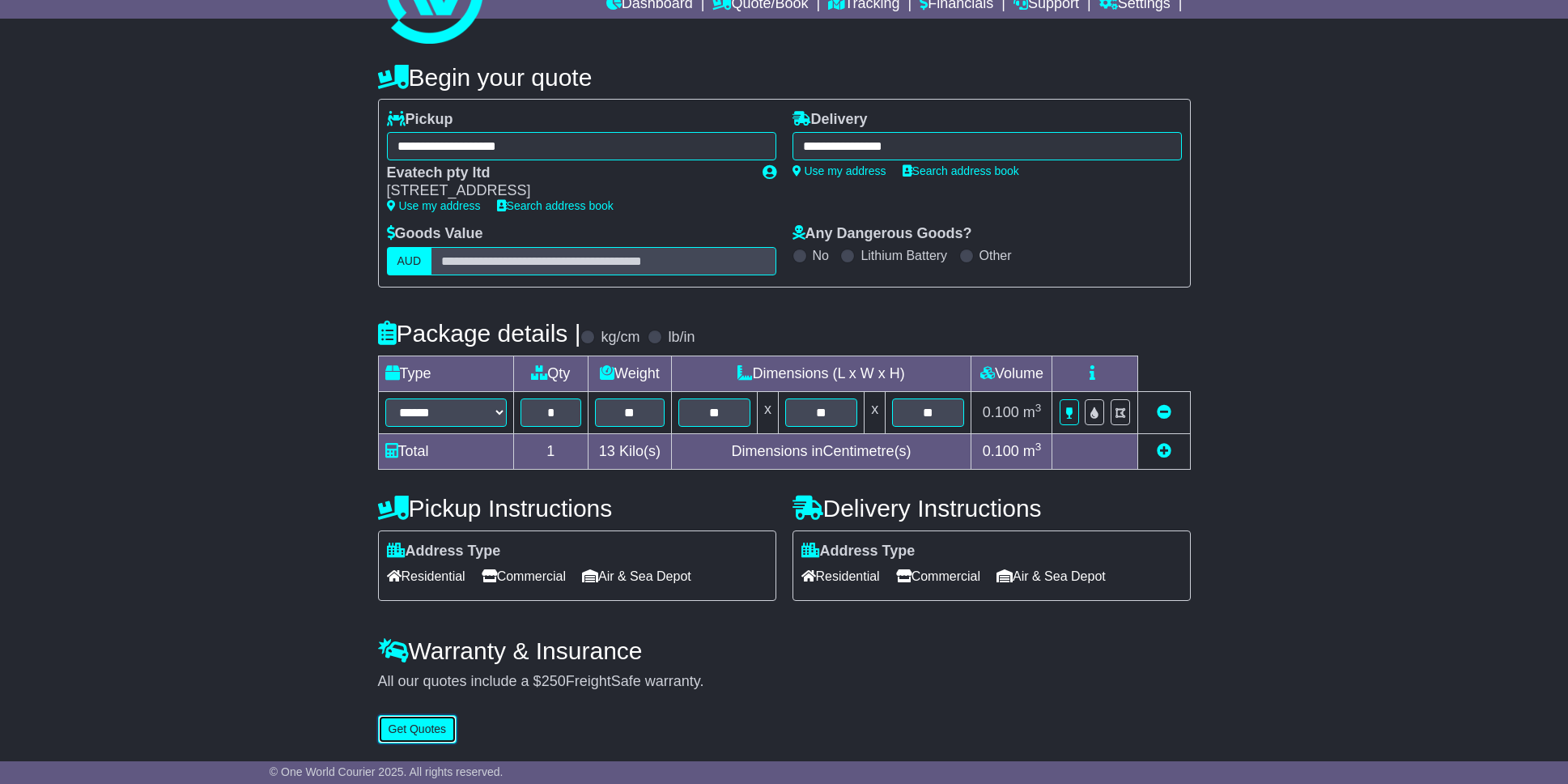
click at [427, 719] on button "Get Quotes" at bounding box center [417, 729] width 80 height 29
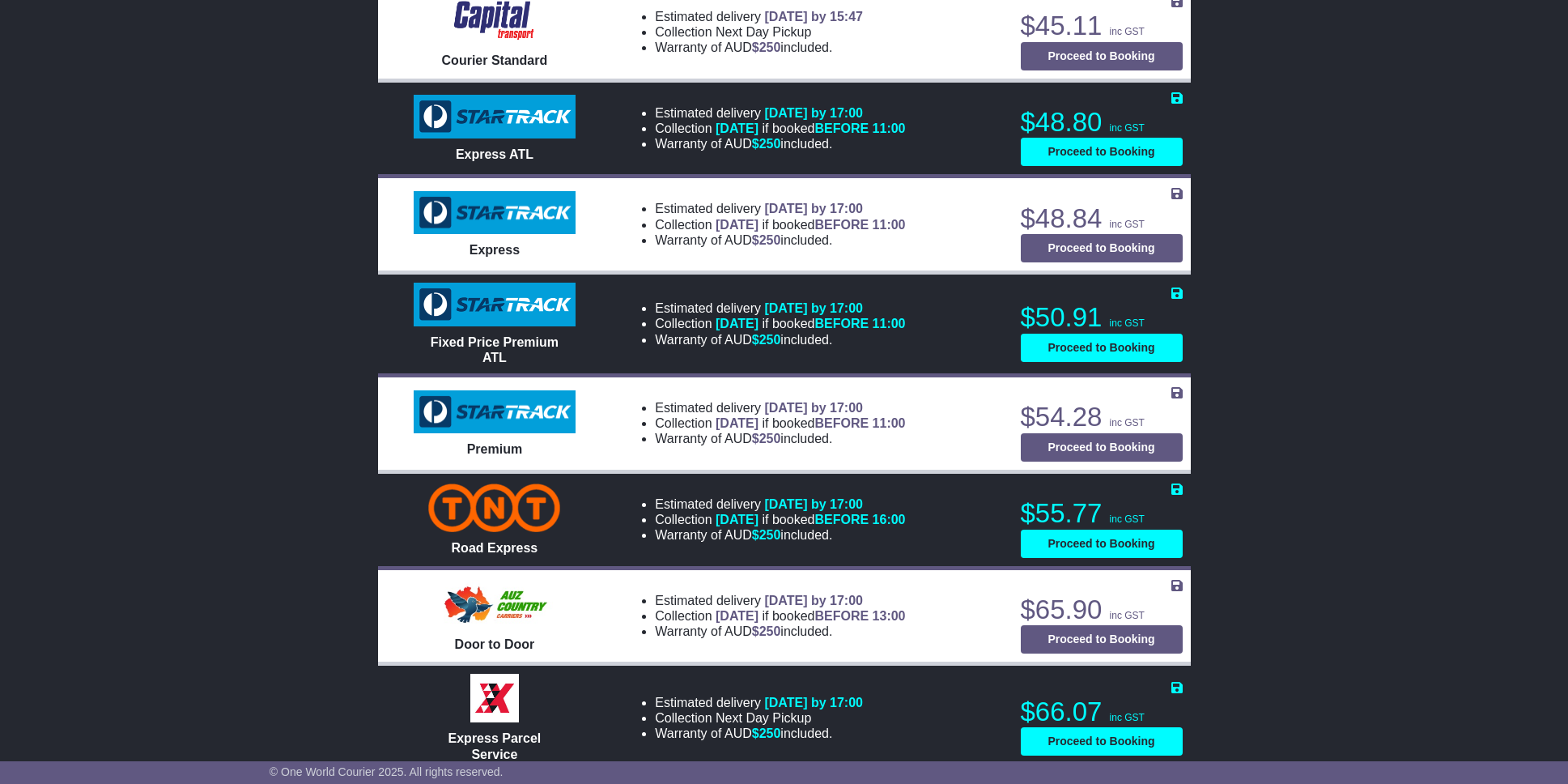
scroll to position [1261, 0]
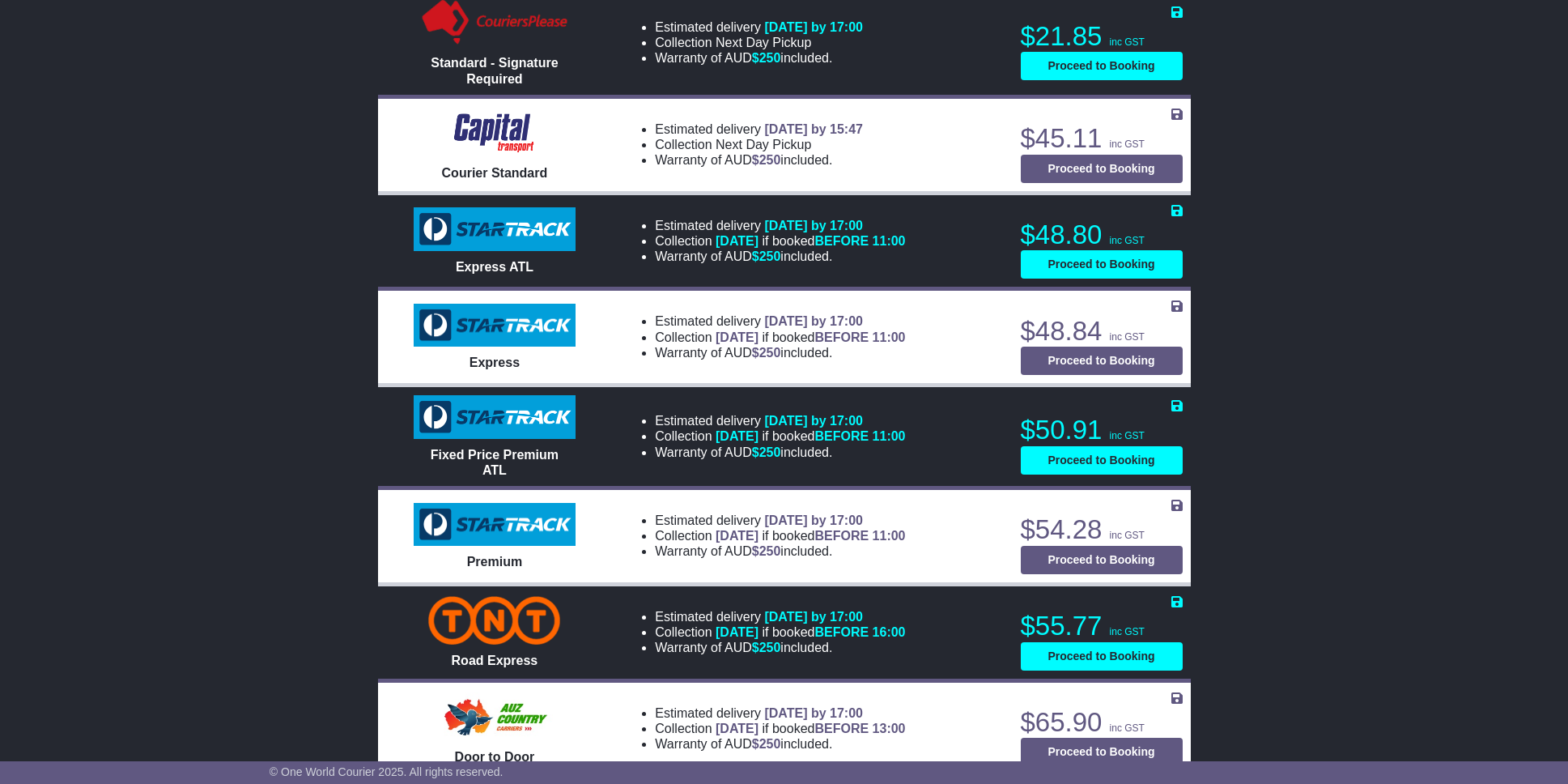
click at [488, 455] on span "Fixed Price Premium ATL" at bounding box center [495, 462] width 128 height 30
click at [497, 461] on span "Fixed Price Premium ATL" at bounding box center [495, 462] width 128 height 30
click at [254, 625] on div "KEYSBOROUGH , 3173 ROSANNA , 3084 1 item 0.1 m 3 in 3 13" at bounding box center [784, 666] width 1568 height 3615
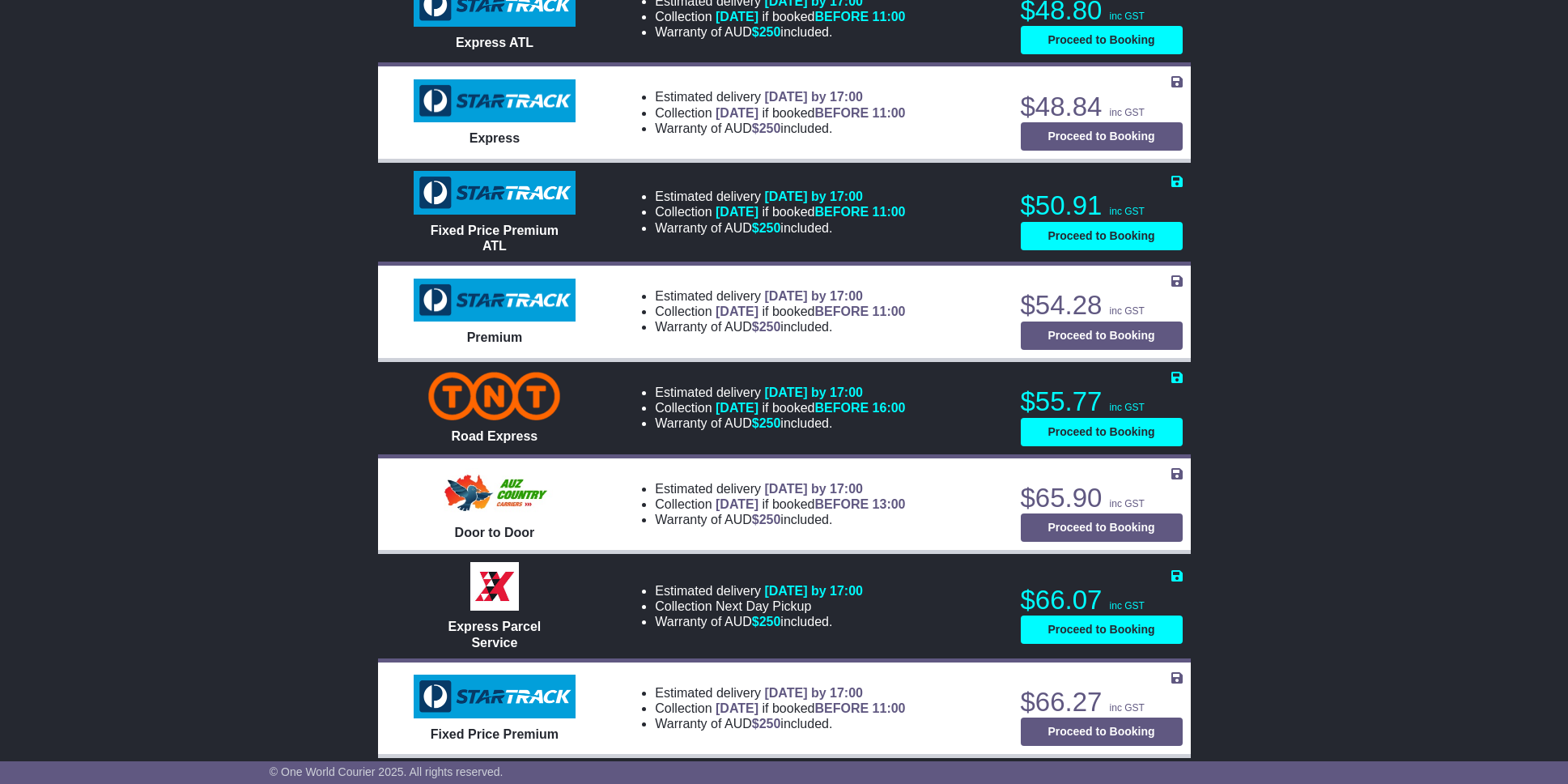
scroll to position [1504, 0]
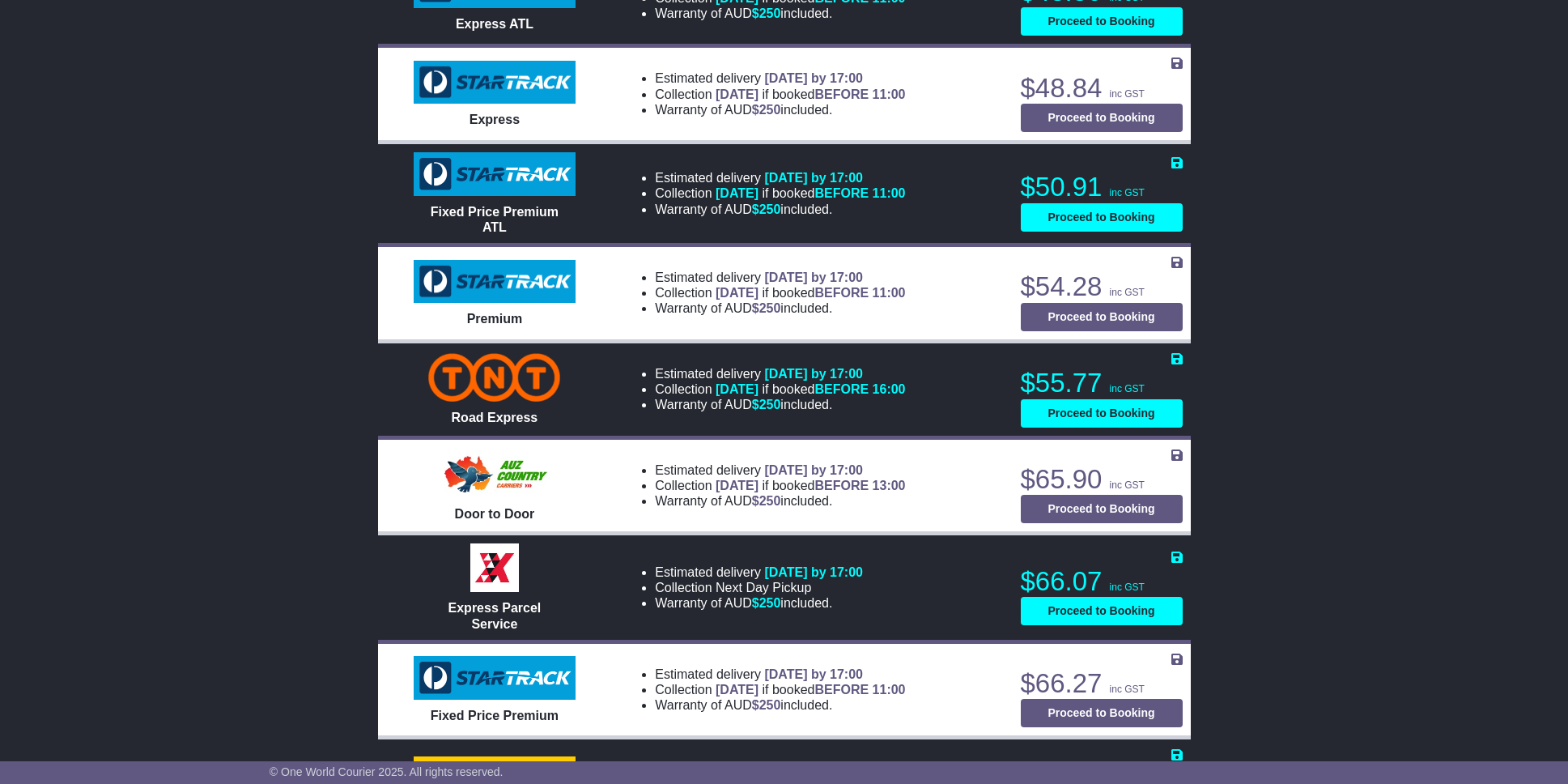
drag, startPoint x: 1266, startPoint y: 257, endPoint x: 1311, endPoint y: 403, distance: 152.8
click at [1267, 257] on div "KEYSBOROUGH , 3173 ROSANNA , 3084 1 item 0.1 m 3 in 3 13" at bounding box center [784, 423] width 1568 height 3615
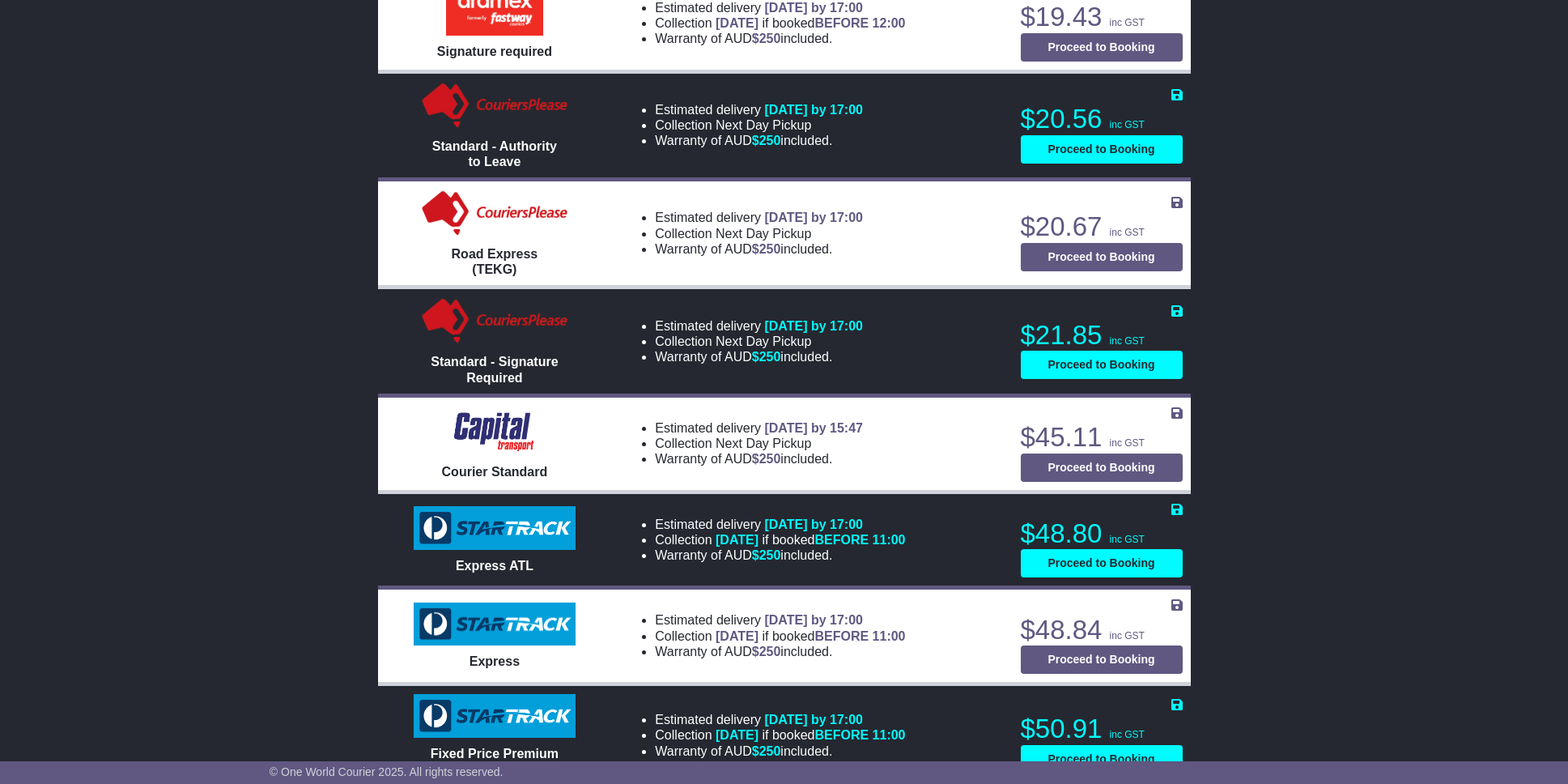
scroll to position [0, 0]
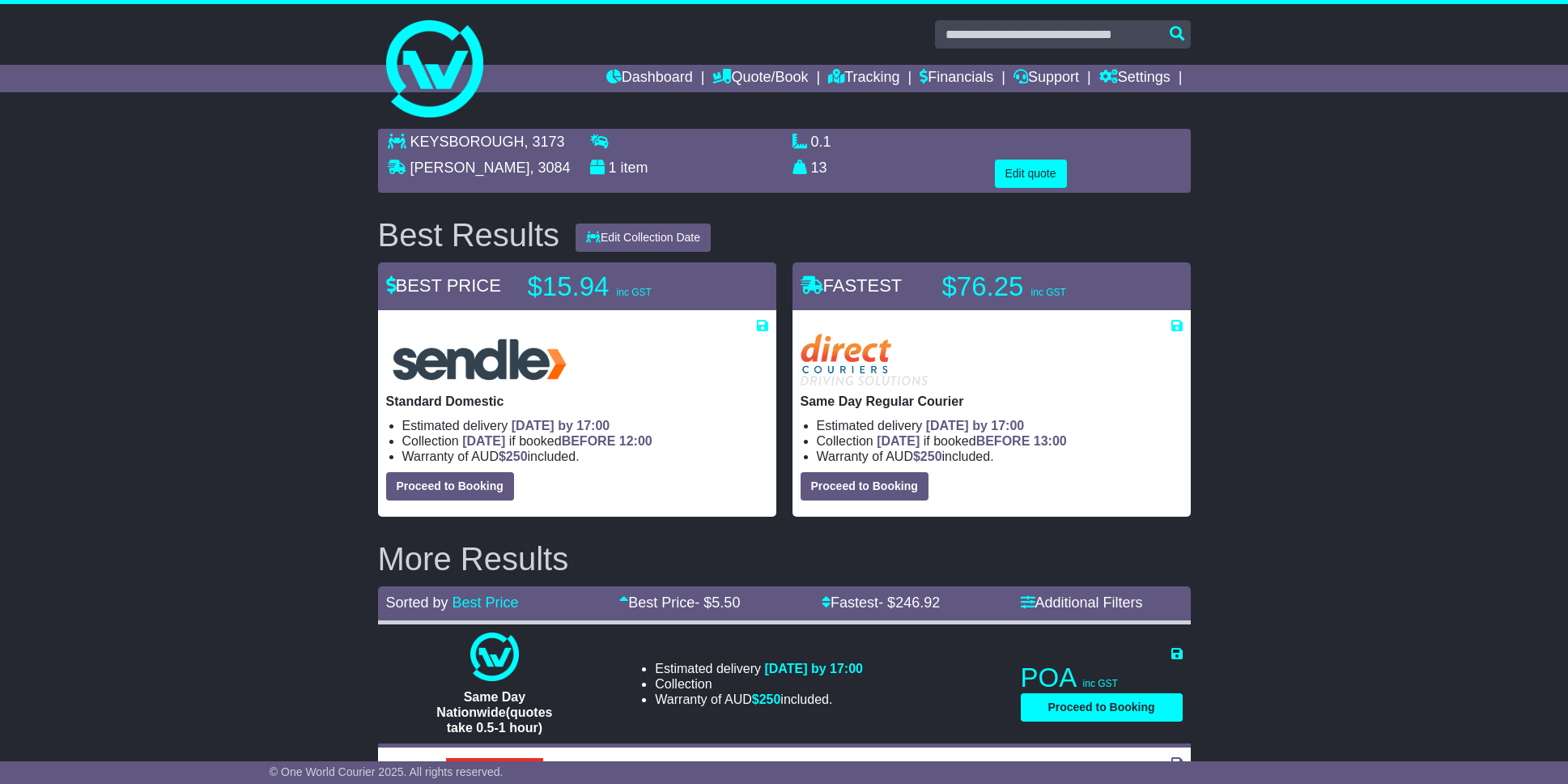
drag, startPoint x: 1335, startPoint y: 523, endPoint x: 1304, endPoint y: 199, distance: 325.5
drag, startPoint x: 1332, startPoint y: 520, endPoint x: 1131, endPoint y: 215, distance: 365.3
click at [1156, 76] on link "Settings" at bounding box center [1135, 79] width 71 height 28
click at [1132, 101] on link "Settings" at bounding box center [1164, 106] width 128 height 18
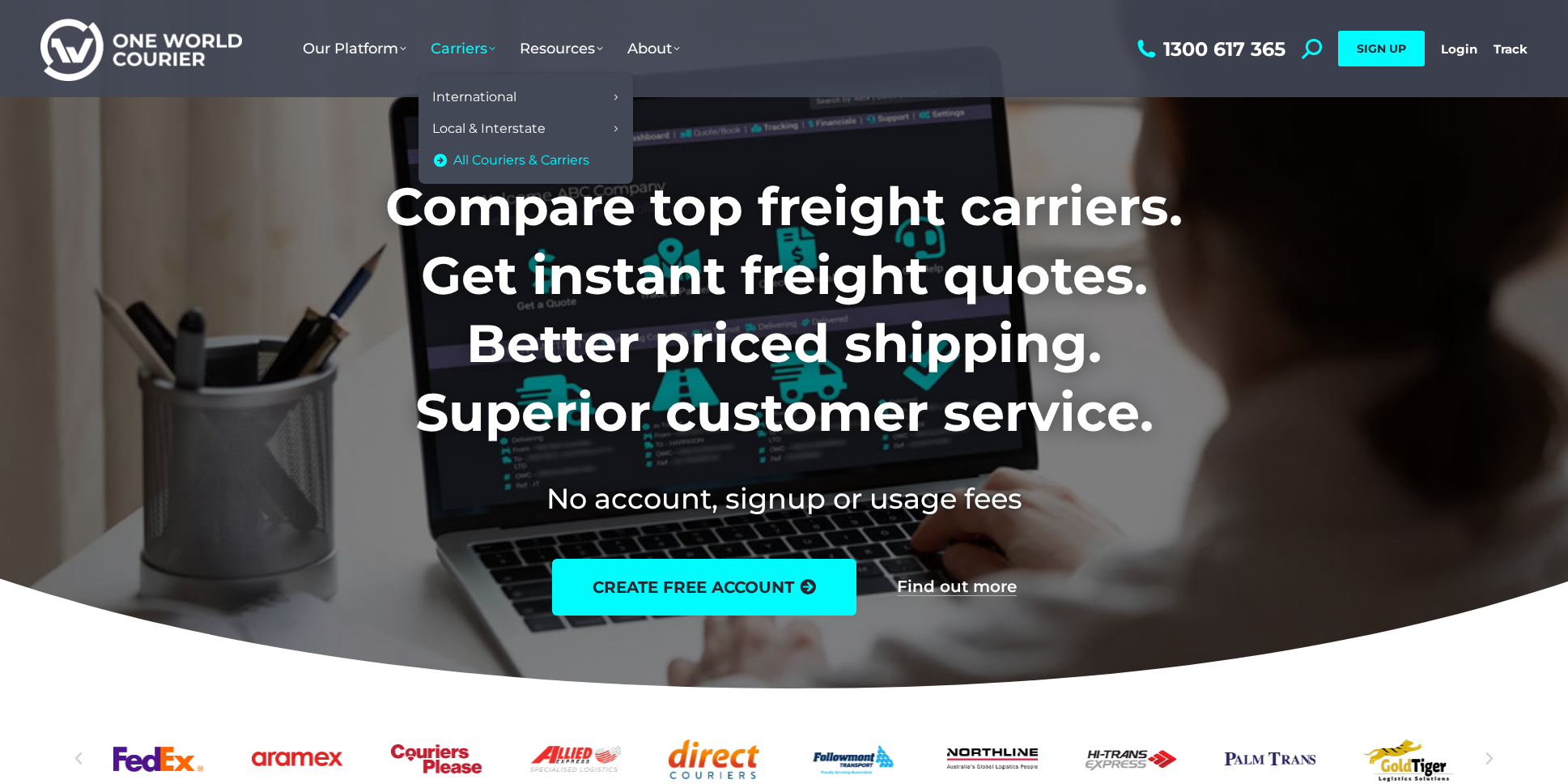
click at [532, 159] on span "All Couriers & Carriers" at bounding box center [521, 160] width 136 height 17
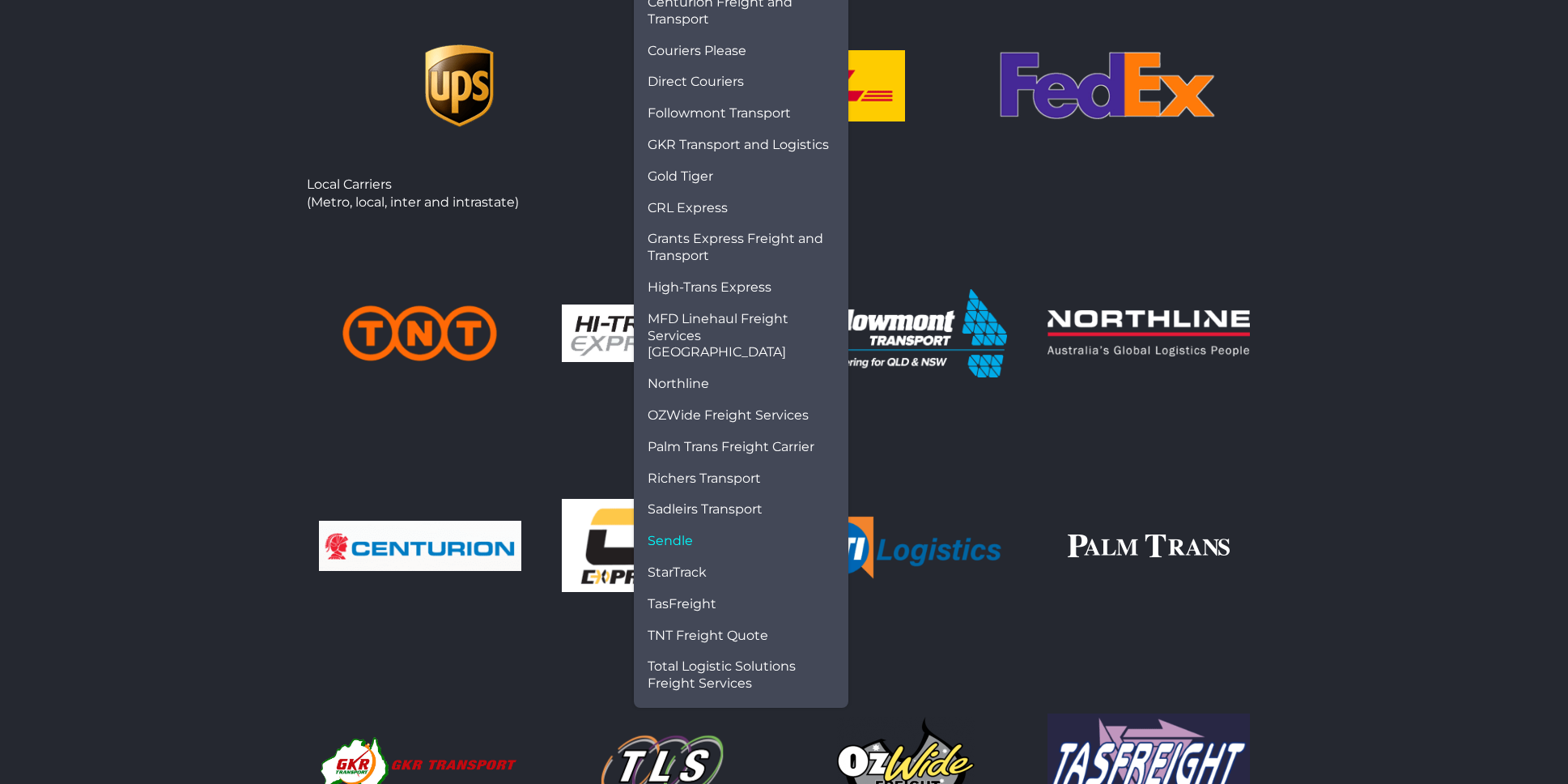
scroll to position [243, 0]
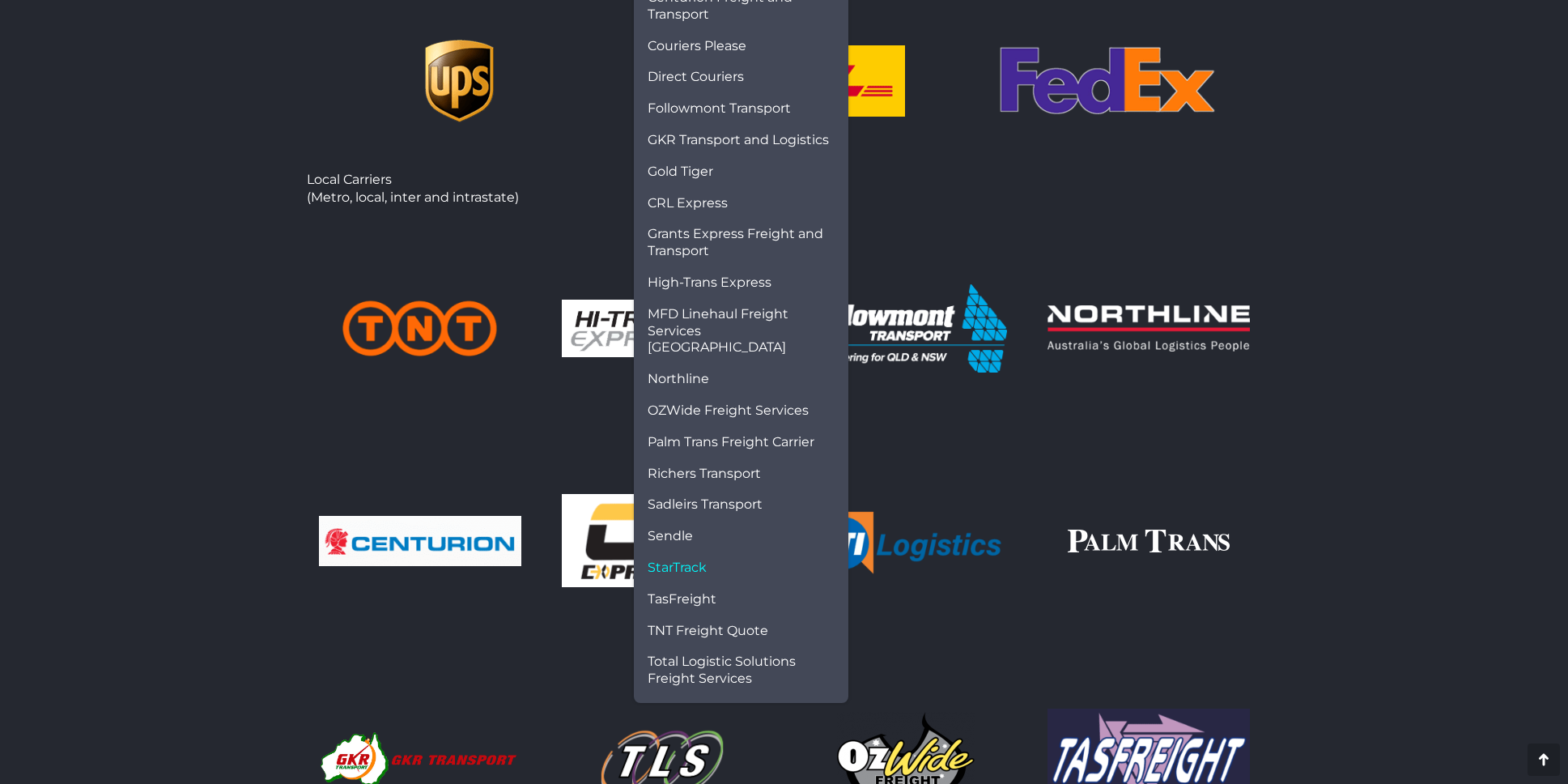
click at [706, 560] on span "StarTrack" at bounding box center [677, 568] width 59 height 17
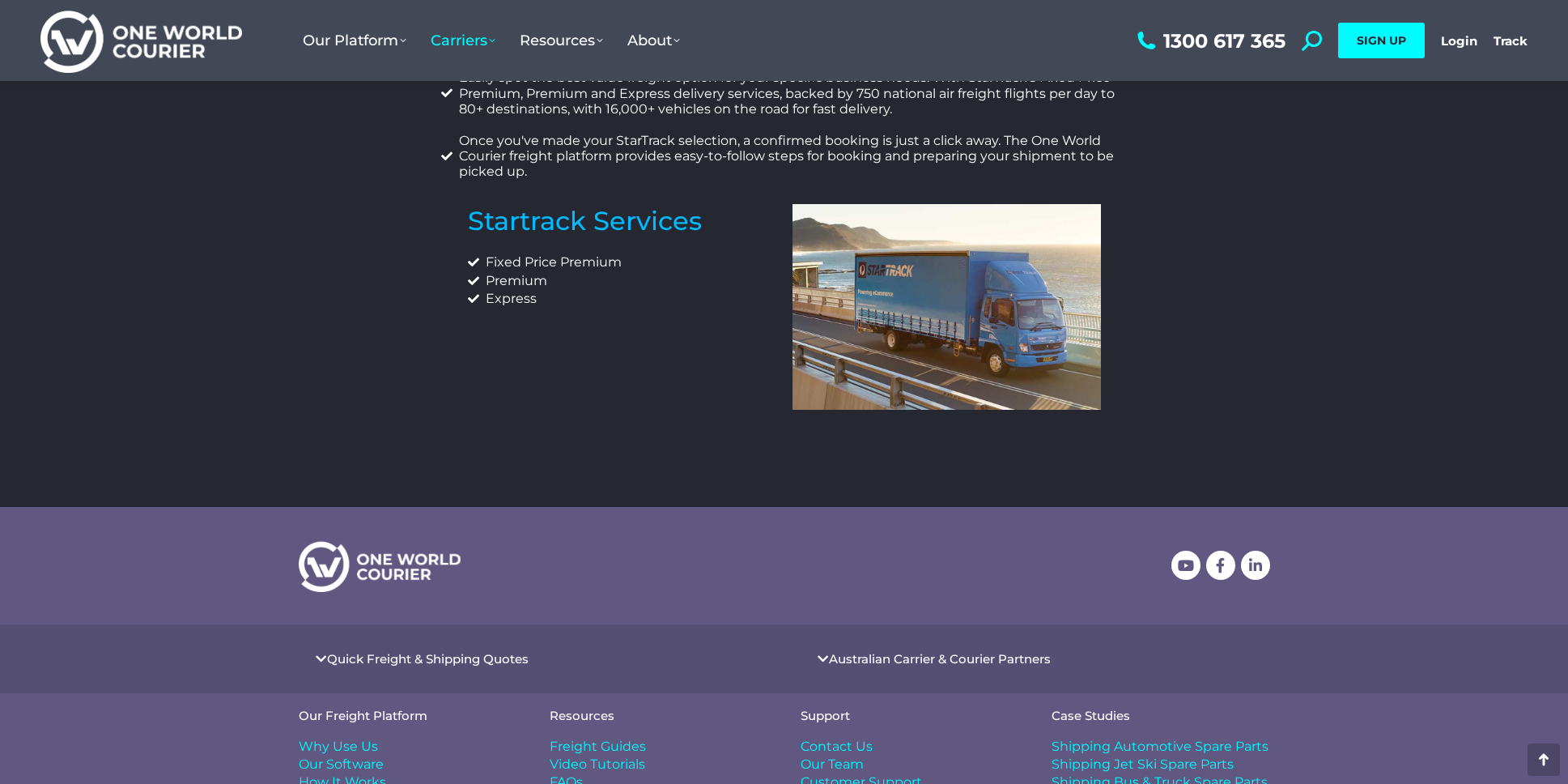
scroll to position [1151, 0]
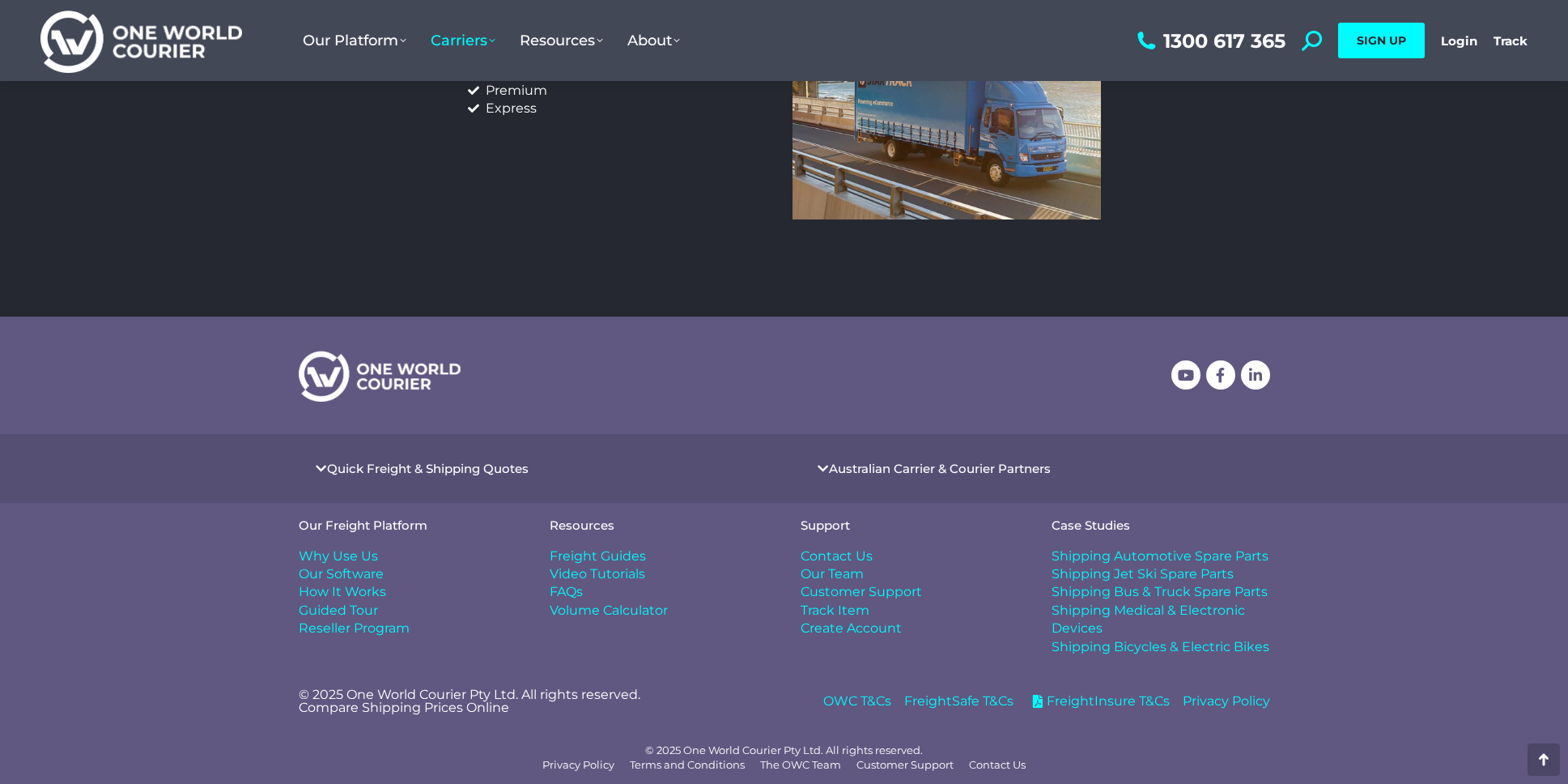
click at [454, 469] on link "Quick Freight & Shipping Quotes" at bounding box center [428, 468] width 202 height 12
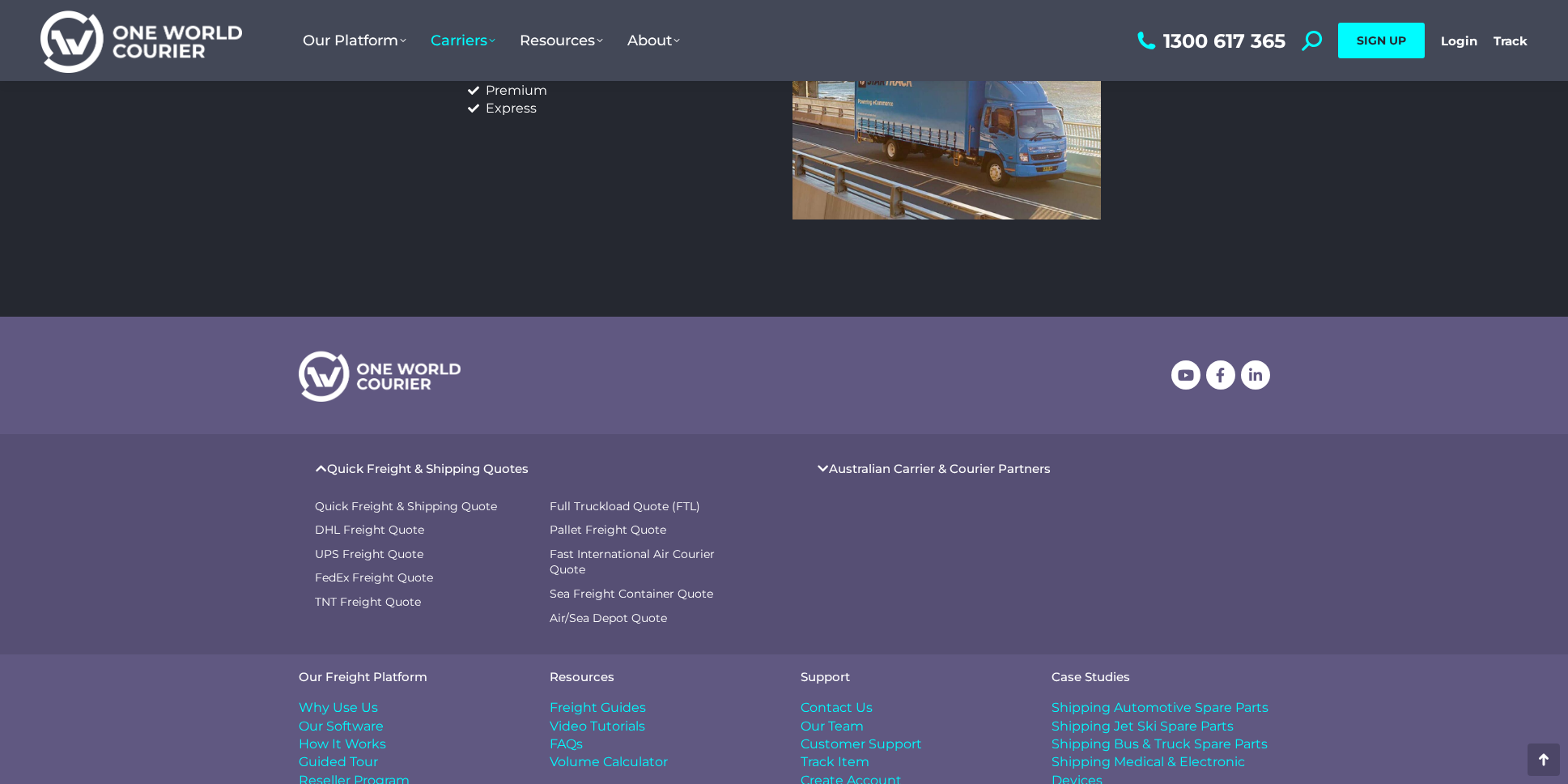
drag, startPoint x: 1017, startPoint y: 469, endPoint x: 1031, endPoint y: 494, distance: 28.7
click at [1017, 469] on link "Australian Carrier & Courier Partners" at bounding box center [940, 468] width 222 height 12
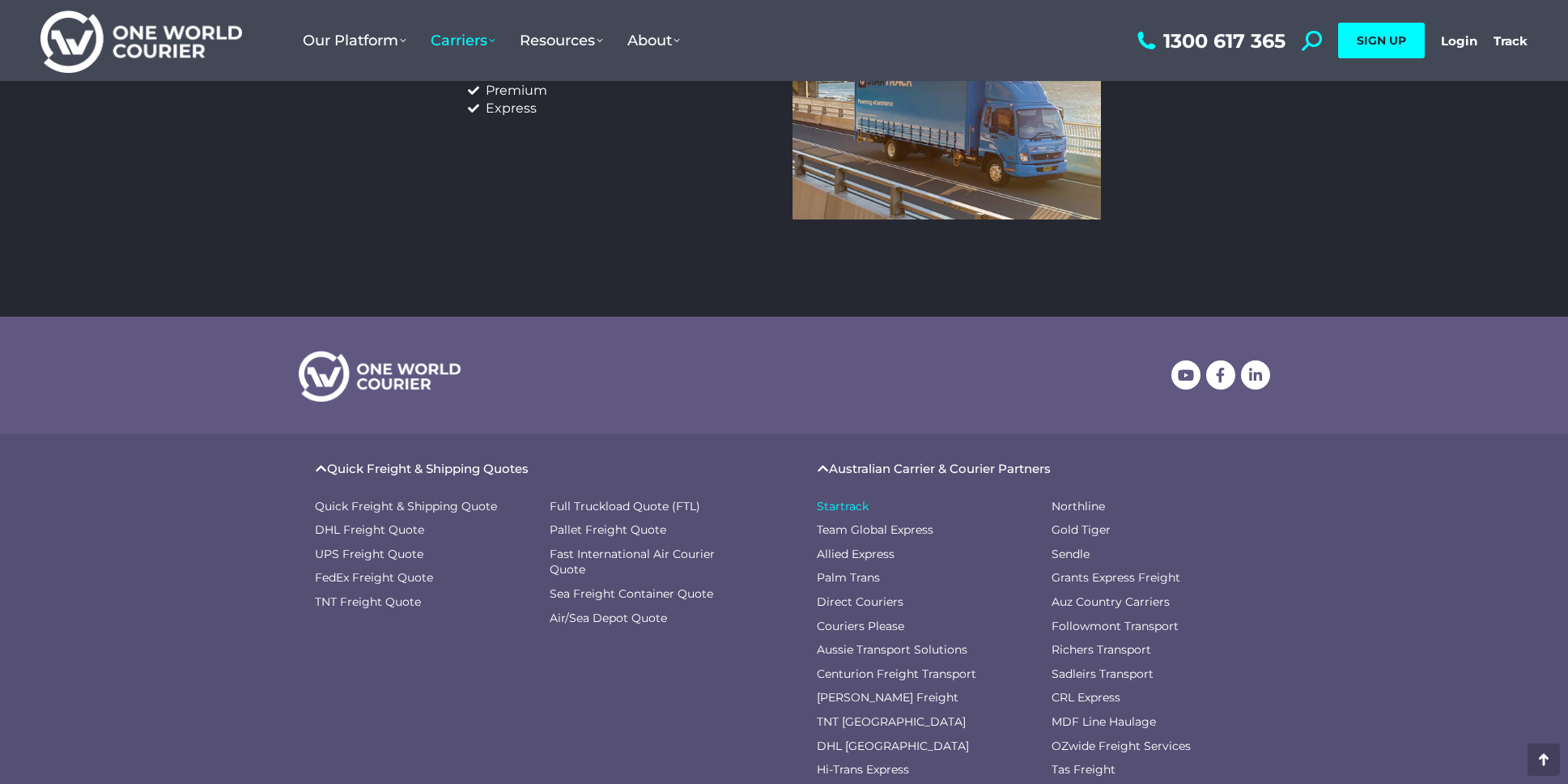
click at [830, 509] on span "Startrack" at bounding box center [842, 507] width 52 height 16
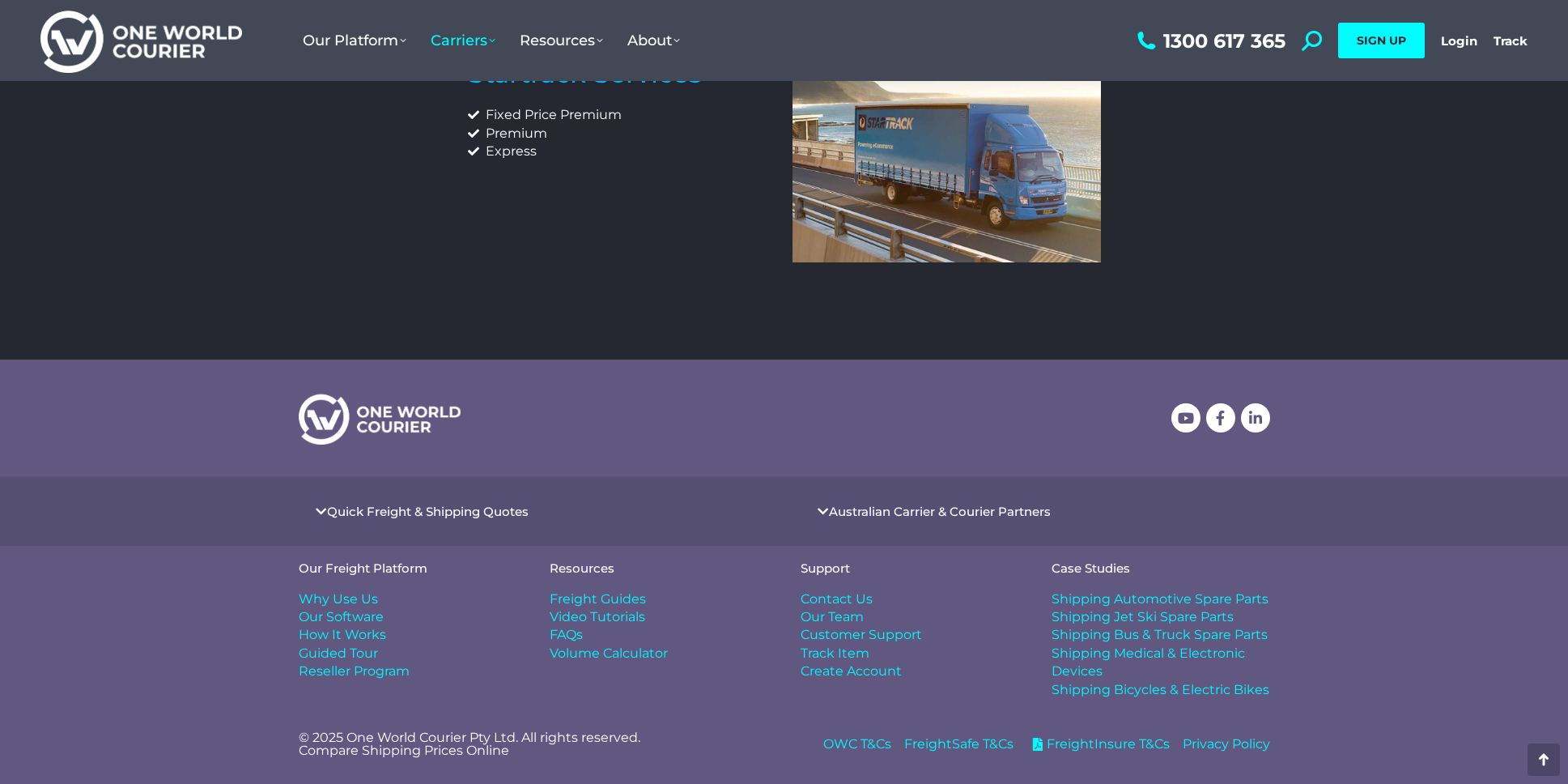
scroll to position [1151, 0]
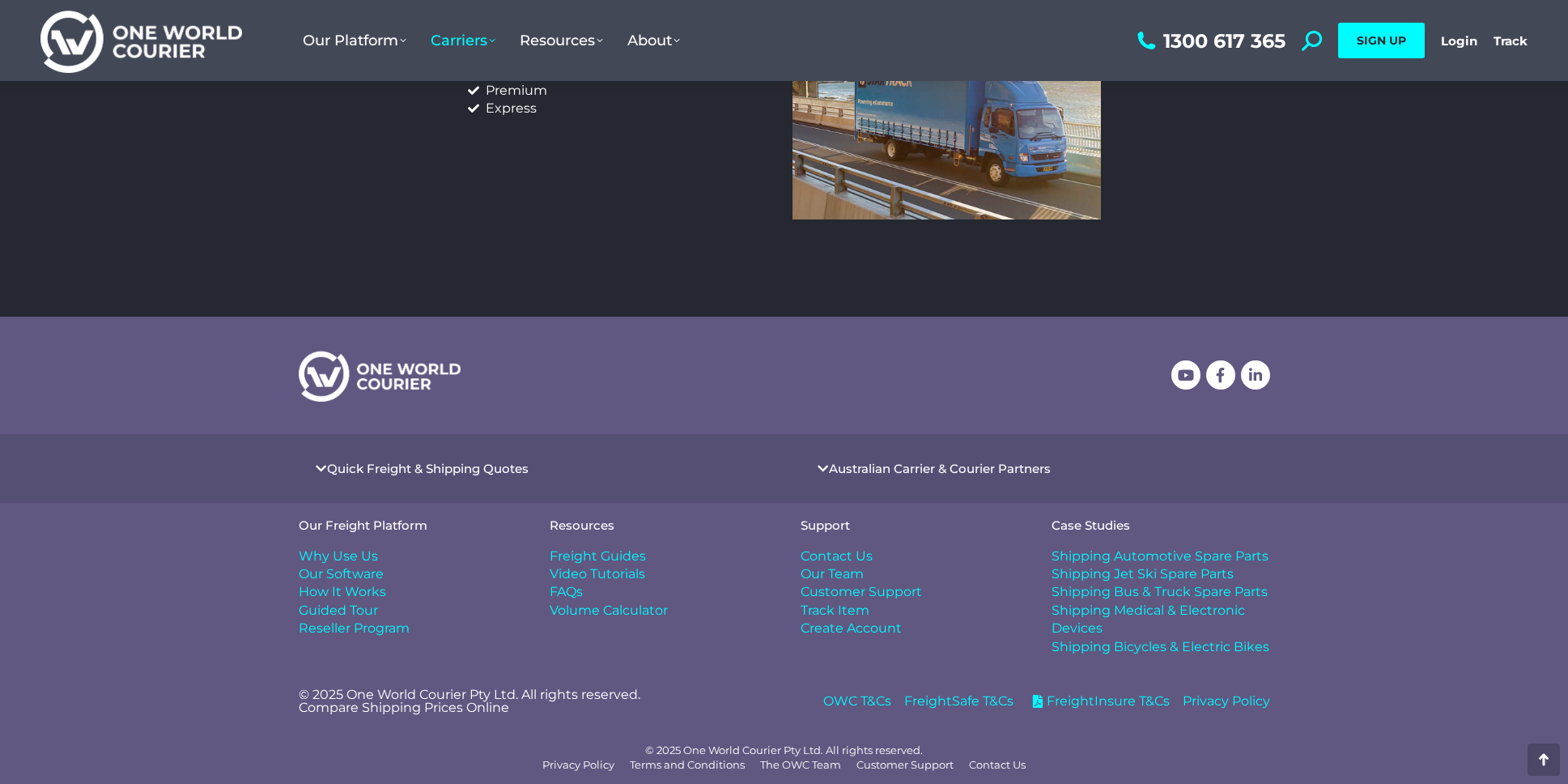
click at [849, 700] on span "OWC T&Cs" at bounding box center [857, 701] width 68 height 18
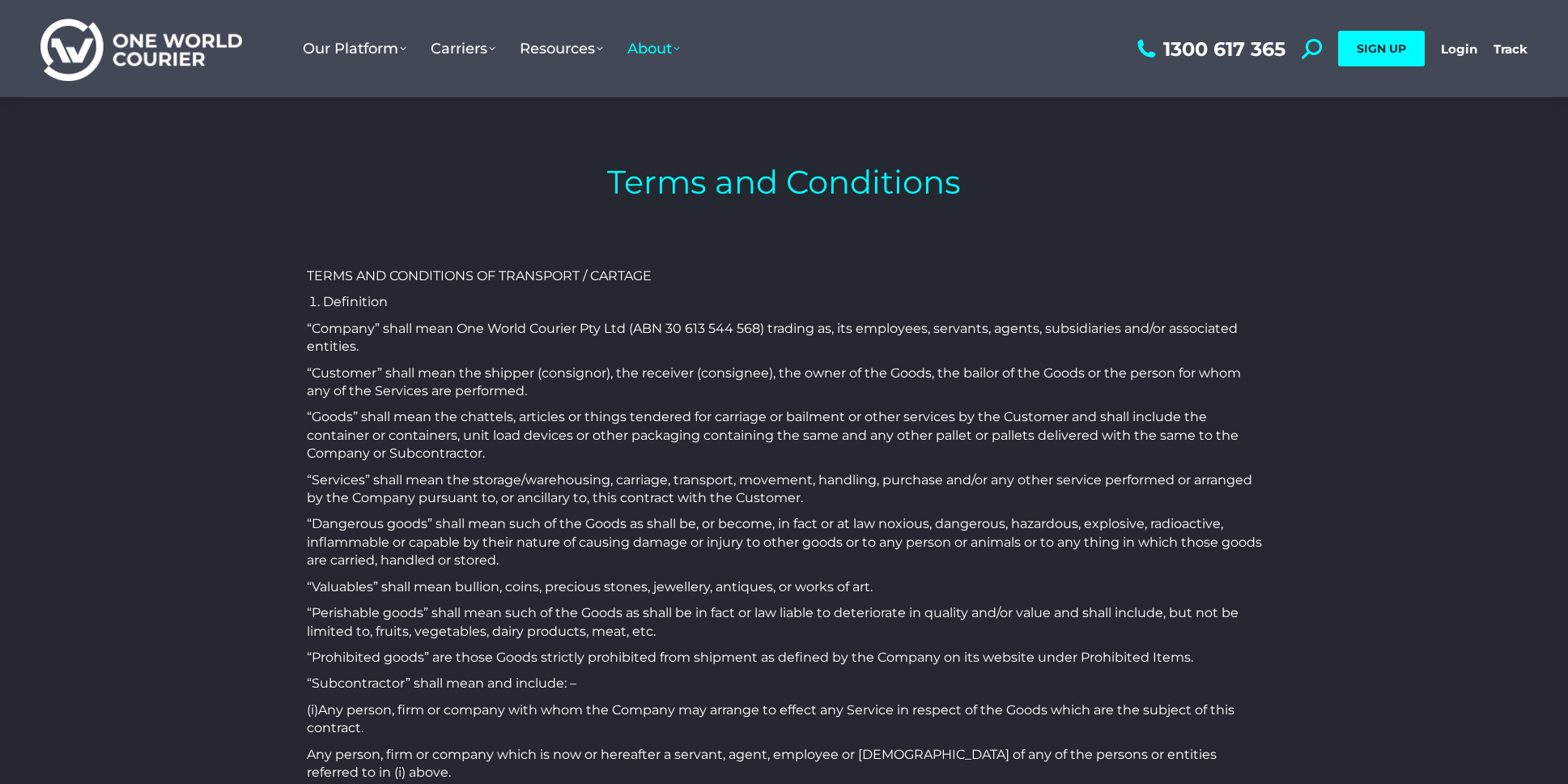
drag, startPoint x: 1149, startPoint y: 414, endPoint x: 702, endPoint y: 96, distance: 548.6
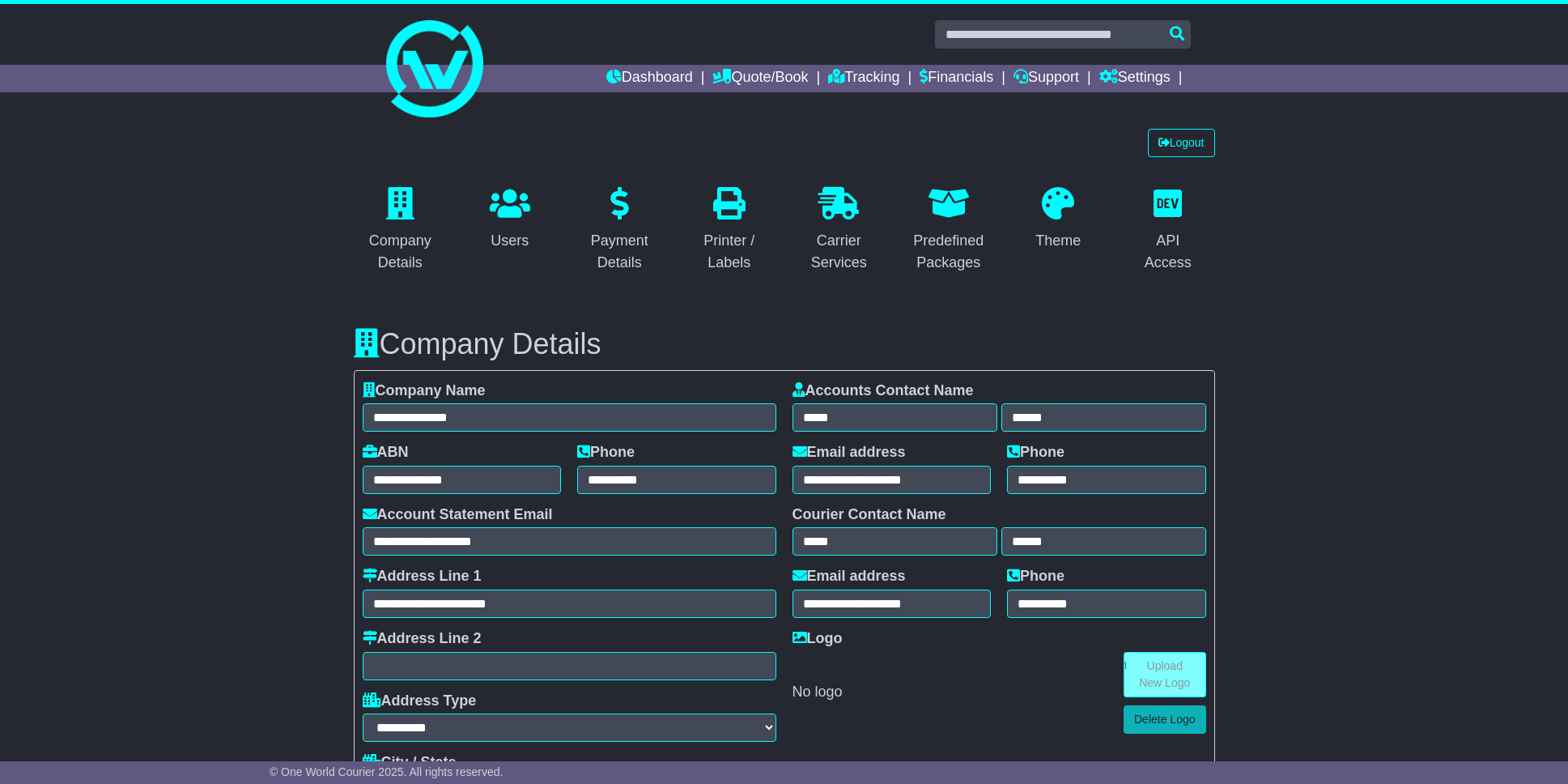
select select "**********"
select select "**"
select select "*"
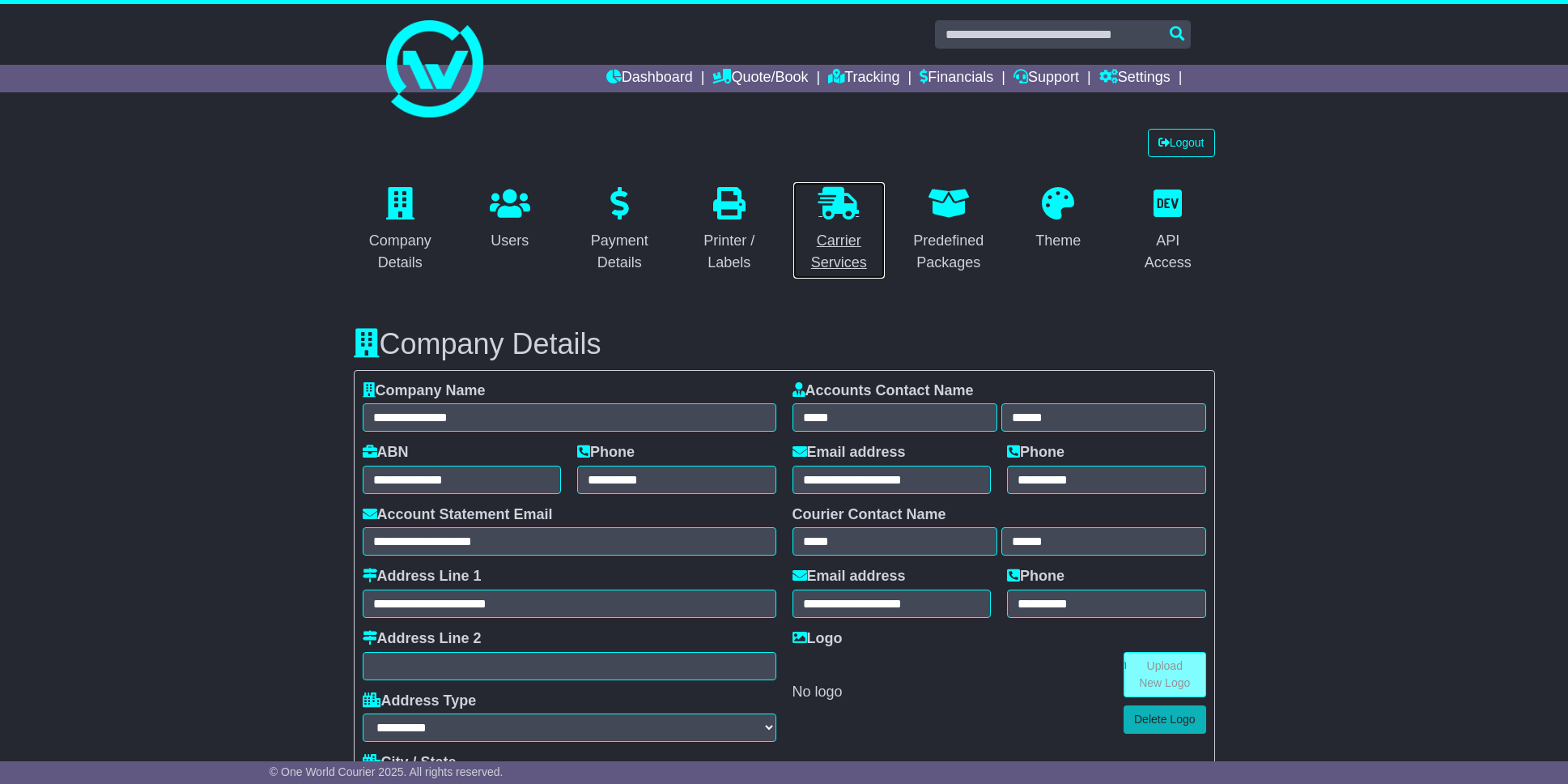
click at [834, 226] on link "Carrier Services" at bounding box center [839, 230] width 93 height 98
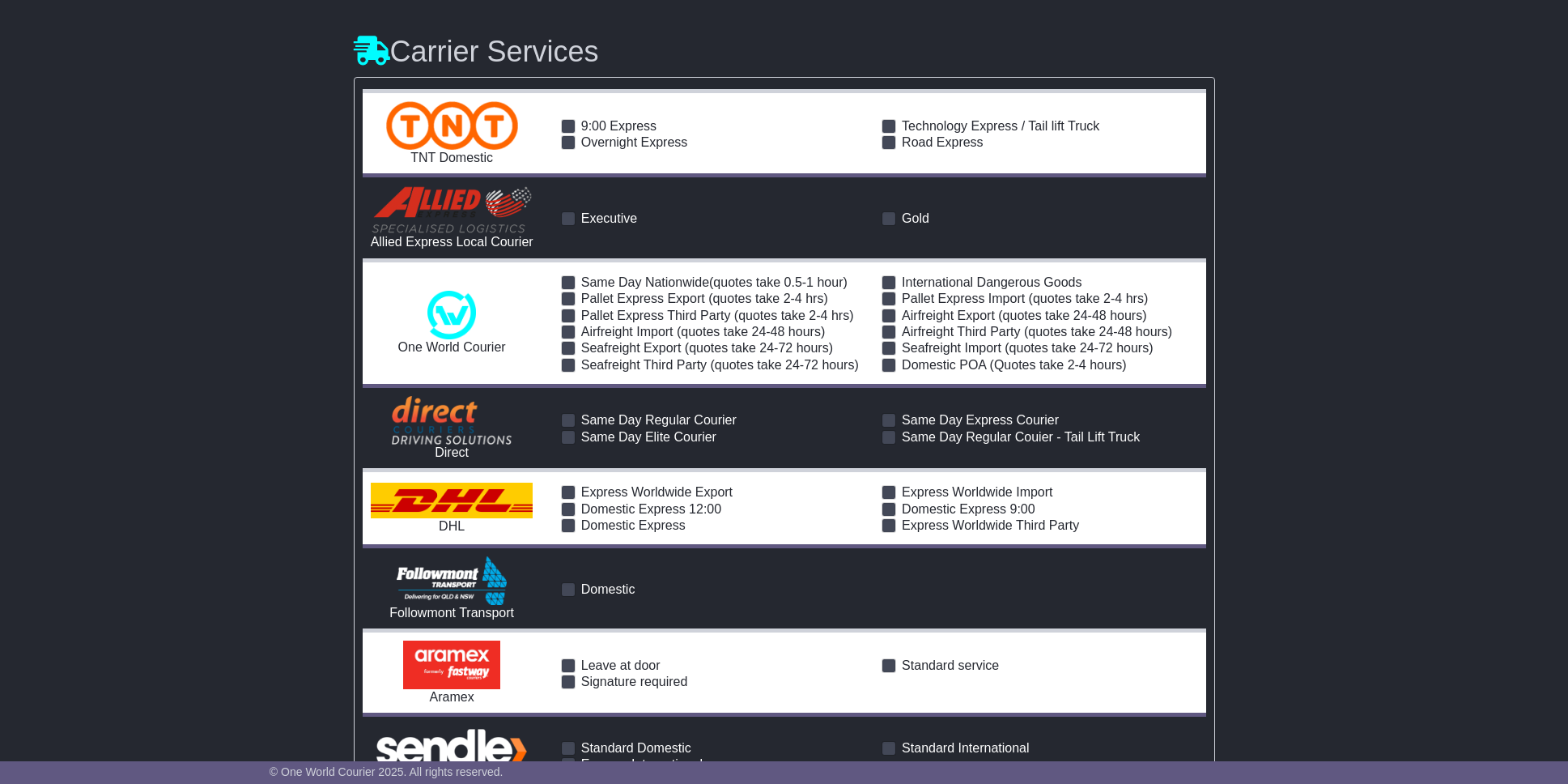
scroll to position [1839, 0]
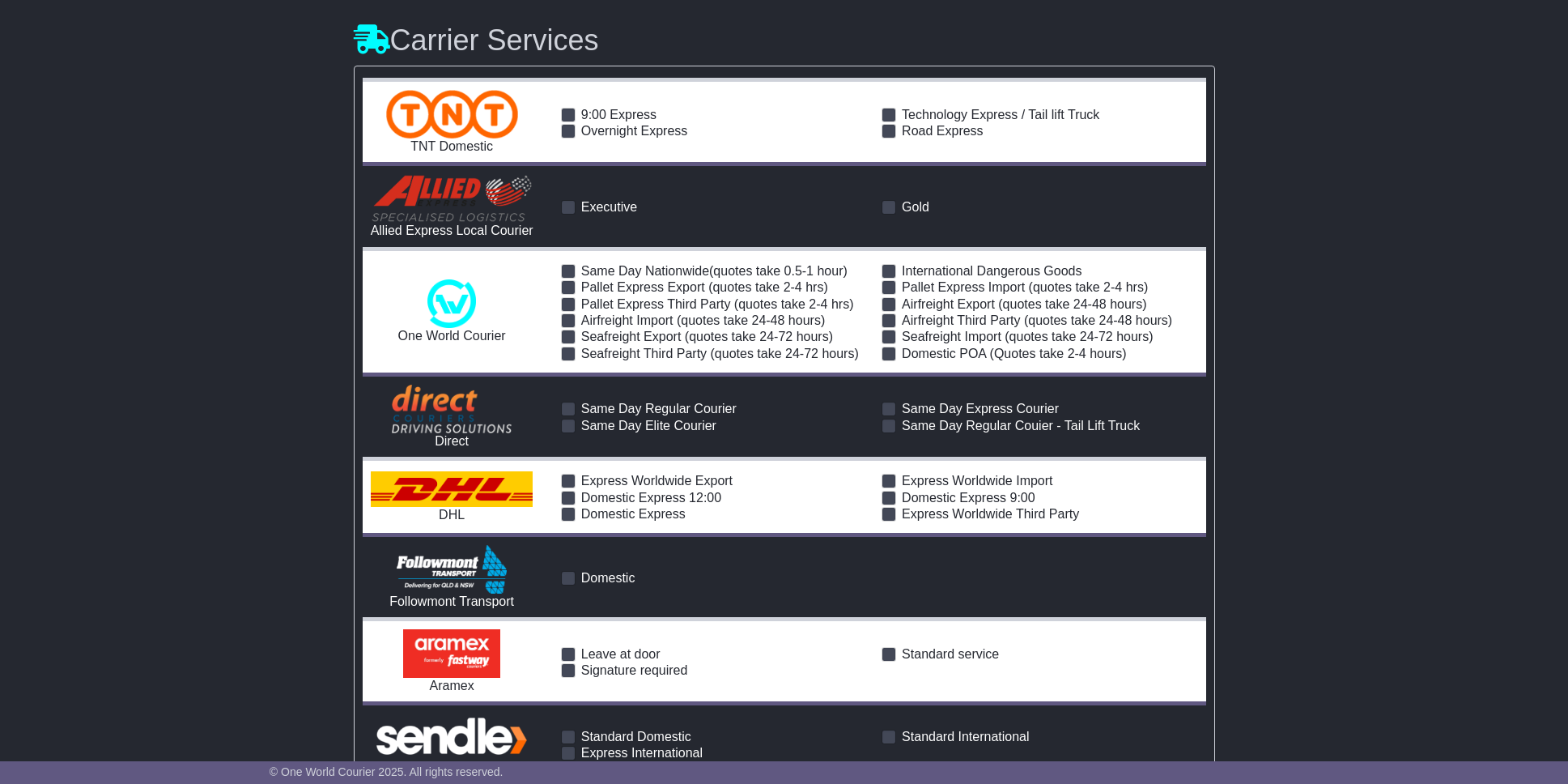
click at [572, 112] on span at bounding box center [568, 114] width 15 height 15
click at [569, 131] on span at bounding box center [568, 131] width 15 height 15
click at [885, 133] on span at bounding box center [888, 131] width 15 height 15
click at [890, 118] on span at bounding box center [888, 114] width 15 height 15
click at [567, 278] on span at bounding box center [568, 271] width 15 height 15
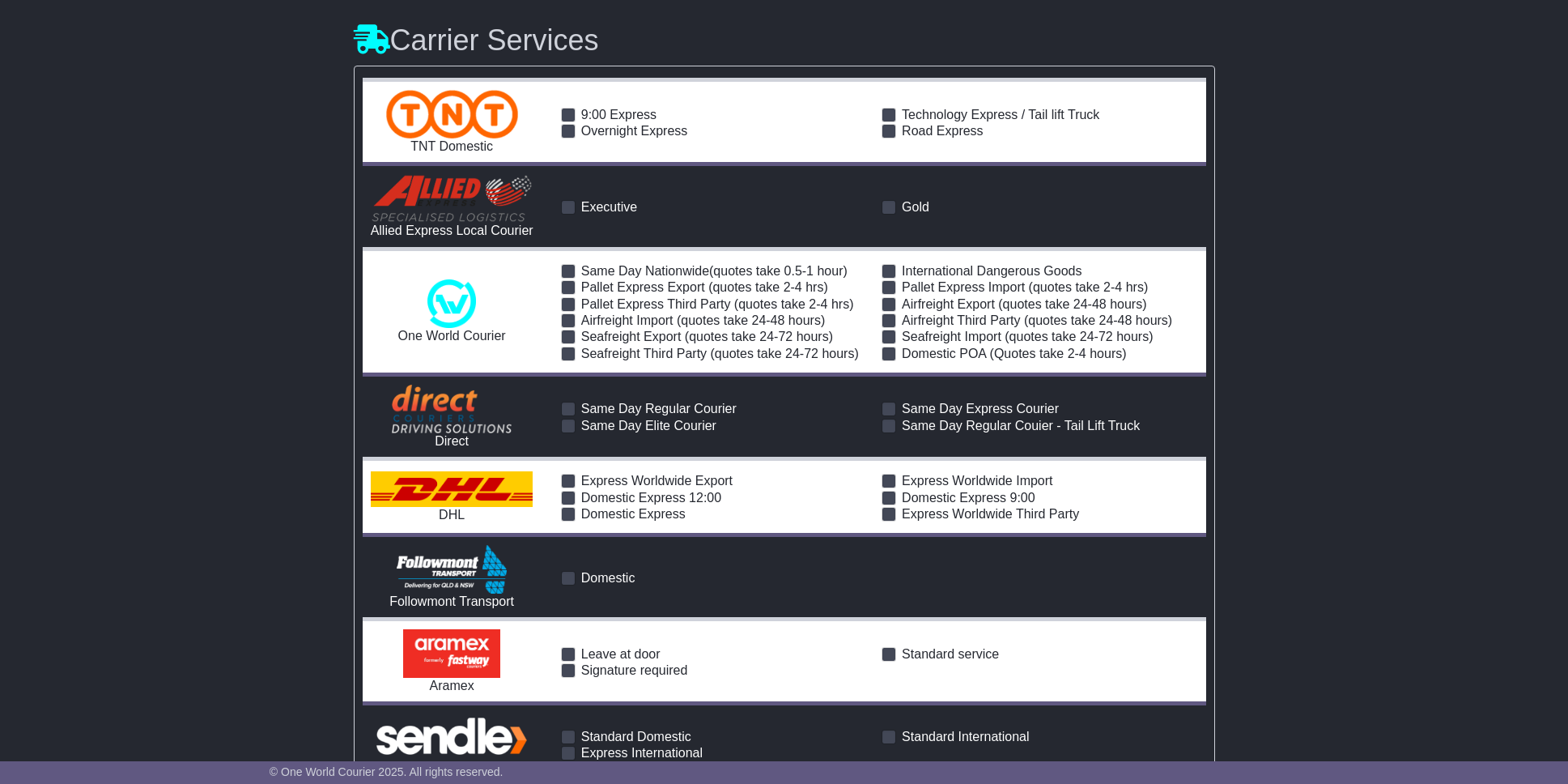
click at [568, 295] on span at bounding box center [568, 287] width 15 height 15
click at [570, 312] on span at bounding box center [568, 304] width 15 height 15
drag, startPoint x: 570, startPoint y: 332, endPoint x: 568, endPoint y: 351, distance: 19.1
click at [570, 328] on span at bounding box center [568, 321] width 15 height 15
click at [567, 344] on span at bounding box center [568, 336] width 15 height 15
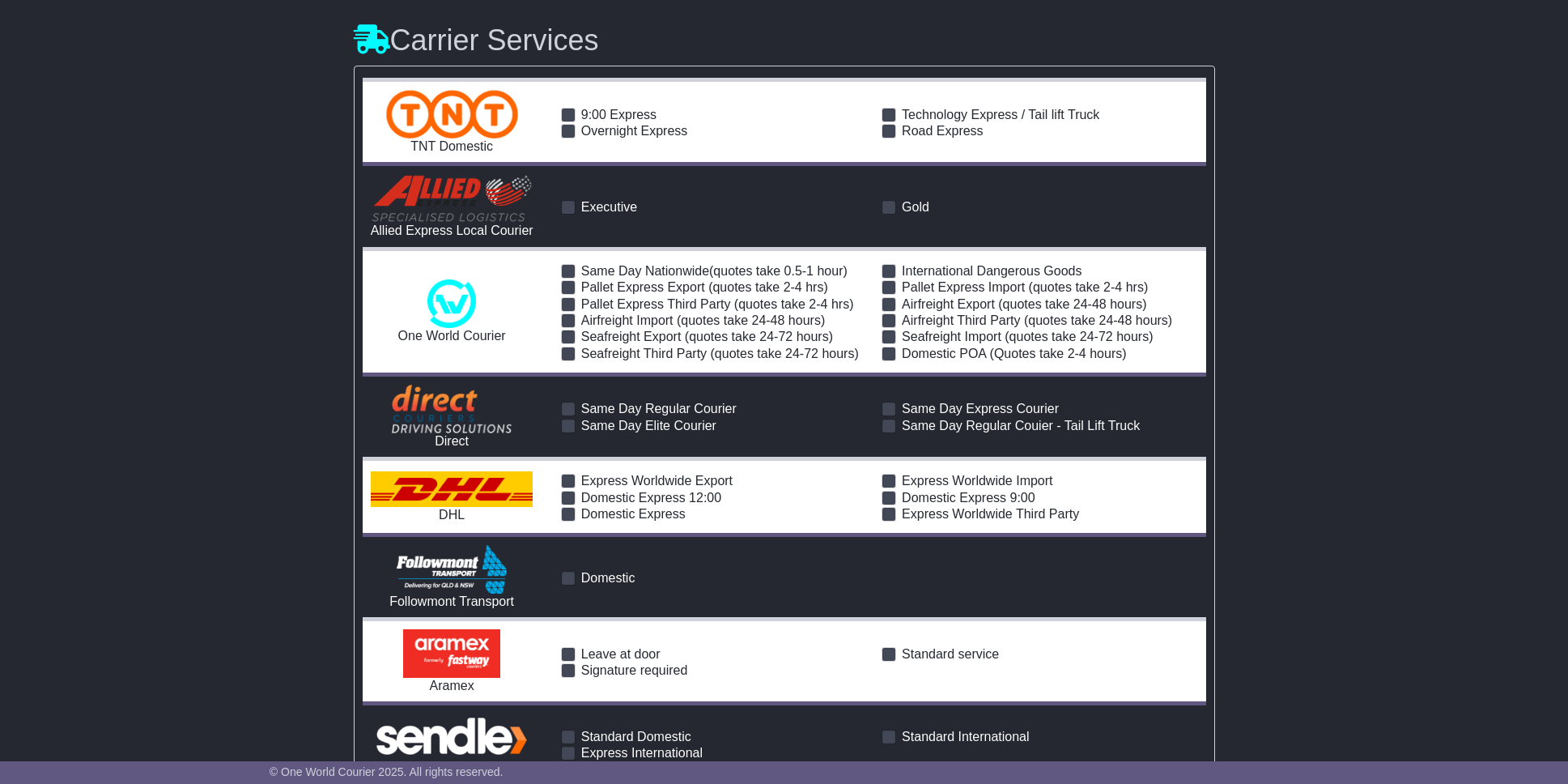
click at [567, 361] on span at bounding box center [568, 353] width 15 height 15
drag, startPoint x: 891, startPoint y: 374, endPoint x: 894, endPoint y: 358, distance: 16.3
click at [892, 361] on span at bounding box center [888, 353] width 15 height 15
click at [894, 344] on span at bounding box center [888, 336] width 15 height 15
drag, startPoint x: 894, startPoint y: 342, endPoint x: 896, endPoint y: 327, distance: 15.1
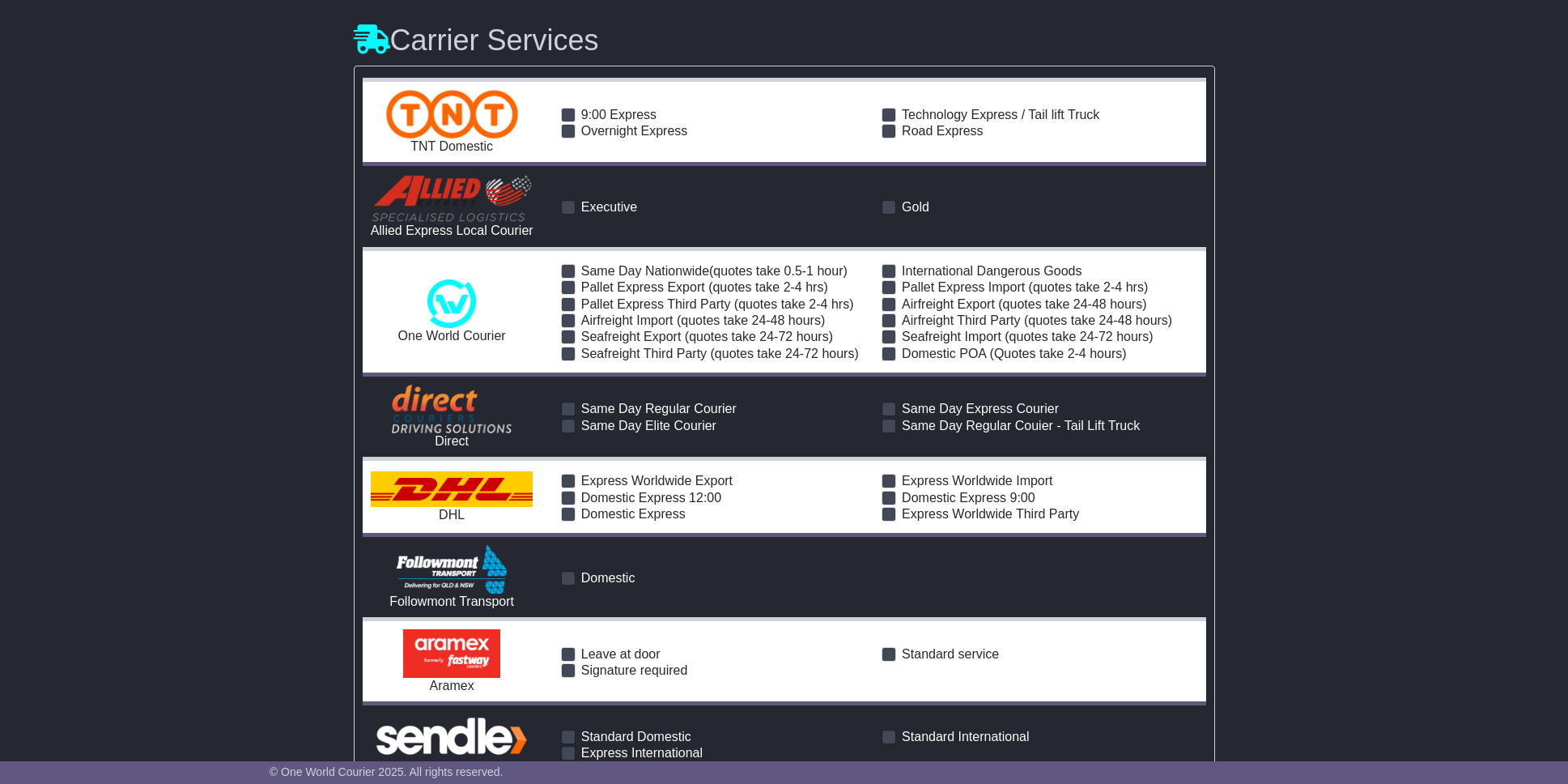
click at [894, 328] on span at bounding box center [888, 321] width 15 height 15
click at [894, 312] on span at bounding box center [888, 304] width 15 height 15
click at [886, 295] on span at bounding box center [888, 287] width 15 height 15
click at [887, 278] on span at bounding box center [888, 271] width 15 height 15
click at [890, 416] on span at bounding box center [888, 408] width 15 height 15
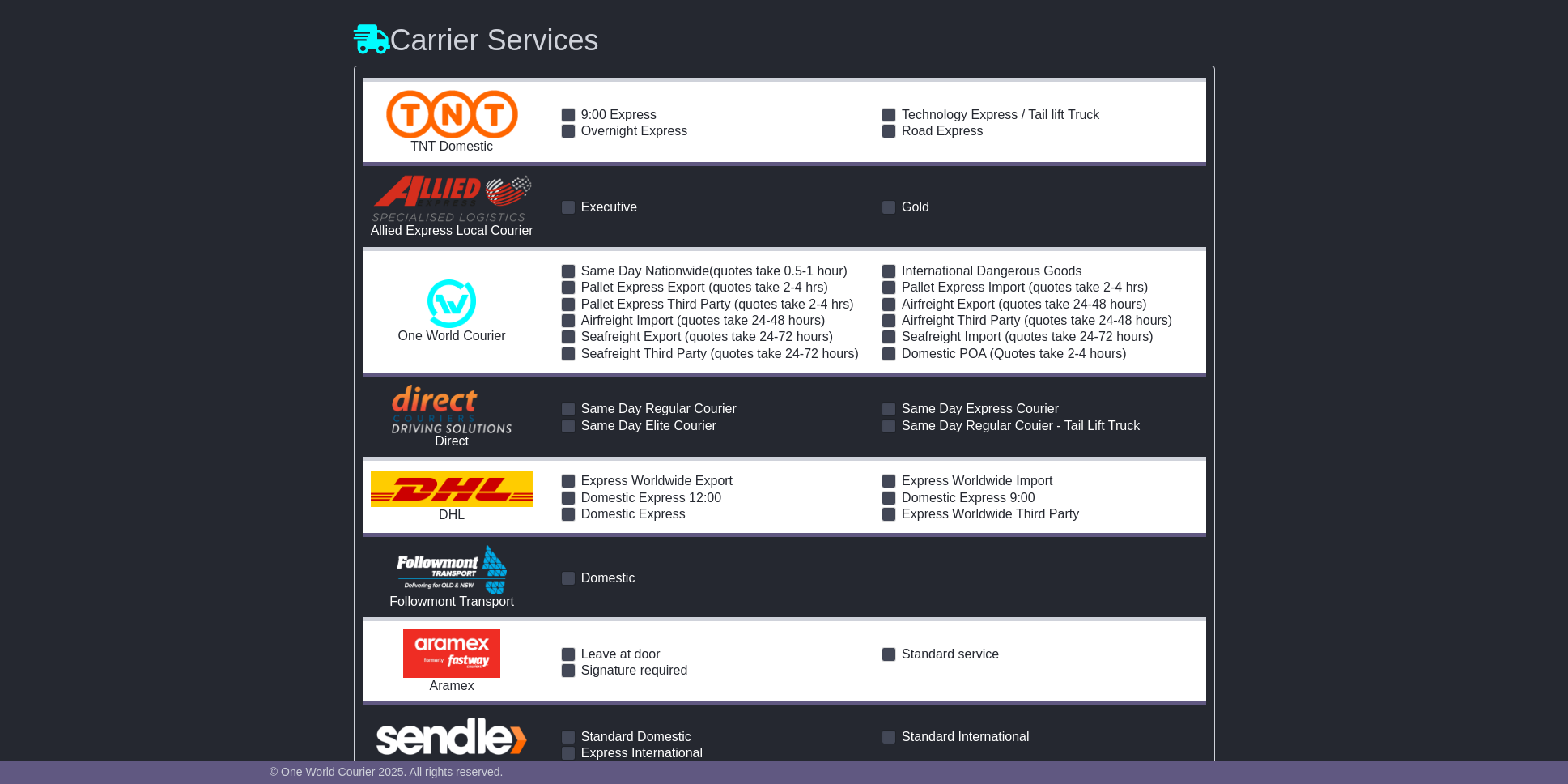
click at [889, 433] on span at bounding box center [888, 426] width 15 height 15
click at [671, 432] on span "Same Day Elite Courier" at bounding box center [648, 426] width 135 height 14
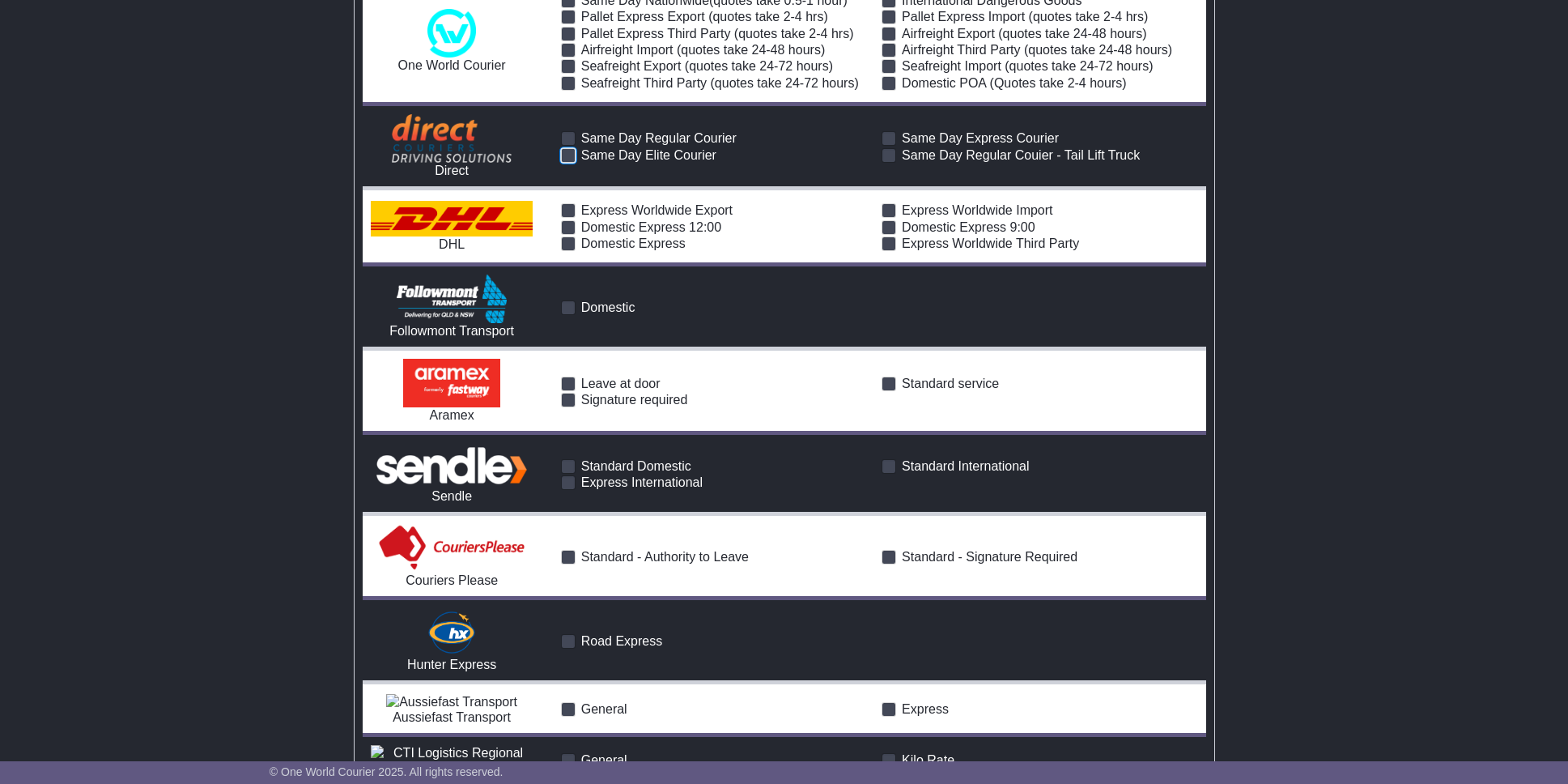
scroll to position [2325, 0]
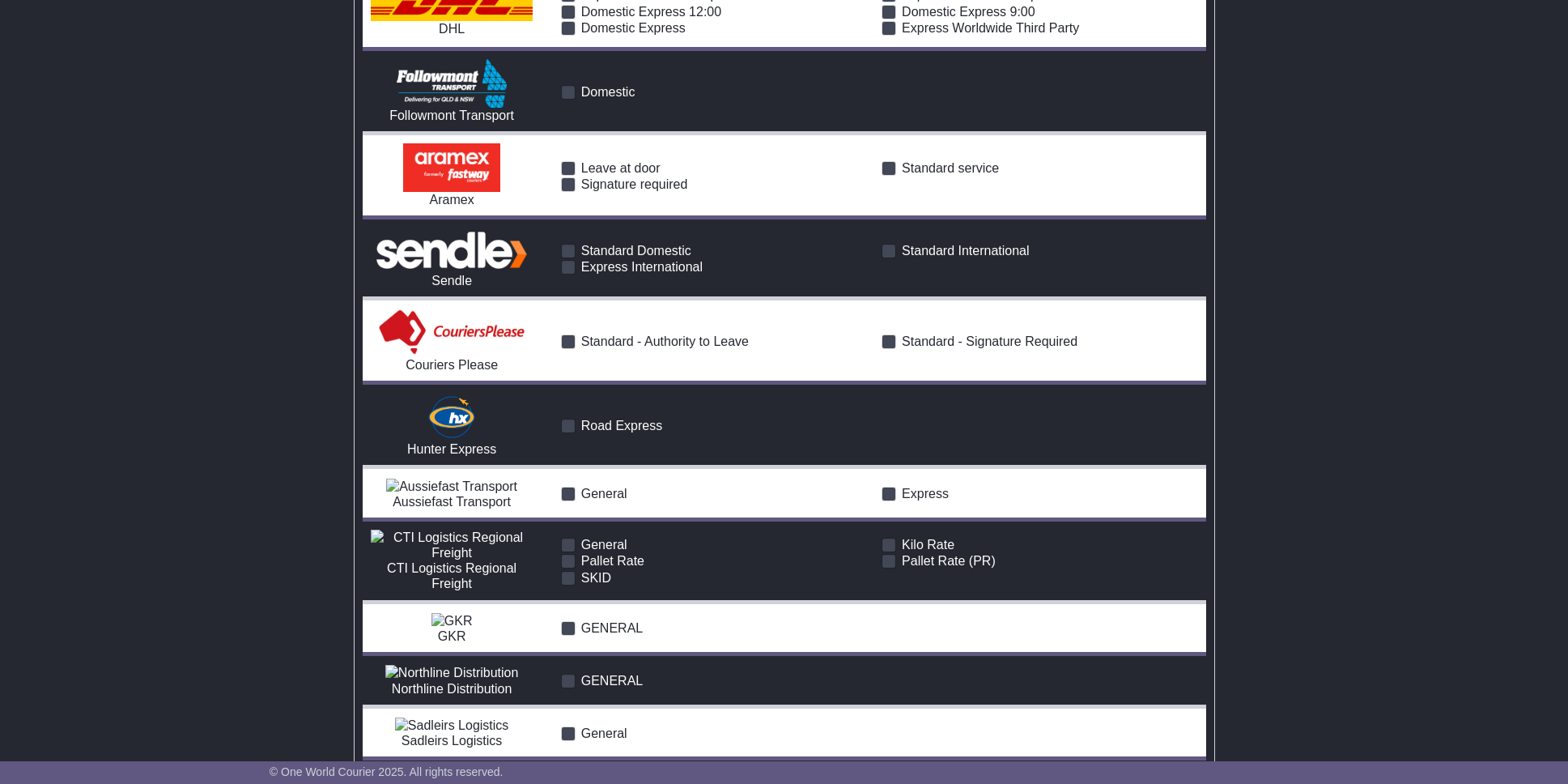
click at [608, 98] on span "Domestic" at bounding box center [608, 91] width 54 height 14
click at [611, 176] on div "Leave at door" at bounding box center [712, 167] width 304 height 16
drag, startPoint x: 610, startPoint y: 189, endPoint x: 615, endPoint y: 208, distance: 19.6
click at [610, 175] on span "Leave at door" at bounding box center [621, 168] width 80 height 14
click at [615, 191] on span "Signature required" at bounding box center [634, 184] width 107 height 14
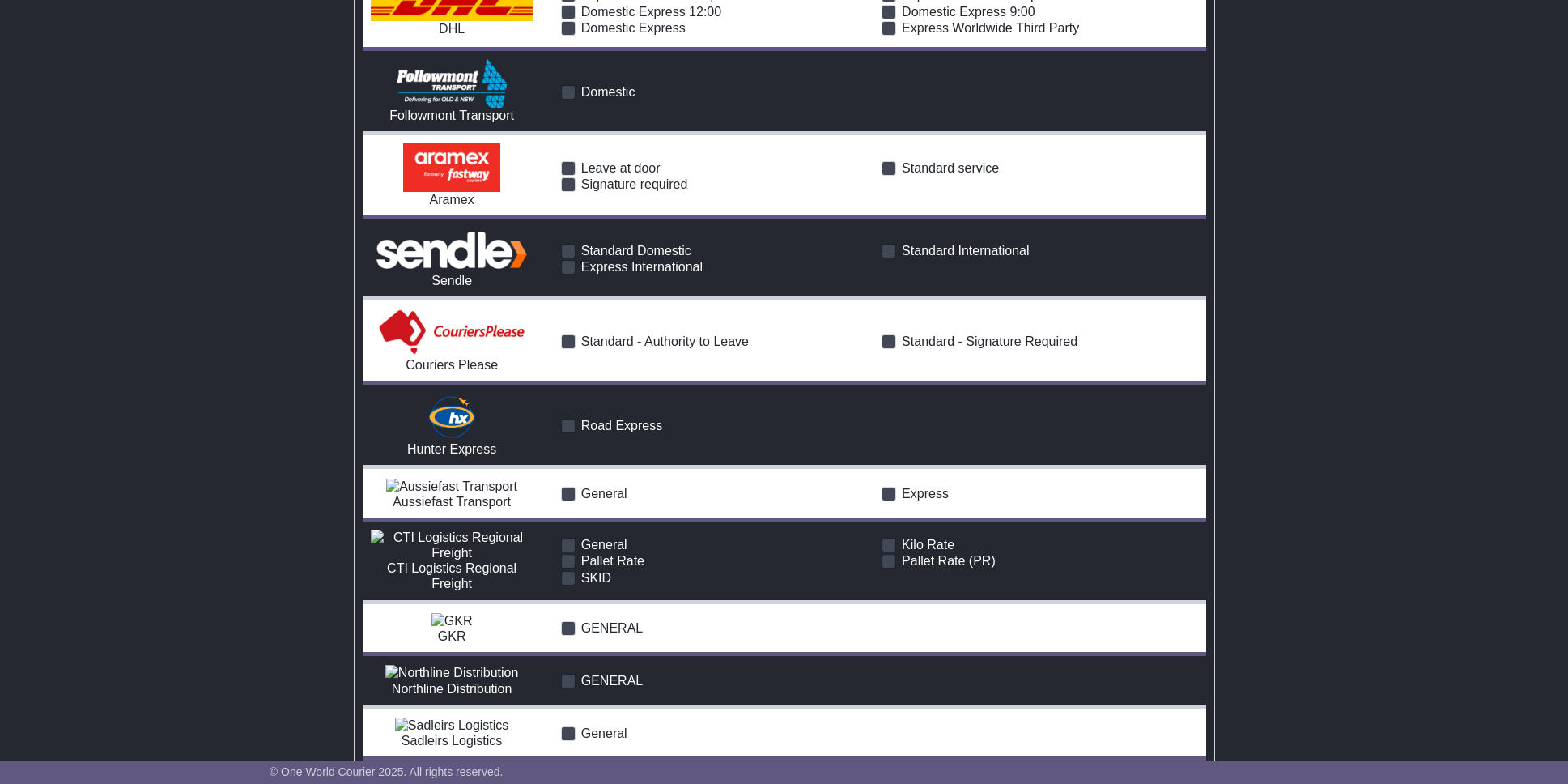
click at [915, 175] on span "Standard service" at bounding box center [950, 168] width 97 height 14
click at [643, 258] on span "Standard Domestic" at bounding box center [636, 251] width 110 height 14
click at [640, 273] on span "Express International" at bounding box center [641, 267] width 121 height 14
click at [952, 258] on span "Standard International" at bounding box center [965, 251] width 127 height 14
click at [925, 348] on span "Standard - Signature Required" at bounding box center [990, 341] width 176 height 14
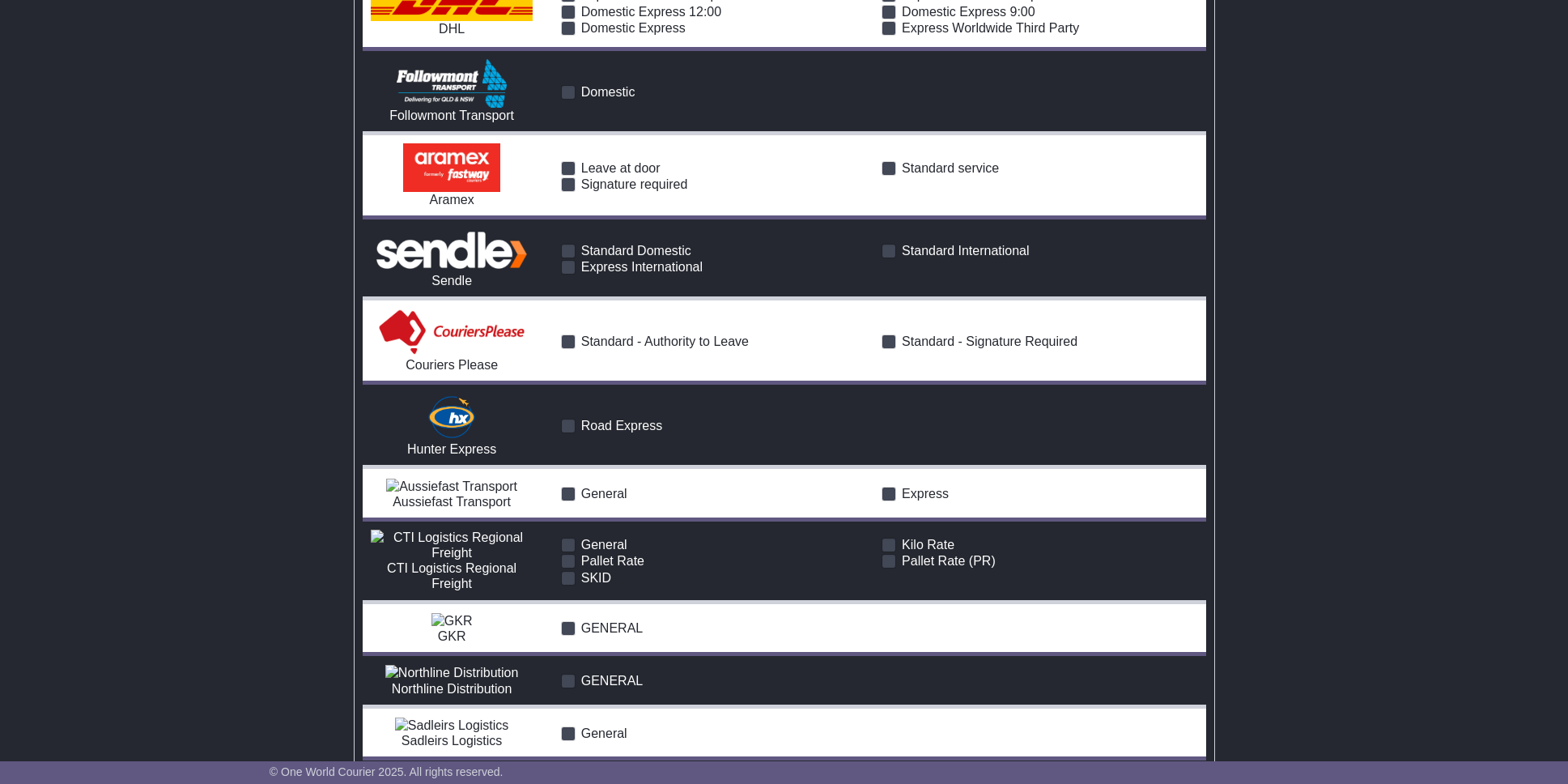
click at [666, 348] on span "Standard - Authority to Leave" at bounding box center [665, 341] width 167 height 14
click at [614, 432] on span "Road Express" at bounding box center [622, 426] width 82 height 14
click at [600, 501] on span "General" at bounding box center [604, 494] width 46 height 14
click at [943, 501] on span "Express" at bounding box center [926, 494] width 47 height 14
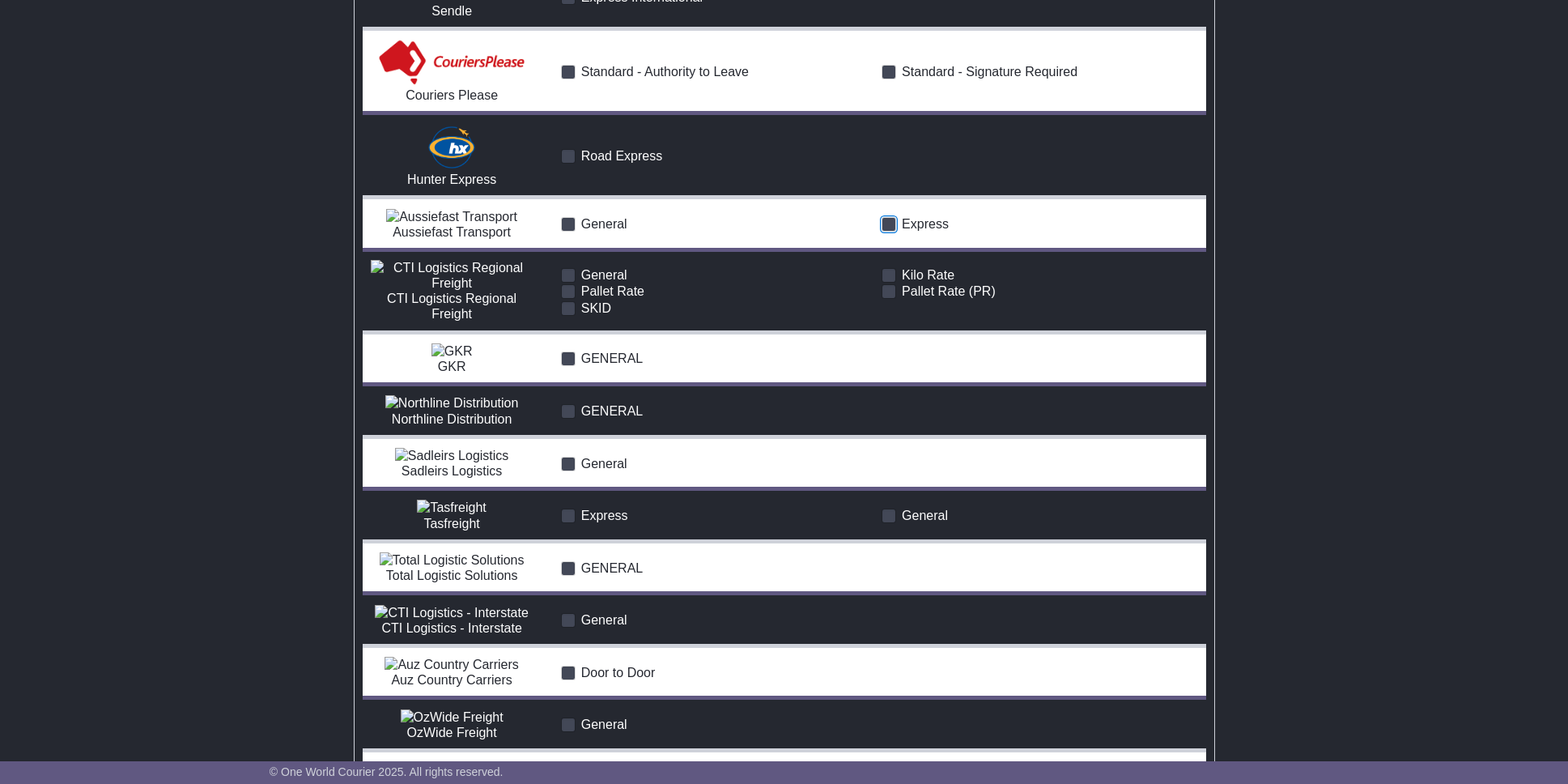
scroll to position [2649, 0]
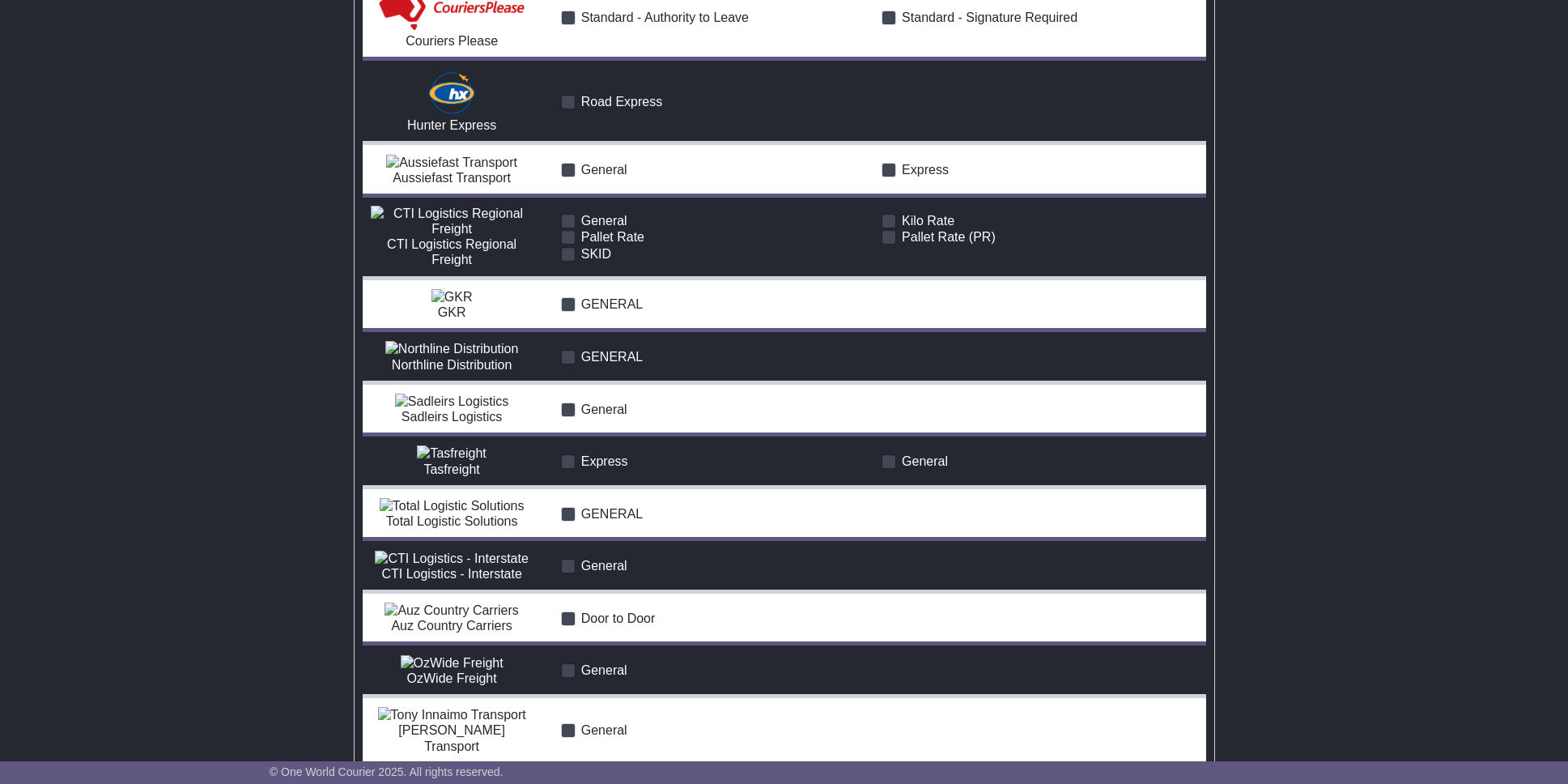
click at [619, 227] on span "General" at bounding box center [604, 220] width 46 height 14
drag, startPoint x: 607, startPoint y: 302, endPoint x: 605, endPoint y: 312, distance: 10.2
click at [607, 244] on span "Pallet Rate" at bounding box center [613, 237] width 63 height 14
click at [601, 261] on span "SKID" at bounding box center [596, 254] width 30 height 14
click at [914, 227] on span "Kilo Rate" at bounding box center [928, 220] width 52 height 14
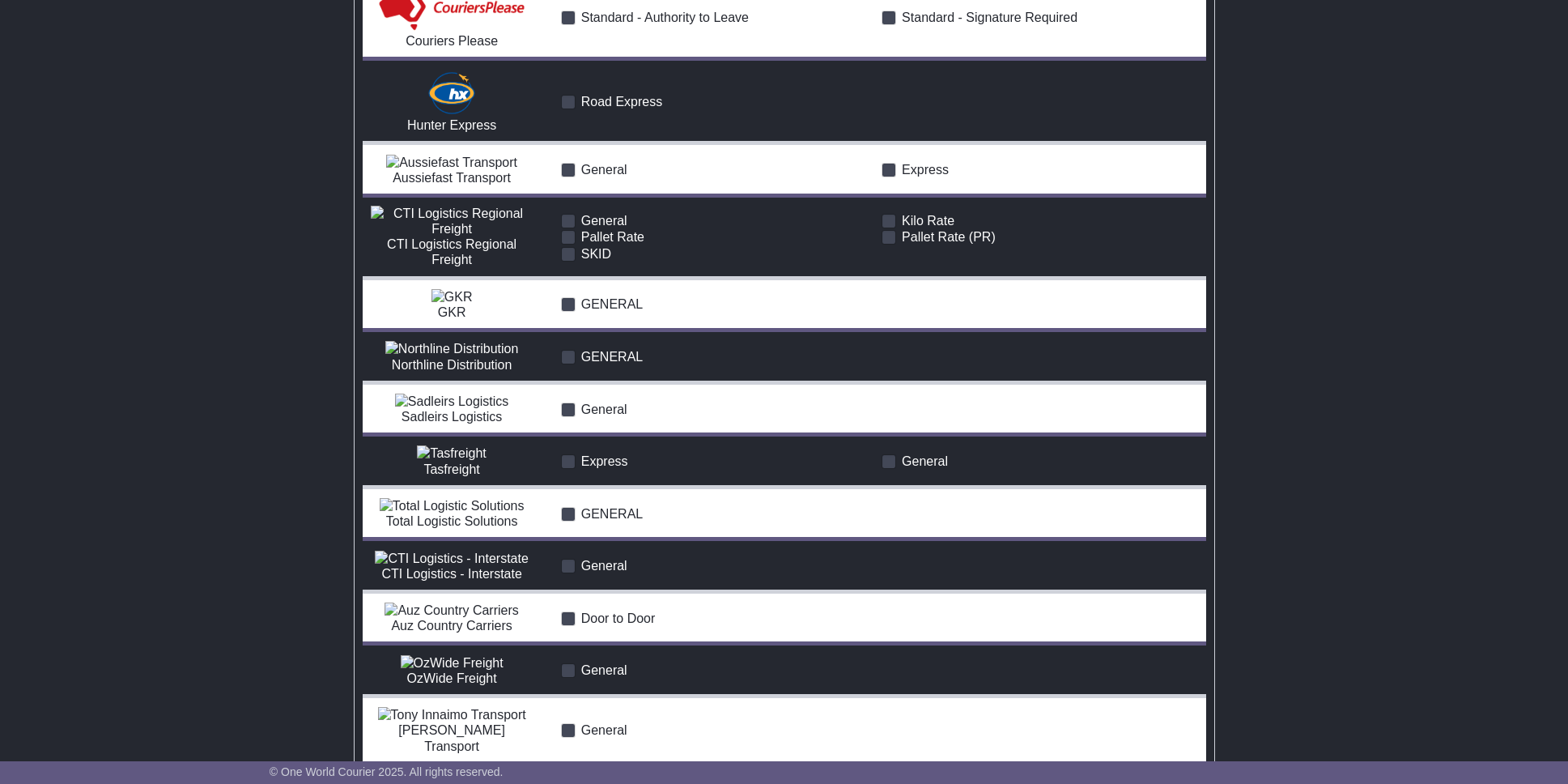
click at [915, 244] on span "Pallet Rate (PR)" at bounding box center [948, 237] width 93 height 14
click at [606, 311] on span "GENERAL" at bounding box center [612, 304] width 62 height 14
click at [604, 364] on span "GENERAL" at bounding box center [612, 357] width 62 height 14
click at [607, 419] on div "General" at bounding box center [874, 407] width 648 height 23
click at [595, 416] on span "General" at bounding box center [604, 409] width 46 height 14
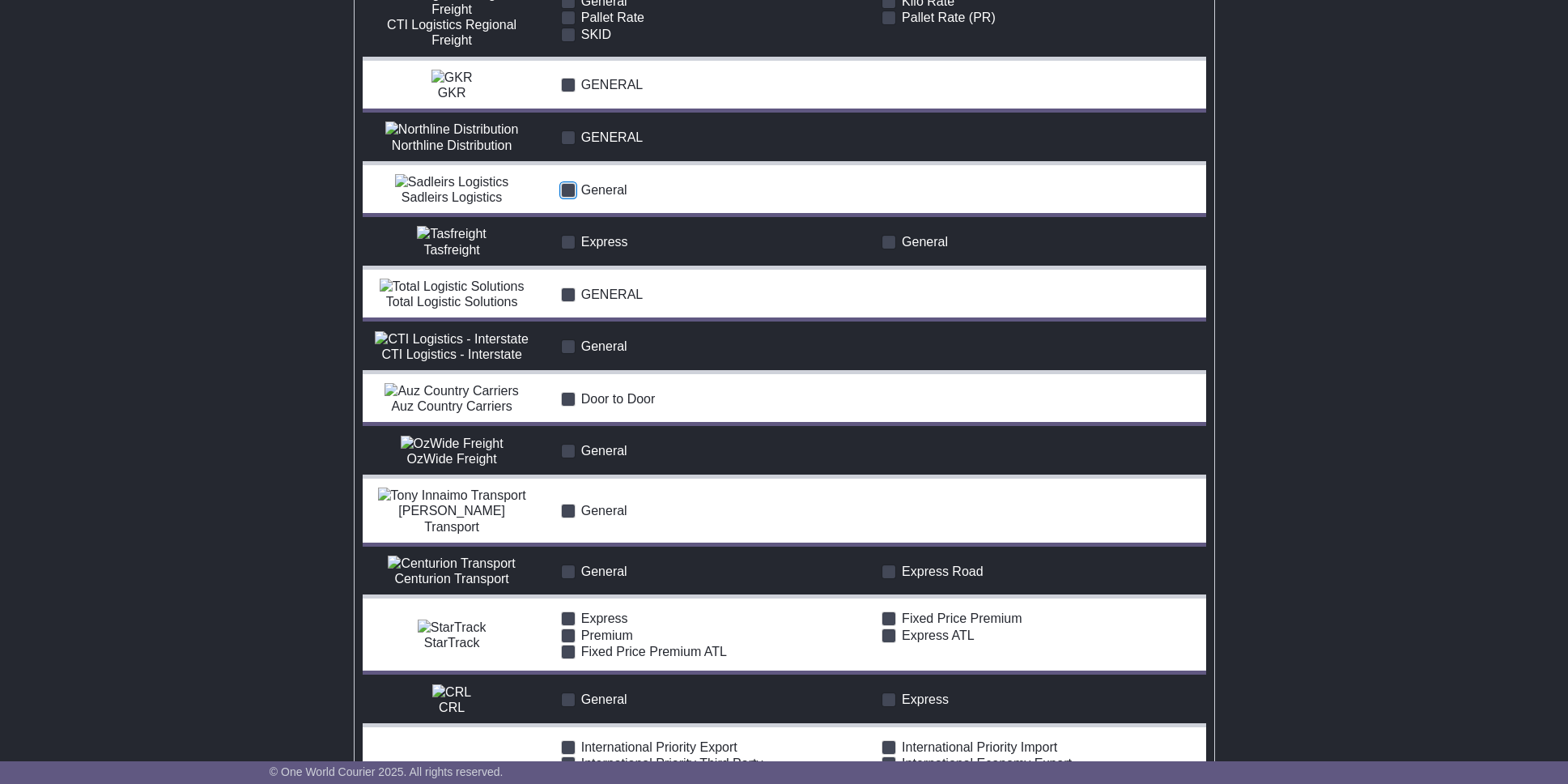
scroll to position [2892, 0]
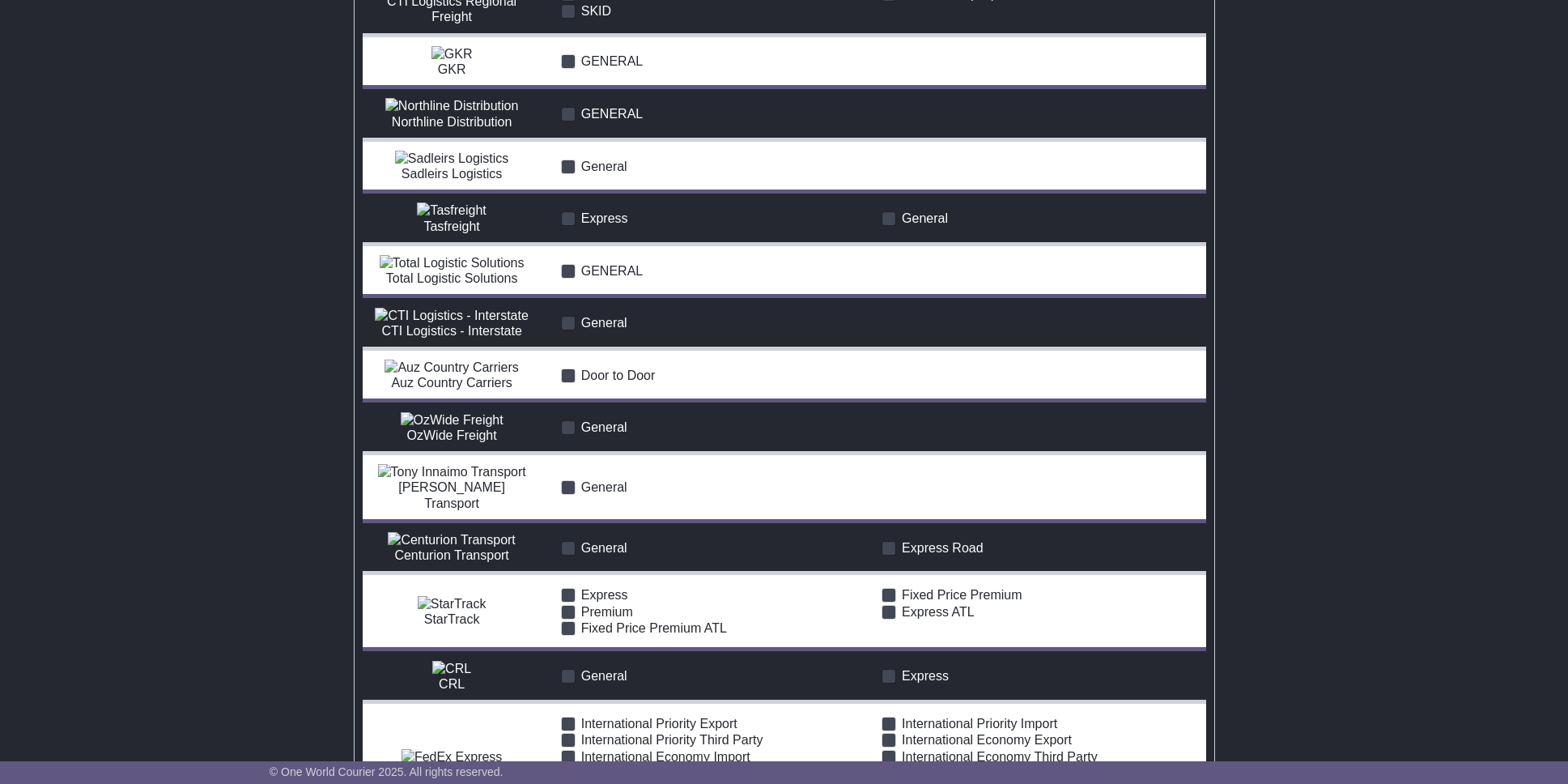
click at [594, 225] on span "Express" at bounding box center [605, 218] width 47 height 14
drag, startPoint x: 609, startPoint y: 455, endPoint x: 803, endPoint y: 417, distance: 197.7
click at [611, 277] on span "GENERAL" at bounding box center [612, 271] width 62 height 14
click at [928, 225] on span "General" at bounding box center [925, 218] width 46 height 14
click at [607, 330] on span "General" at bounding box center [604, 323] width 46 height 14
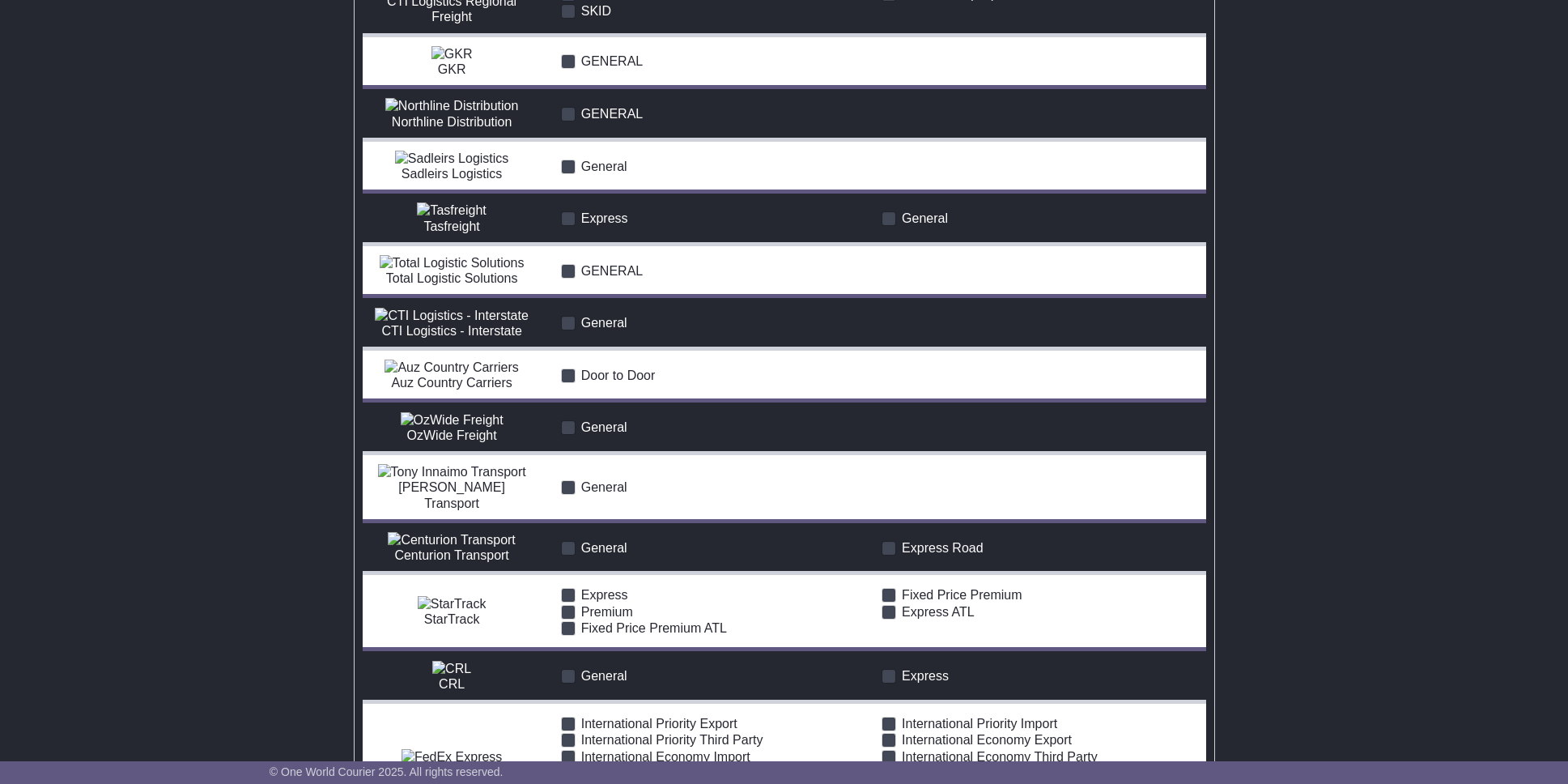
drag, startPoint x: 606, startPoint y: 619, endPoint x: 652, endPoint y: 597, distance: 51.0
click at [606, 382] on span "Door to Door" at bounding box center [619, 375] width 75 height 14
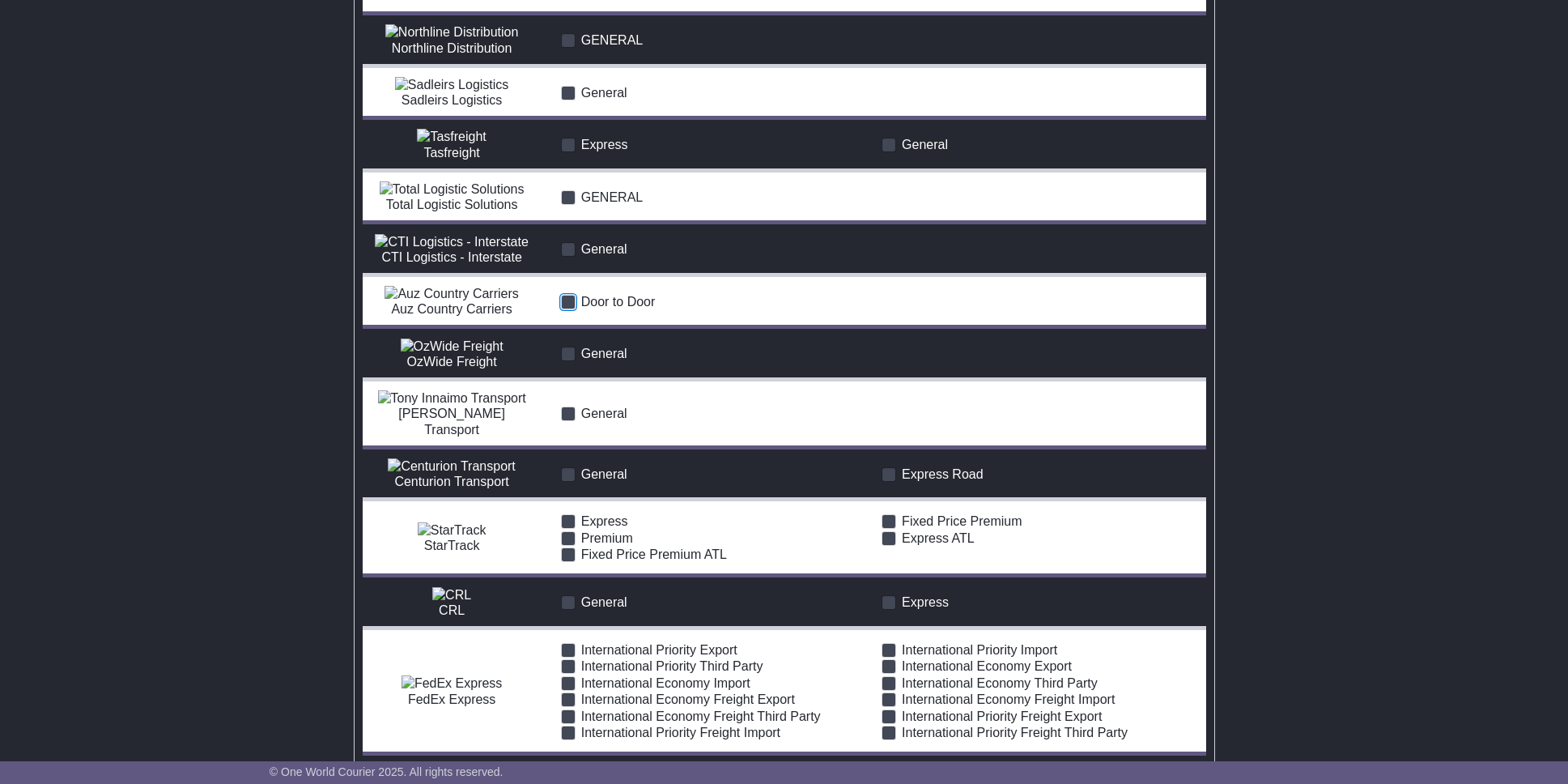
scroll to position [3296, 0]
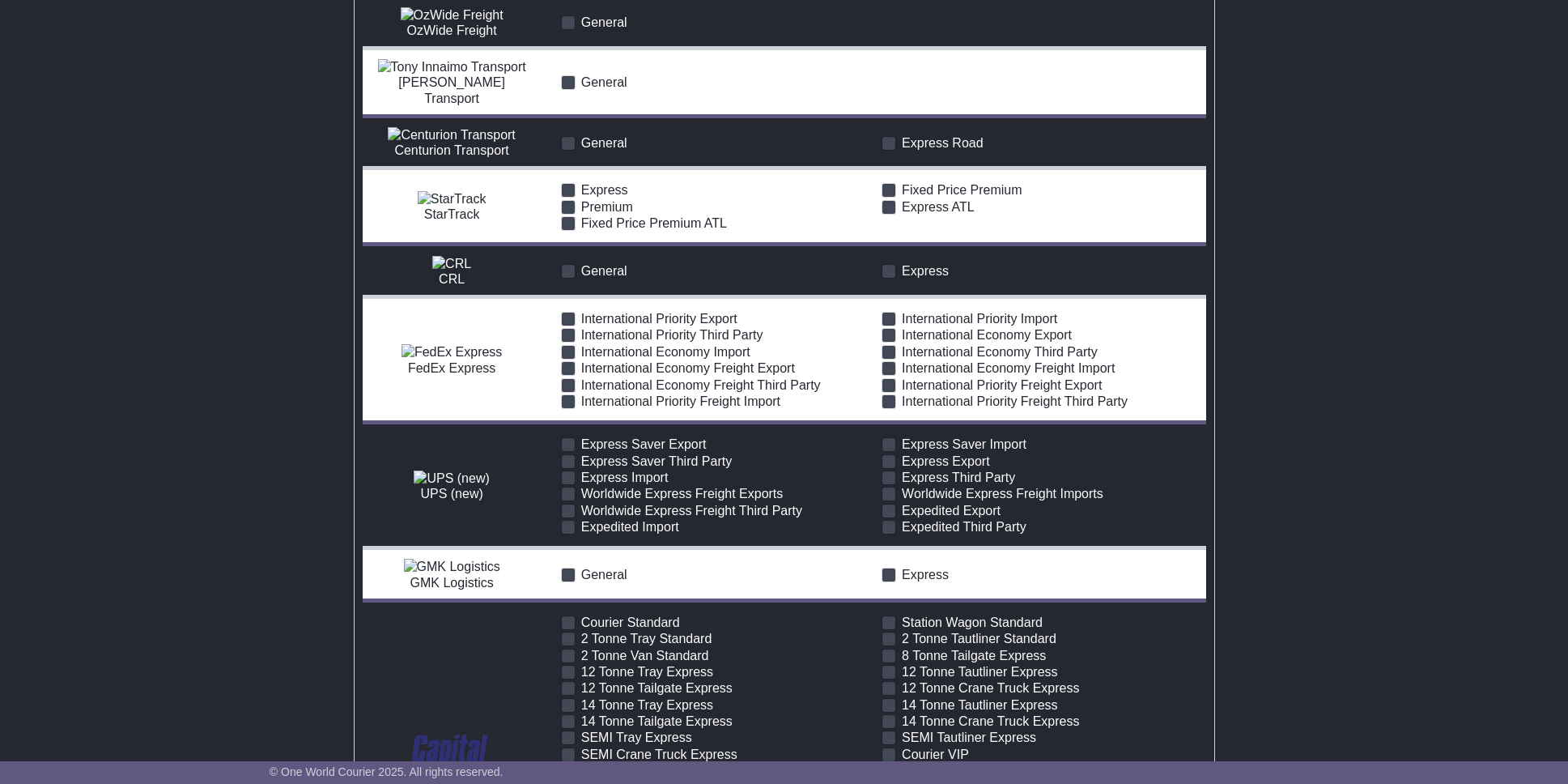
click at [618, 30] on span "General" at bounding box center [604, 23] width 46 height 14
click at [609, 90] on span "General" at bounding box center [604, 83] width 46 height 14
click at [592, 150] on span "General" at bounding box center [604, 143] width 46 height 14
click at [929, 150] on span "Express Road" at bounding box center [942, 143] width 82 height 14
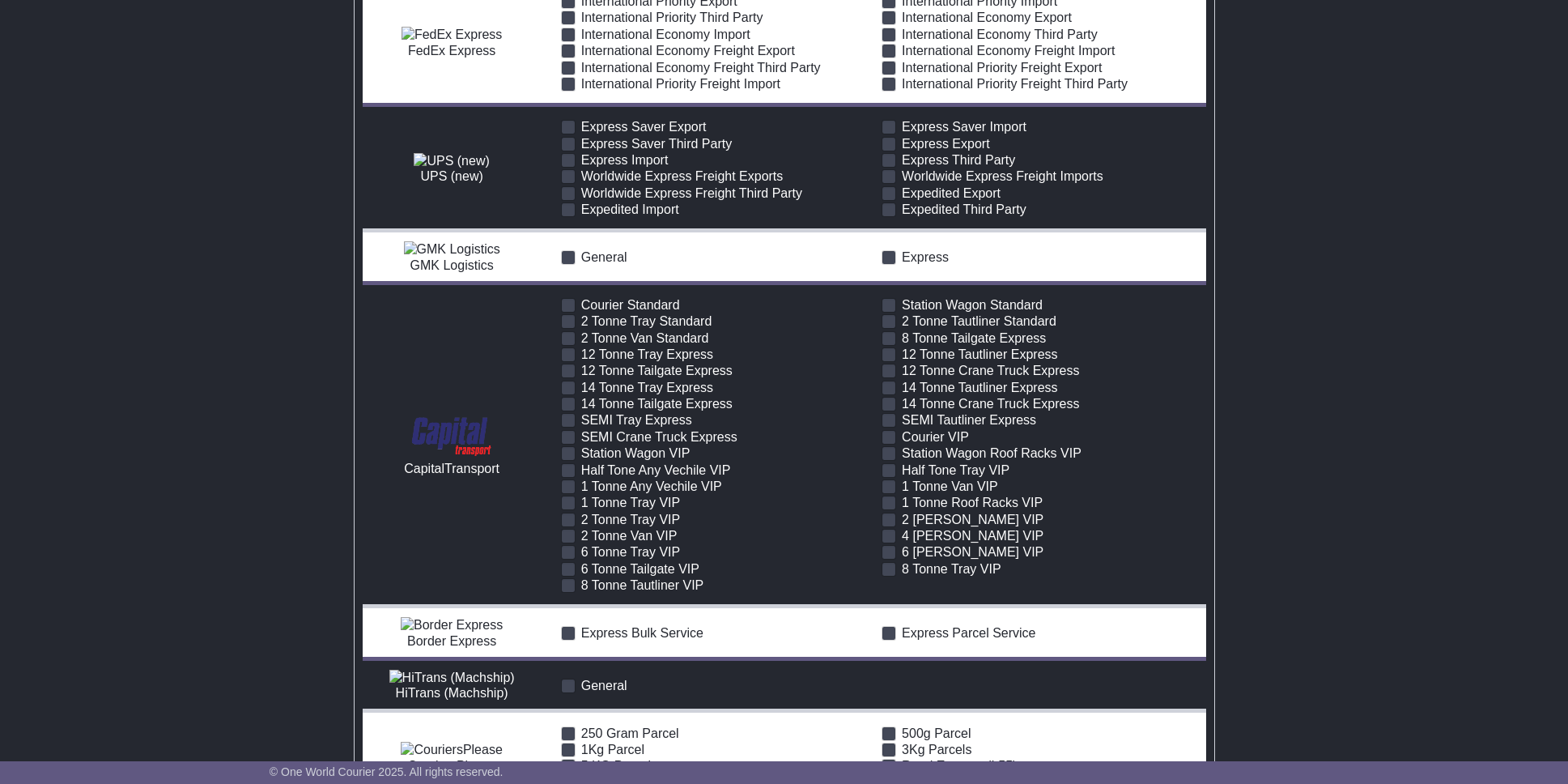
scroll to position [3621, 0]
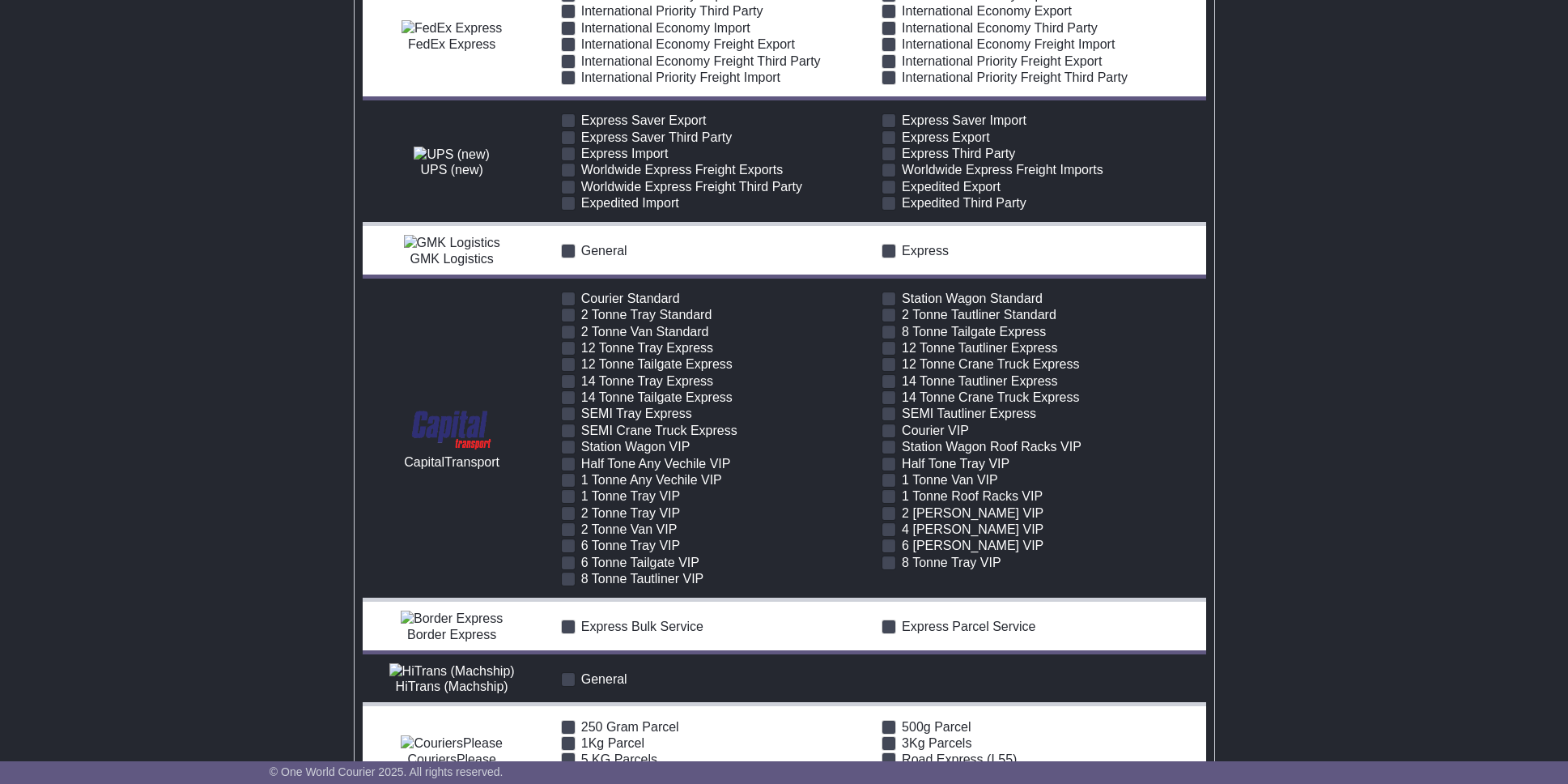
drag, startPoint x: 714, startPoint y: 234, endPoint x: 825, endPoint y: 243, distance: 111.4
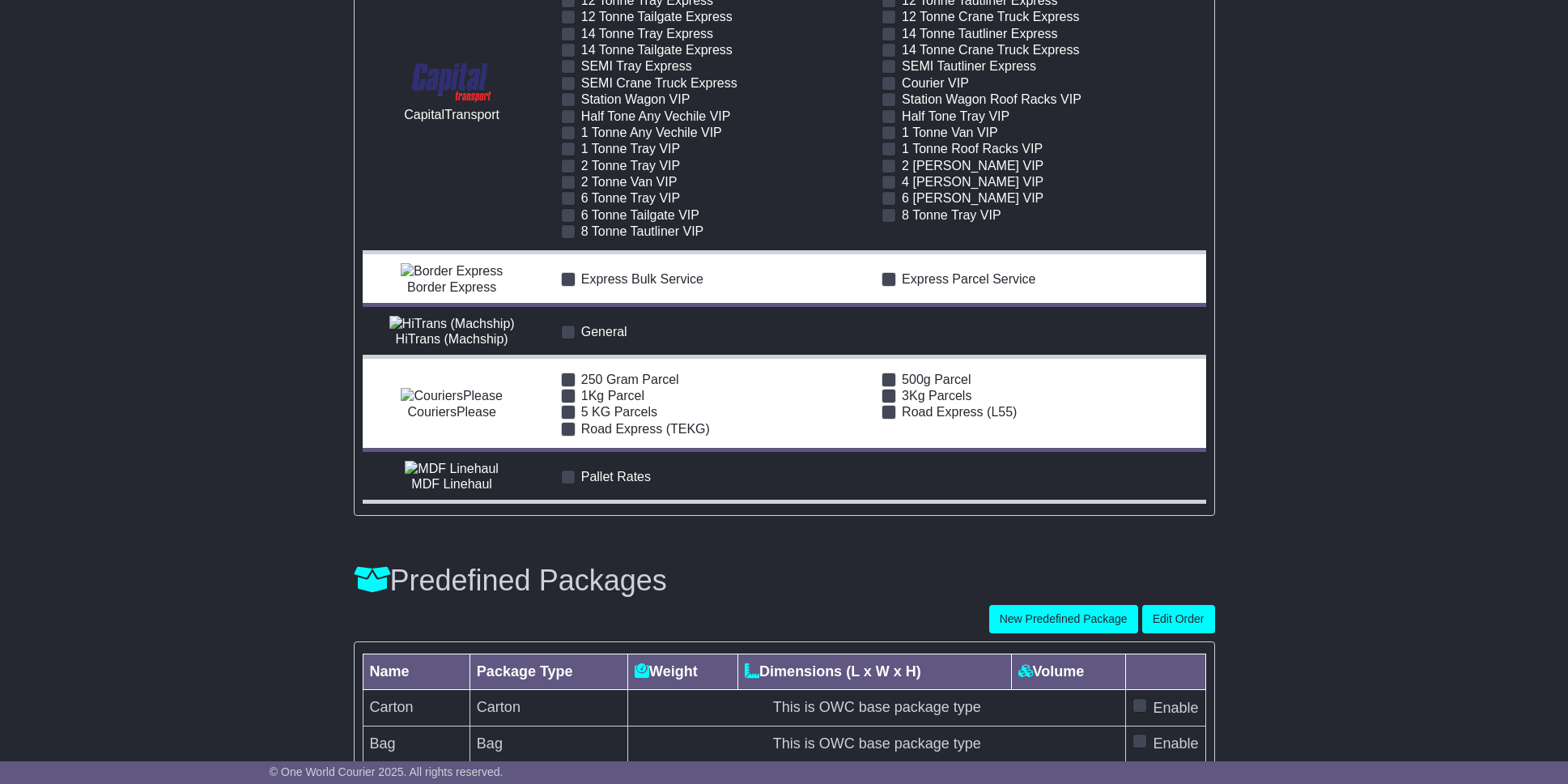
scroll to position [4025, 0]
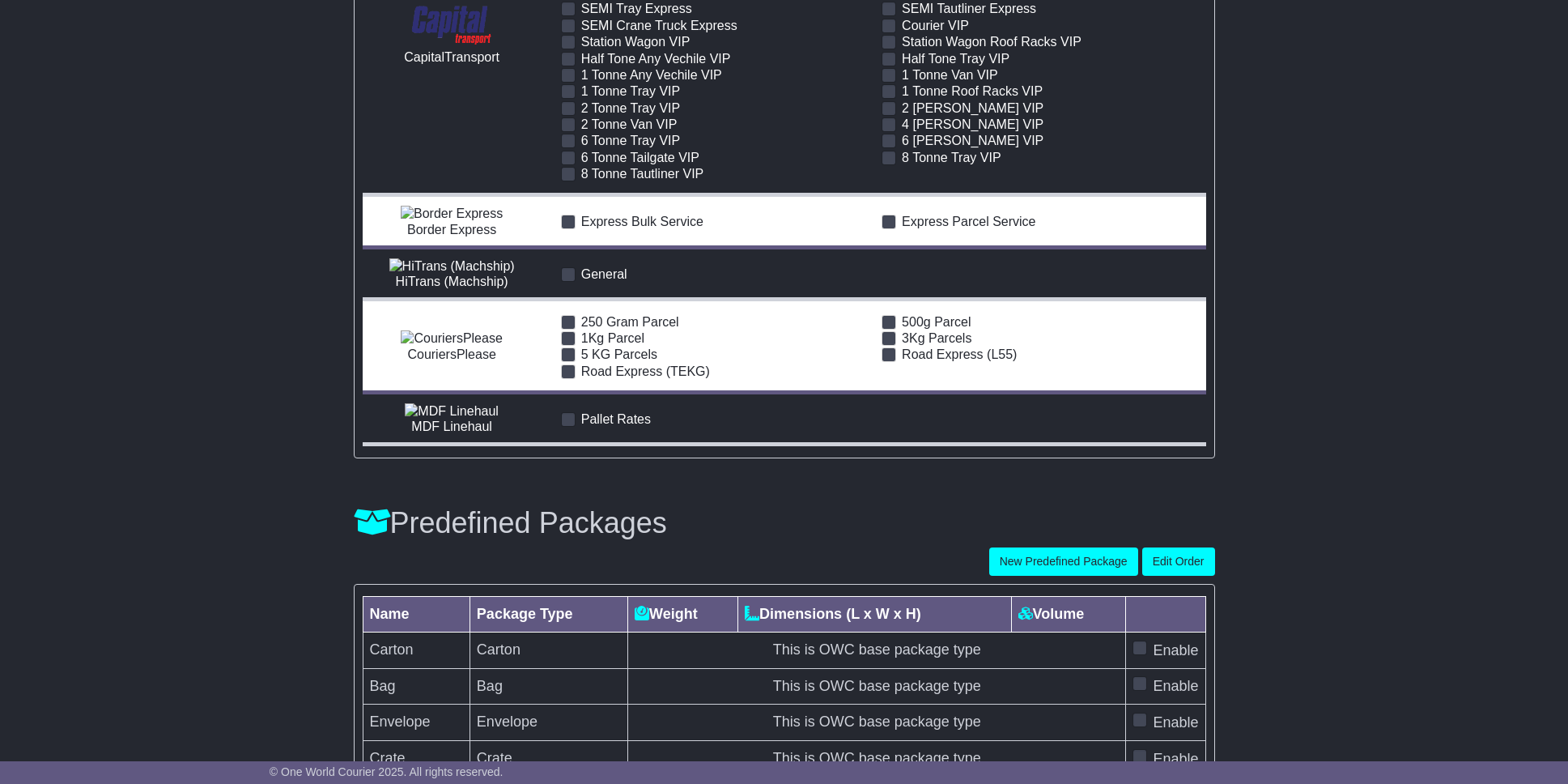
click at [663, 181] on span "8 Tonne Tautliner VIP" at bounding box center [642, 174] width 123 height 14
click at [670, 164] on span "6 Tonne Tailgate VIP" at bounding box center [640, 157] width 118 height 14
click at [659, 148] on span "6 Tonne Tray VIP" at bounding box center [631, 141] width 98 height 14
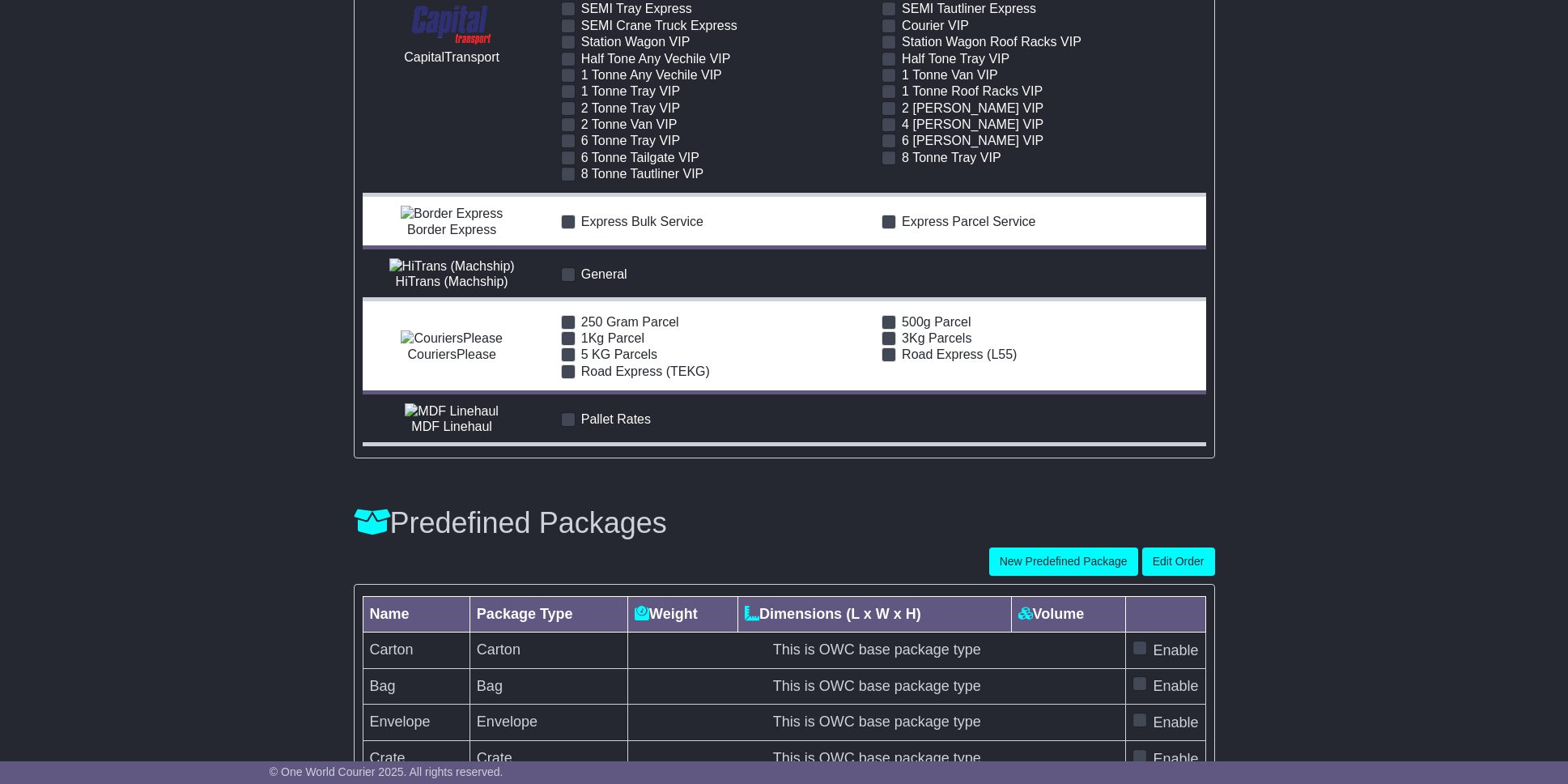
click at [659, 131] on span "2 Tonne Van VIP" at bounding box center [630, 124] width 96 height 14
drag, startPoint x: 663, startPoint y: 532, endPoint x: 666, endPoint y: 520, distance: 12.4
click at [664, 115] on span "2 Tonne Tray VIP" at bounding box center [631, 108] width 98 height 14
click at [666, 98] on span "1 Tonne Tray VIP" at bounding box center [631, 91] width 98 height 14
click at [657, 98] on span "1 Tonne Tray VIP" at bounding box center [631, 91] width 98 height 14
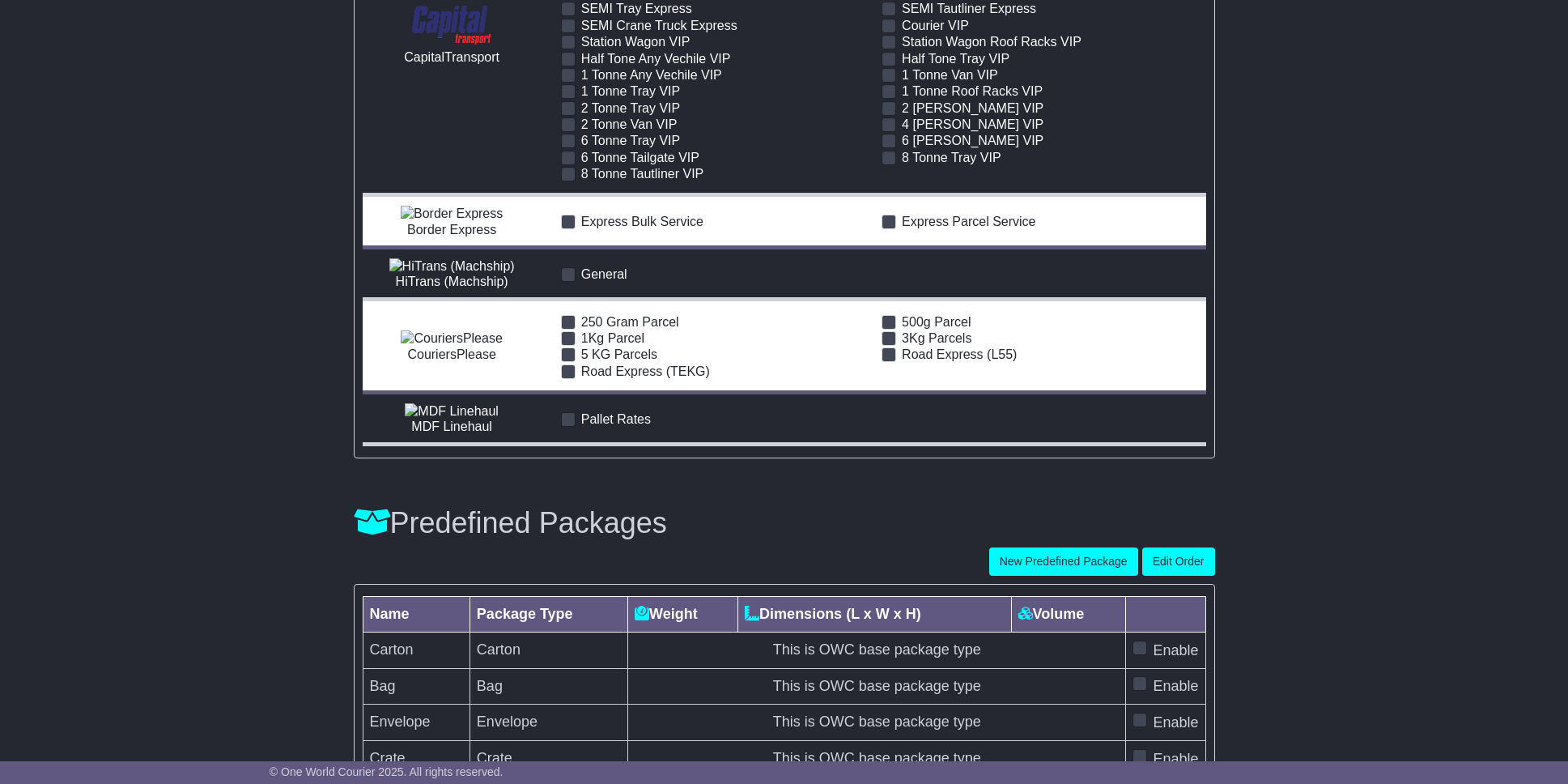
click at [647, 115] on span "2 Tonne Tray VIP" at bounding box center [631, 108] width 98 height 14
click at [637, 131] on span "2 Tonne Van VIP" at bounding box center [630, 124] width 96 height 14
click at [633, 148] on span "6 Tonne Tray VIP" at bounding box center [631, 141] width 98 height 14
click at [625, 164] on span "6 Tonne Tailgate VIP" at bounding box center [640, 157] width 118 height 14
click at [611, 181] on span "8 Tonne Tautliner VIP" at bounding box center [642, 174] width 123 height 14
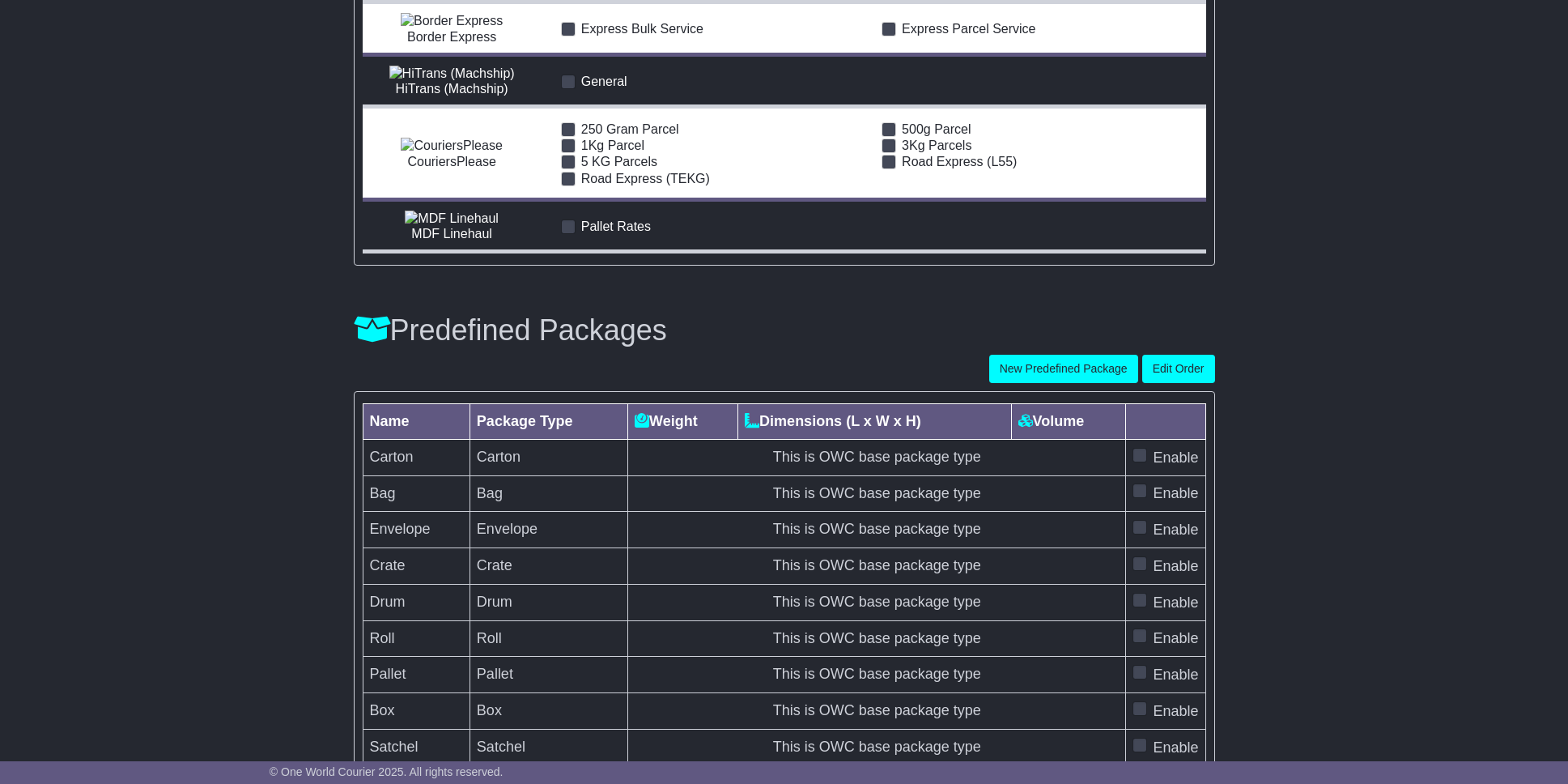
scroll to position [4268, 0]
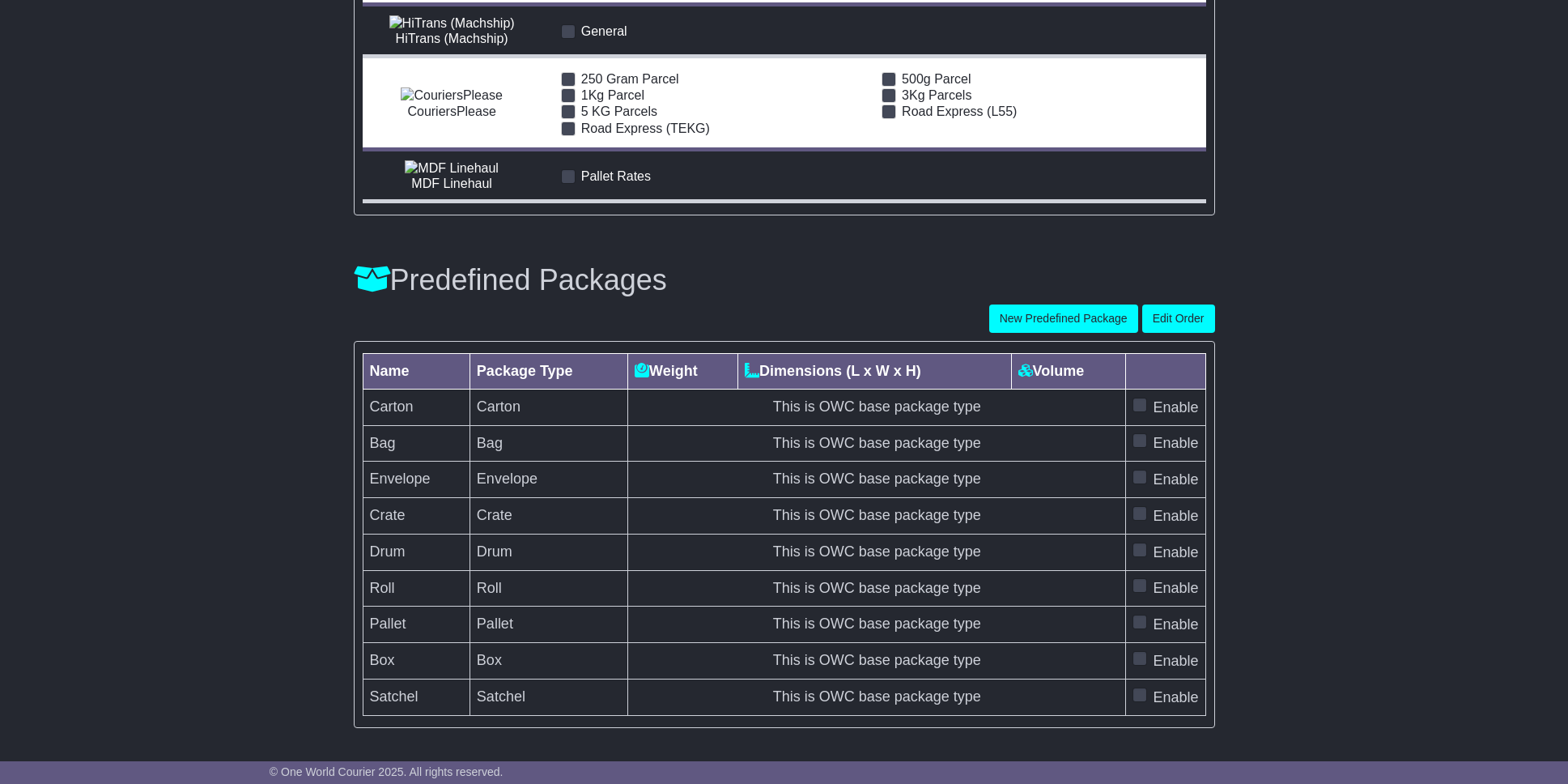
click at [592, 38] on span "General" at bounding box center [604, 31] width 46 height 14
click at [606, 86] on span "250 Gram Parcel" at bounding box center [631, 79] width 98 height 14
click at [605, 119] on div "5 KG Parcels" at bounding box center [712, 111] width 304 height 16
click at [606, 135] on span "Road Express (TEKG)" at bounding box center [645, 128] width 129 height 14
click at [610, 118] on span "5 KG Parcels" at bounding box center [619, 111] width 76 height 14
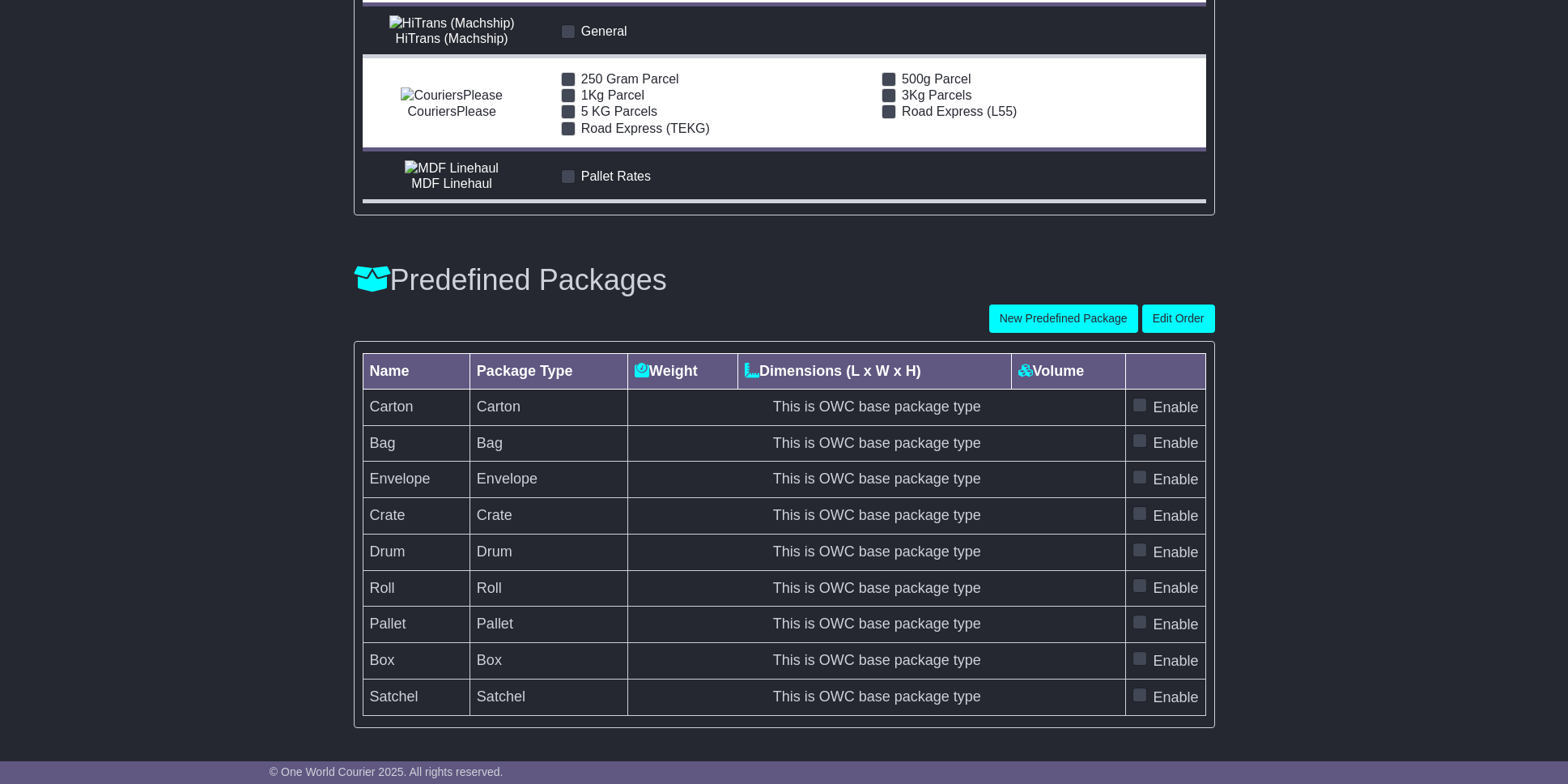
click at [615, 102] on span "1Kg Parcel" at bounding box center [613, 95] width 63 height 14
drag, startPoint x: 935, startPoint y: 562, endPoint x: 931, endPoint y: 576, distance: 14.6
click at [935, 86] on div "500g Parcel" at bounding box center [1033, 78] width 304 height 16
drag, startPoint x: 926, startPoint y: 587, endPoint x: 919, endPoint y: 607, distance: 21.2
click at [926, 102] on span "3Kg Parcels" at bounding box center [936, 95] width 70 height 14
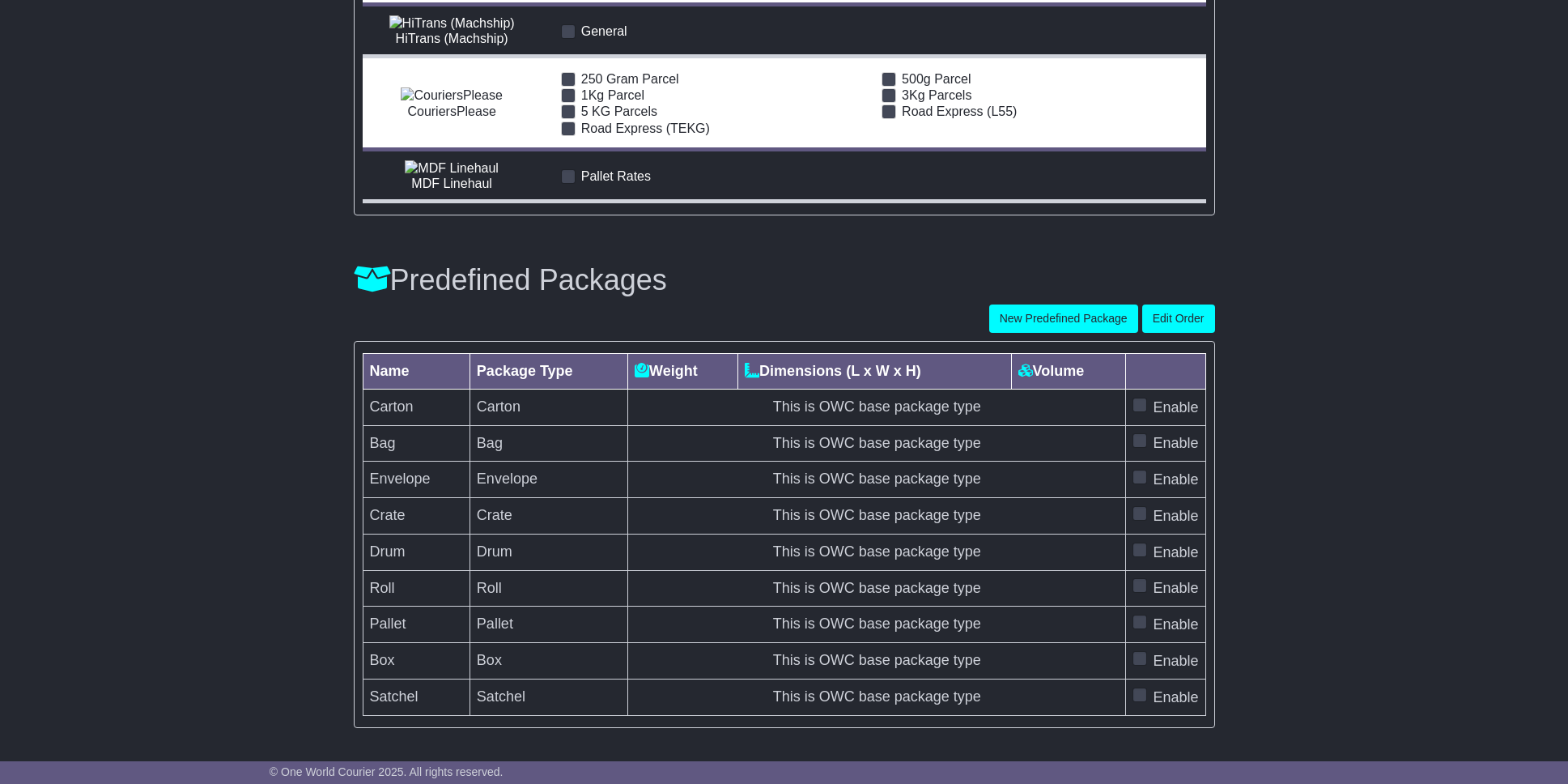
click at [921, 118] on span "Road Express (L55)" at bounding box center [959, 111] width 115 height 14
click at [931, 86] on span "500g Parcel" at bounding box center [936, 79] width 69 height 14
drag, startPoint x: 618, startPoint y: 687, endPoint x: 693, endPoint y: 678, distance: 75.5
click at [620, 183] on span "Pallet Rates" at bounding box center [616, 176] width 70 height 14
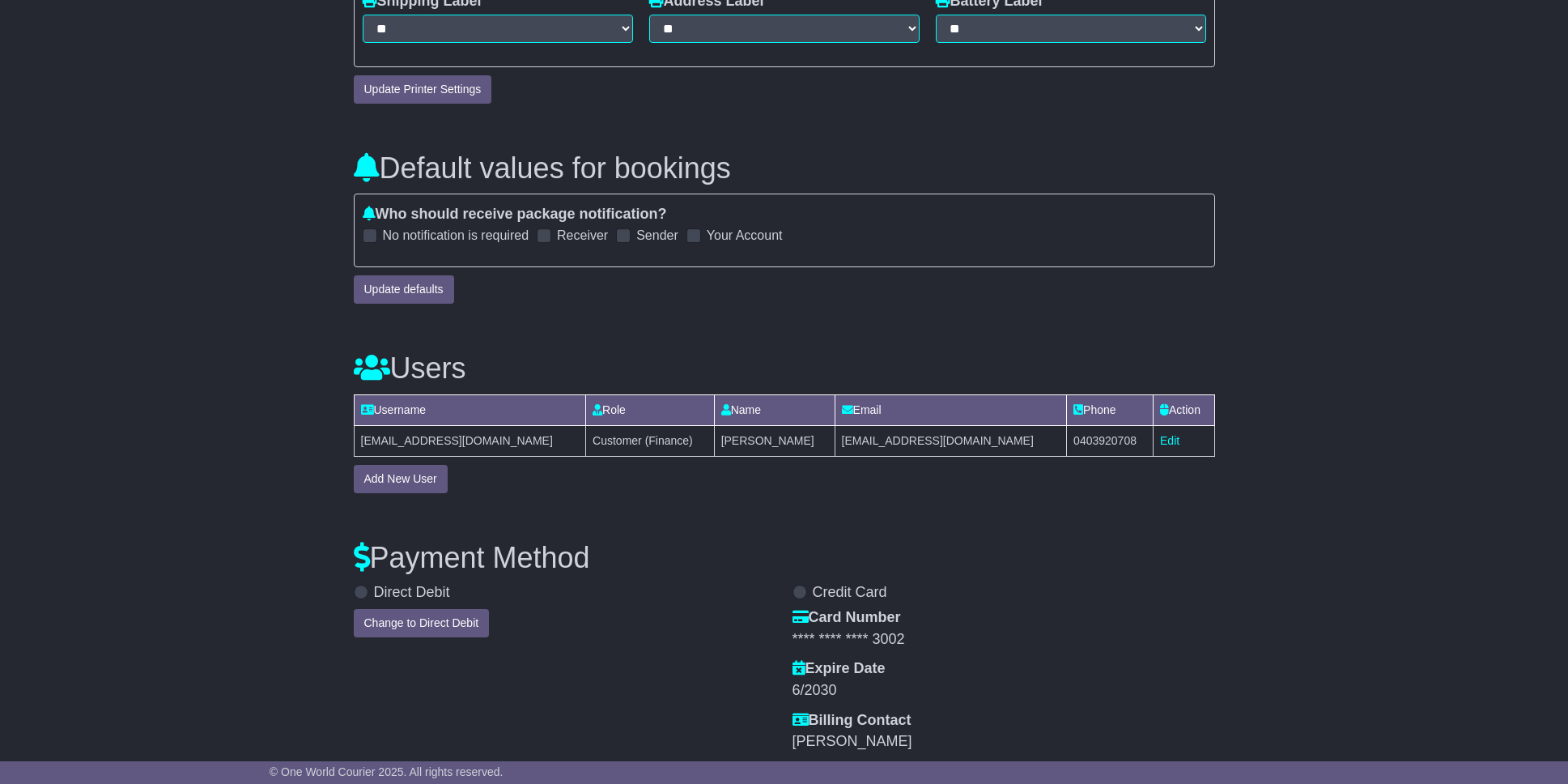
scroll to position [0, 0]
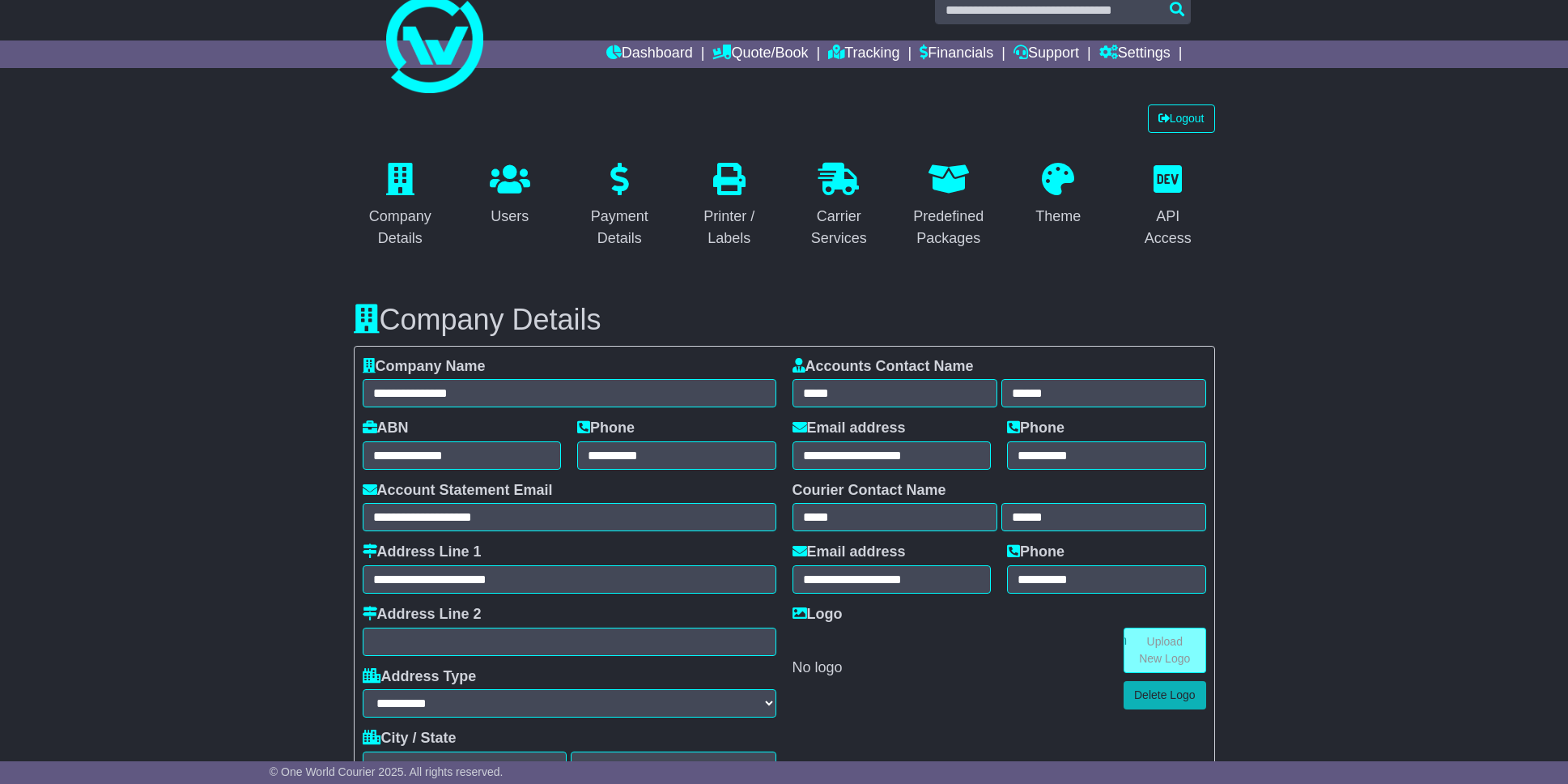
drag, startPoint x: 1353, startPoint y: 400, endPoint x: 1334, endPoint y: 190, distance: 210.9
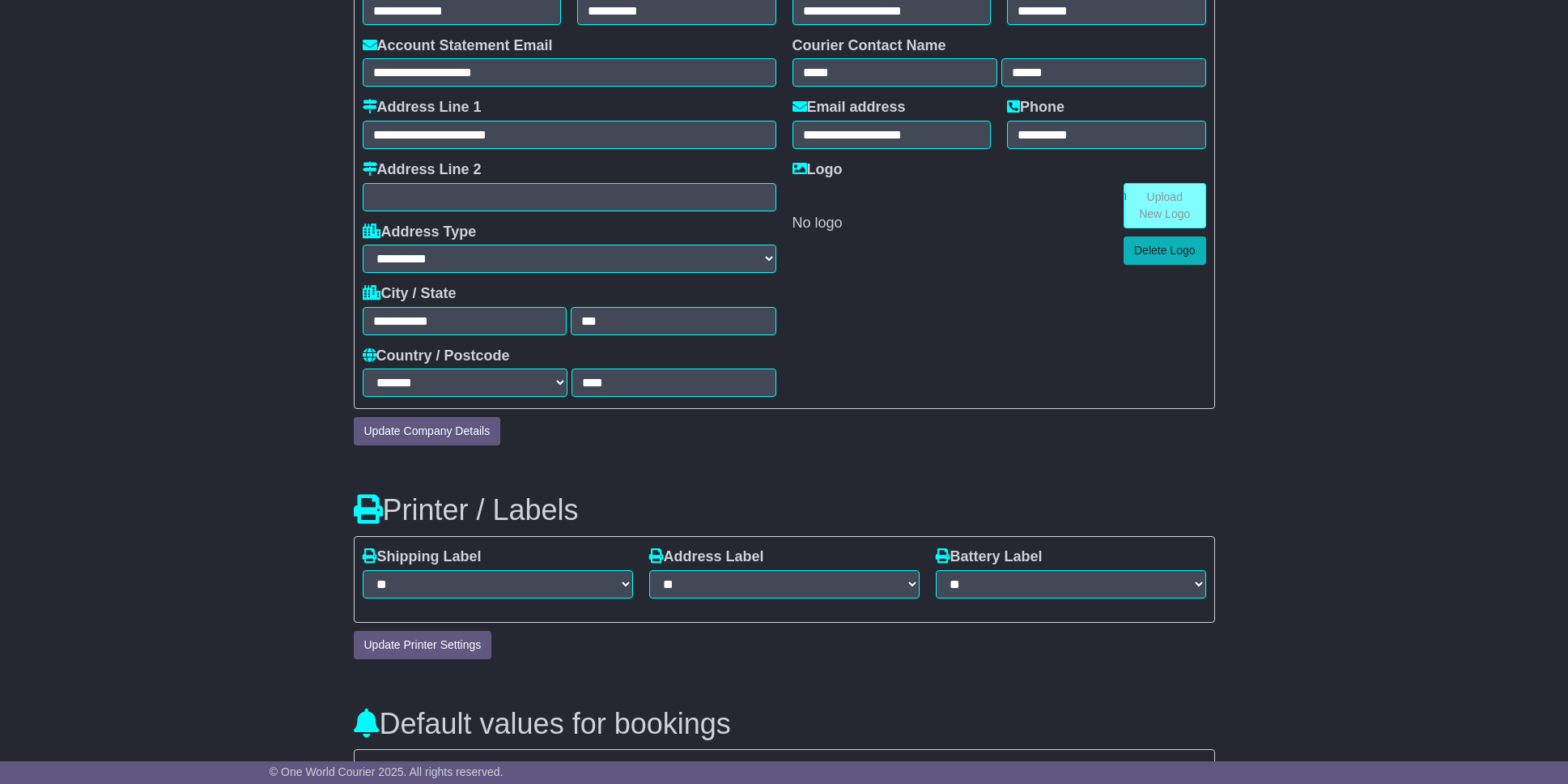
drag, startPoint x: 1363, startPoint y: 258, endPoint x: 1359, endPoint y: 375, distance: 117.1
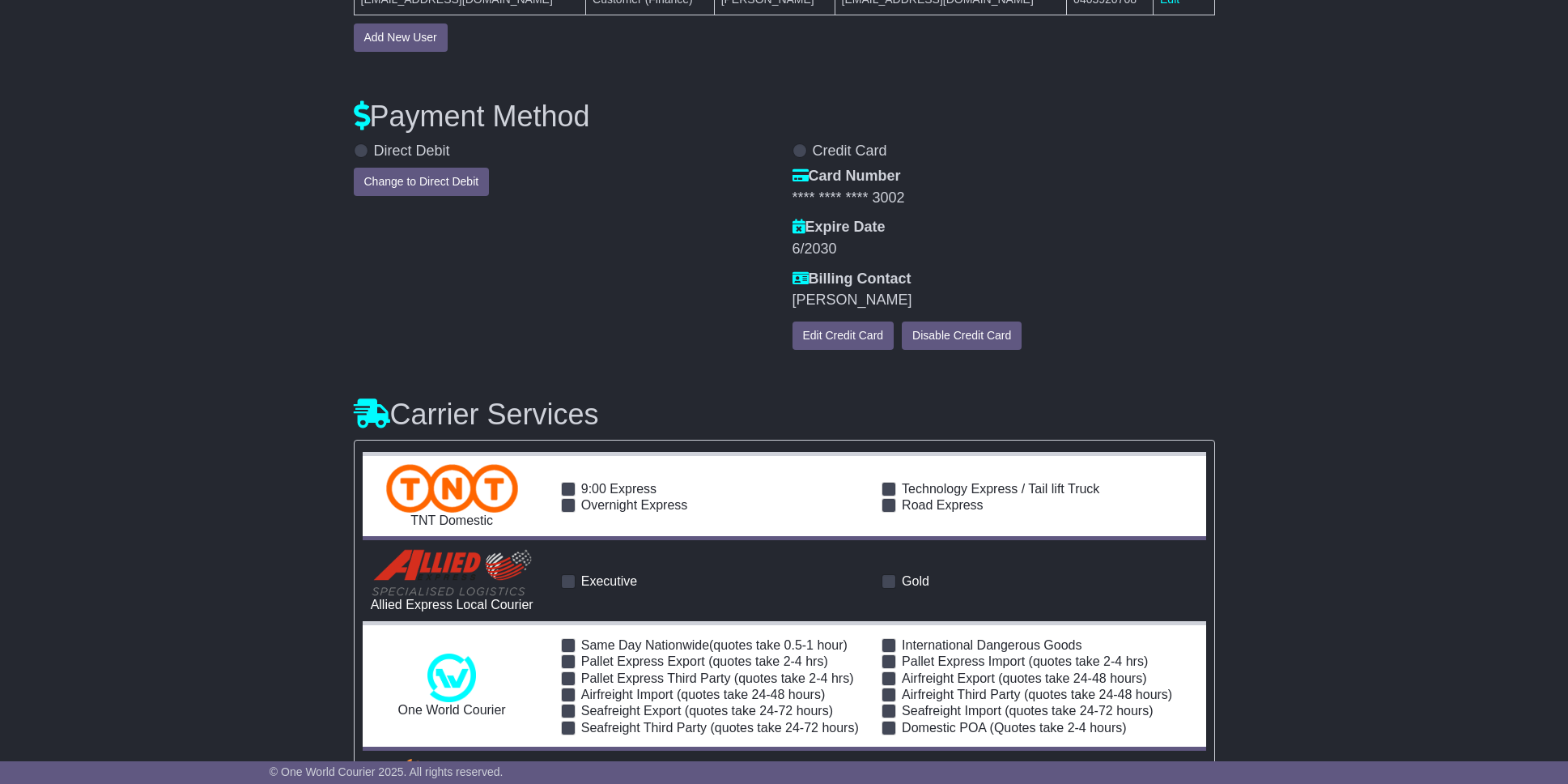
scroll to position [1631, 0]
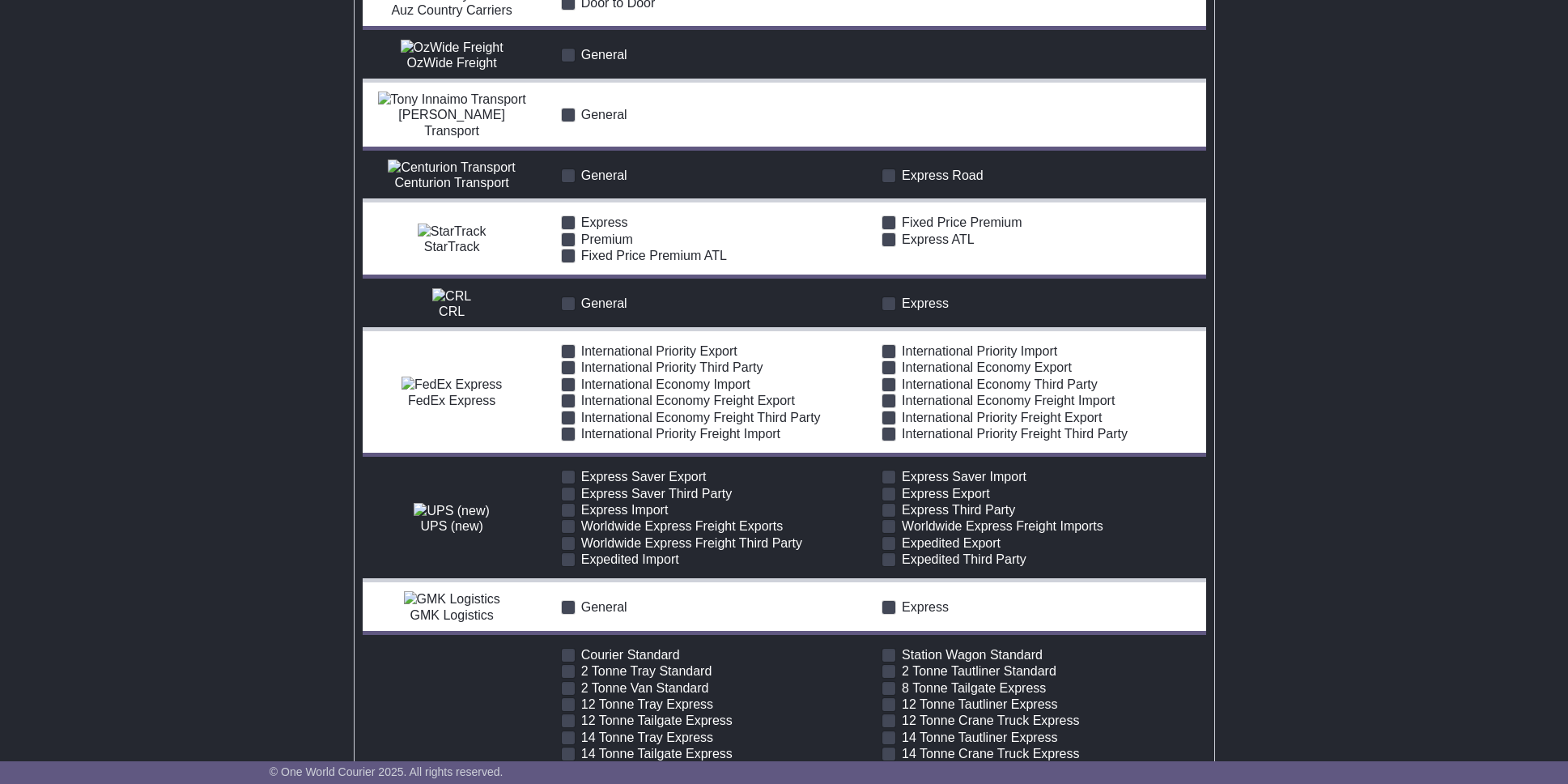
drag, startPoint x: 1336, startPoint y: 208, endPoint x: 1340, endPoint y: 307, distance: 99.1
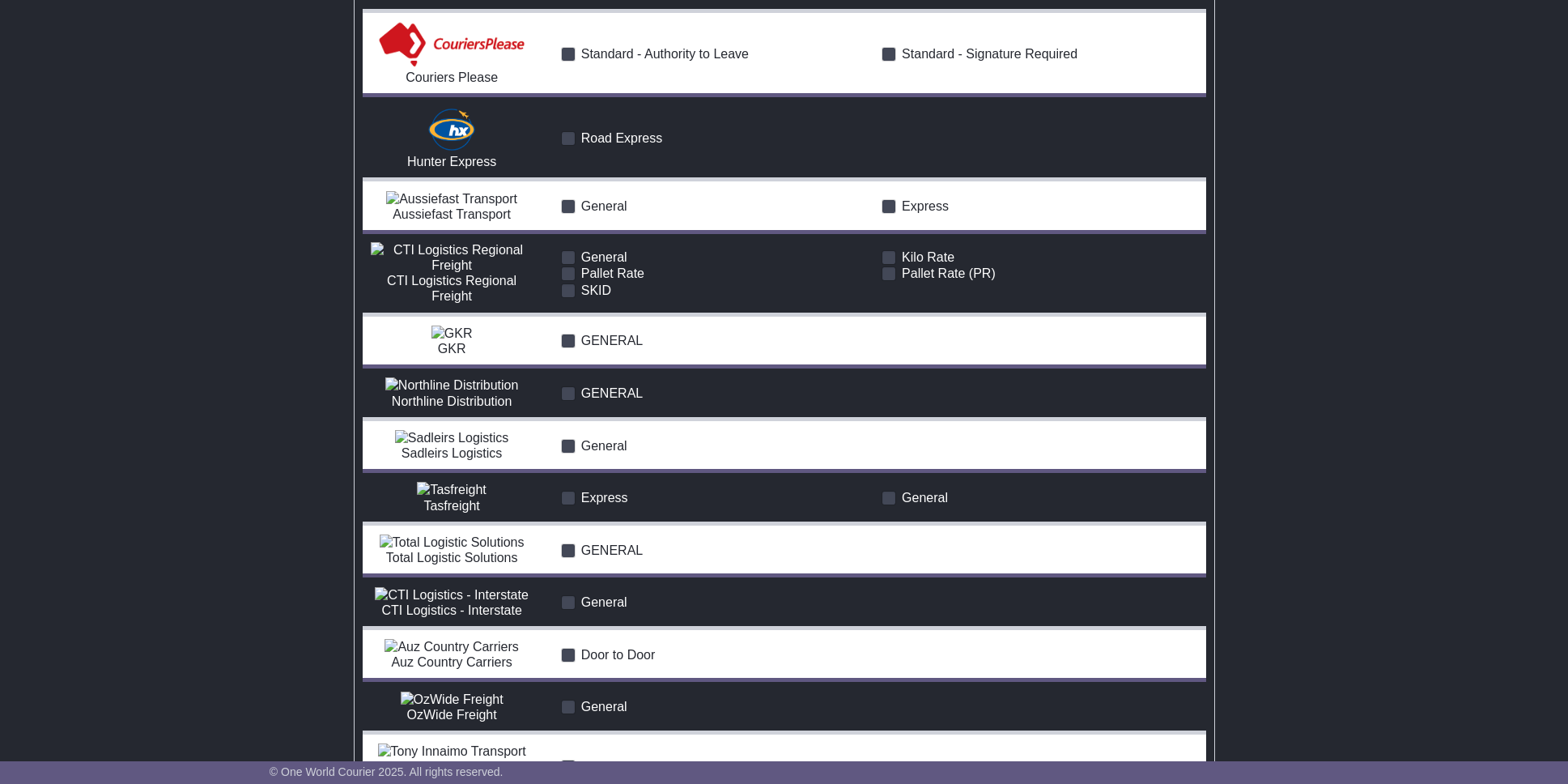
scroll to position [0, 0]
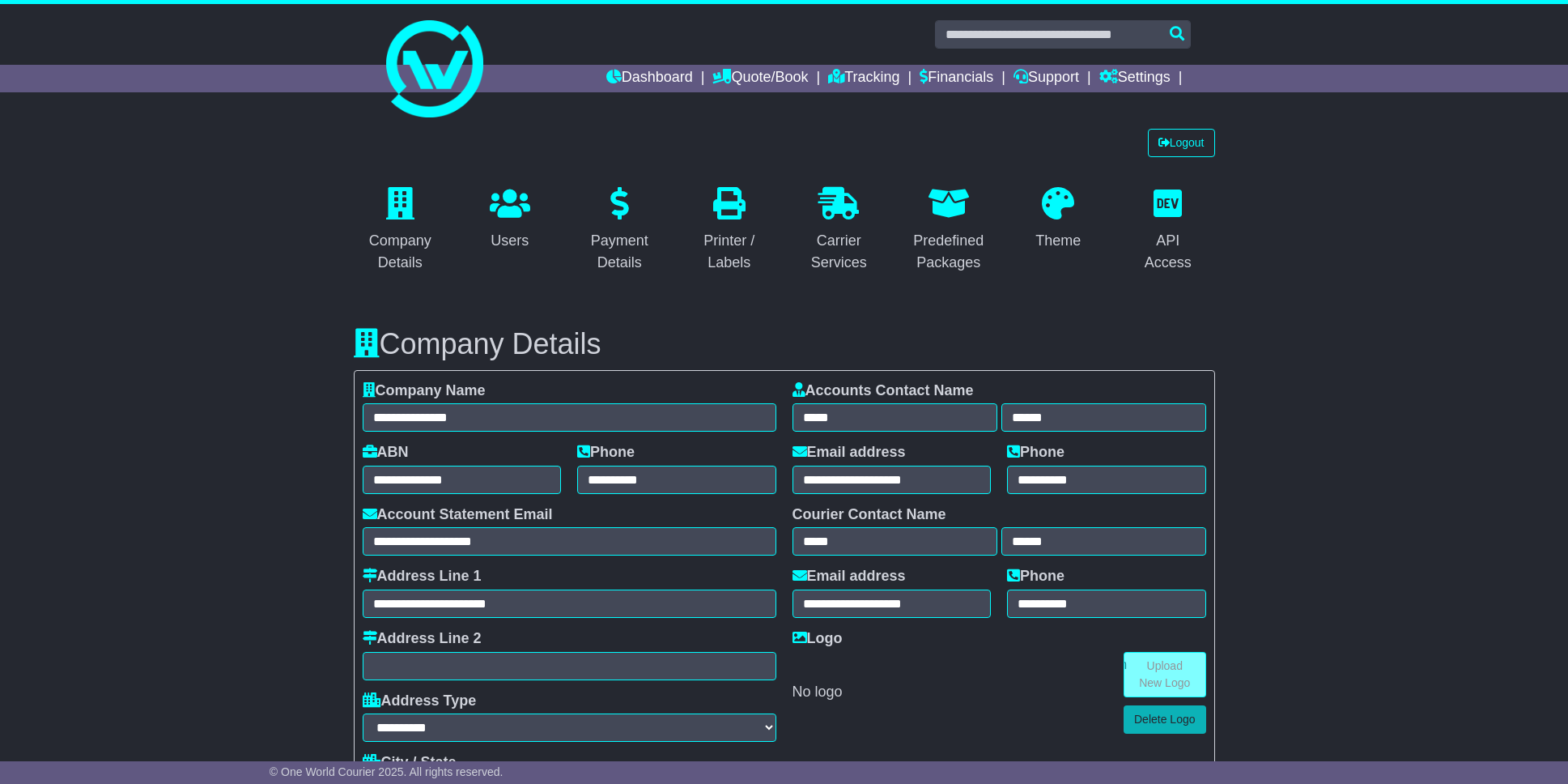
drag, startPoint x: 1335, startPoint y: 388, endPoint x: 1090, endPoint y: 2, distance: 457.2
click at [836, 249] on div "Carrier Services" at bounding box center [839, 252] width 73 height 43
drag, startPoint x: 1216, startPoint y: 154, endPoint x: 1212, endPoint y: 40, distance: 114.1
click at [642, 84] on link "Dashboard" at bounding box center [649, 79] width 87 height 28
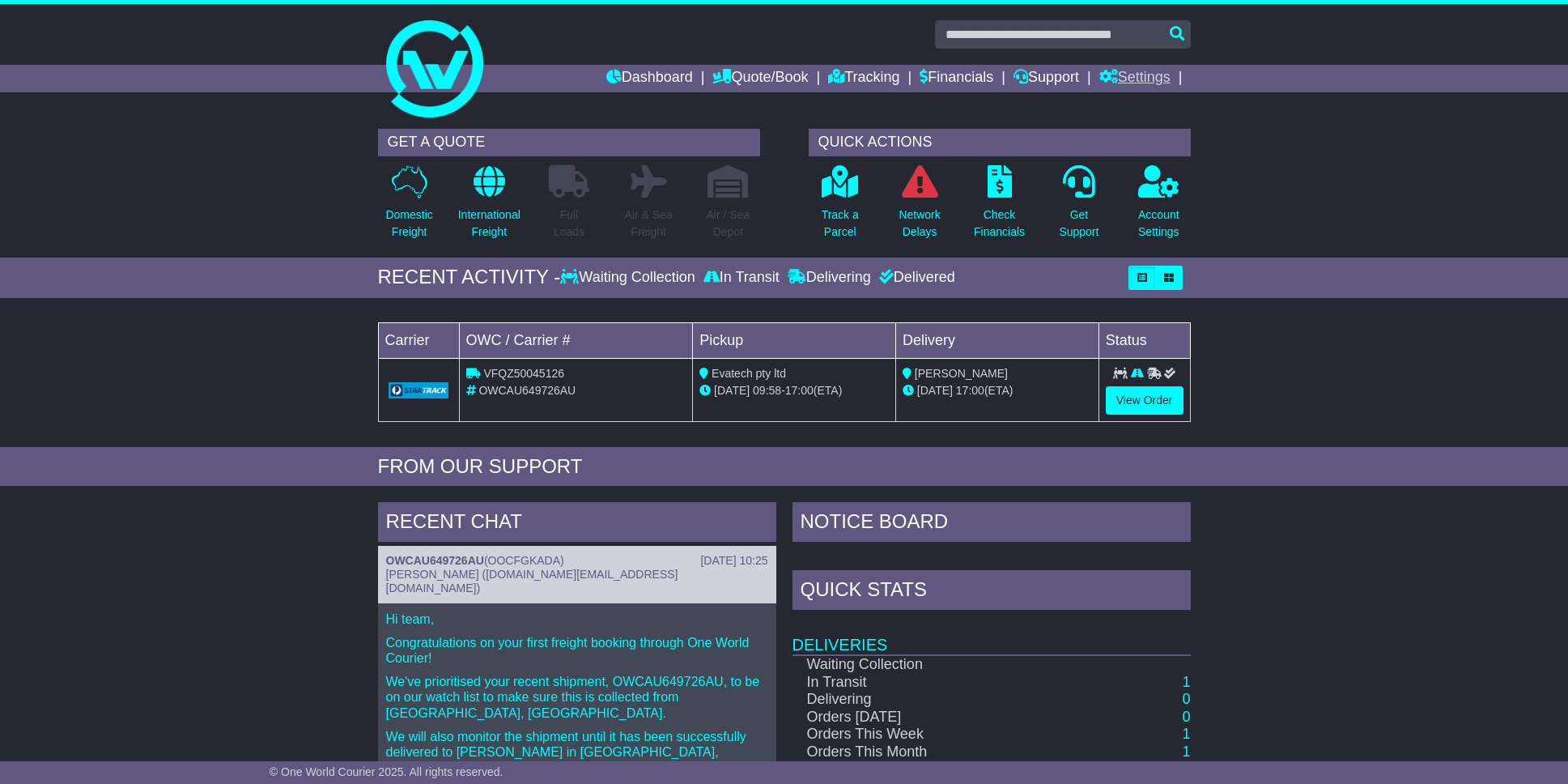
click at [1134, 80] on link "Settings" at bounding box center [1135, 79] width 71 height 28
click at [1127, 102] on link "Settings" at bounding box center [1164, 106] width 128 height 18
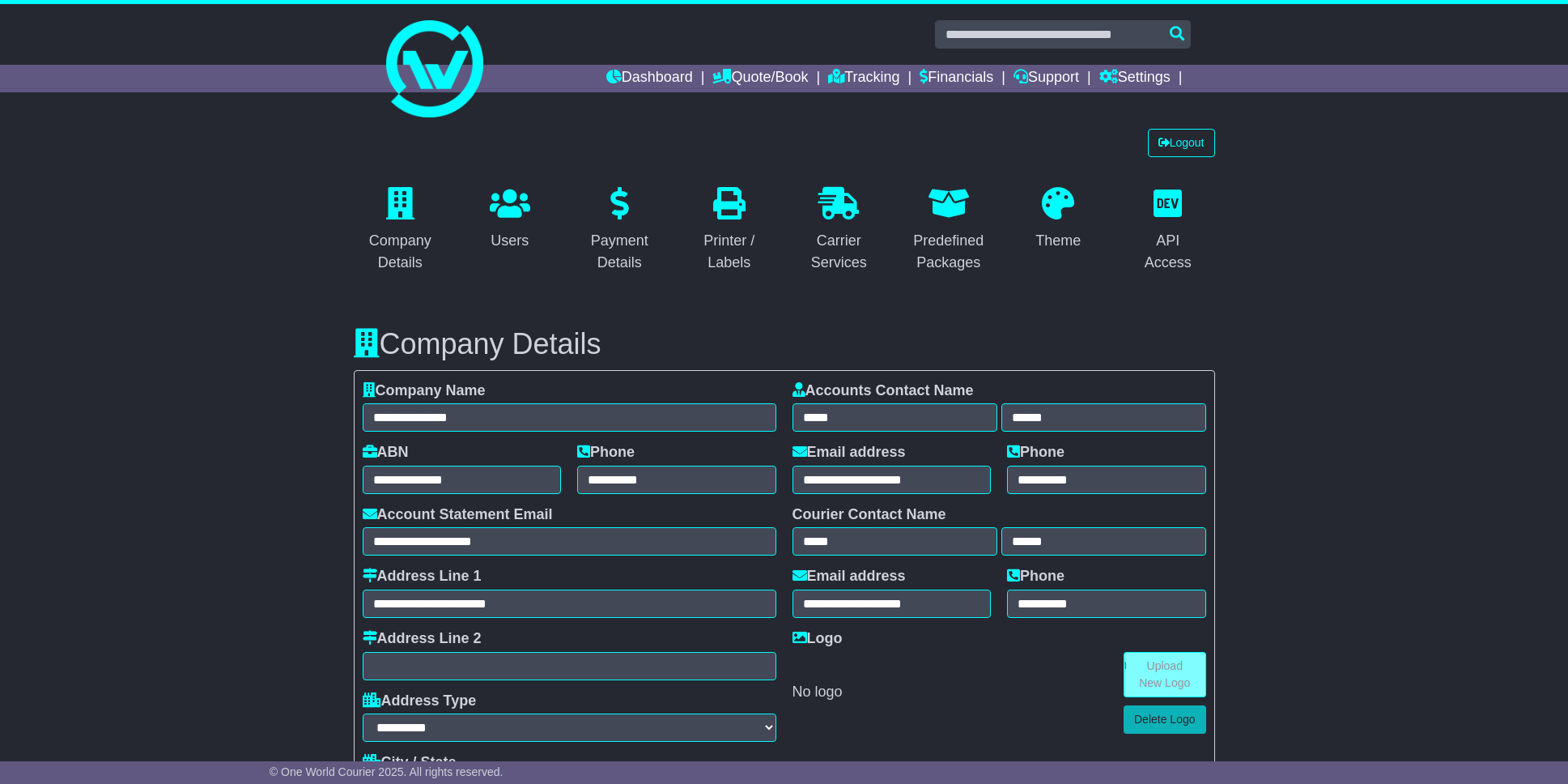
select select "**********"
select select "**"
select select "*"
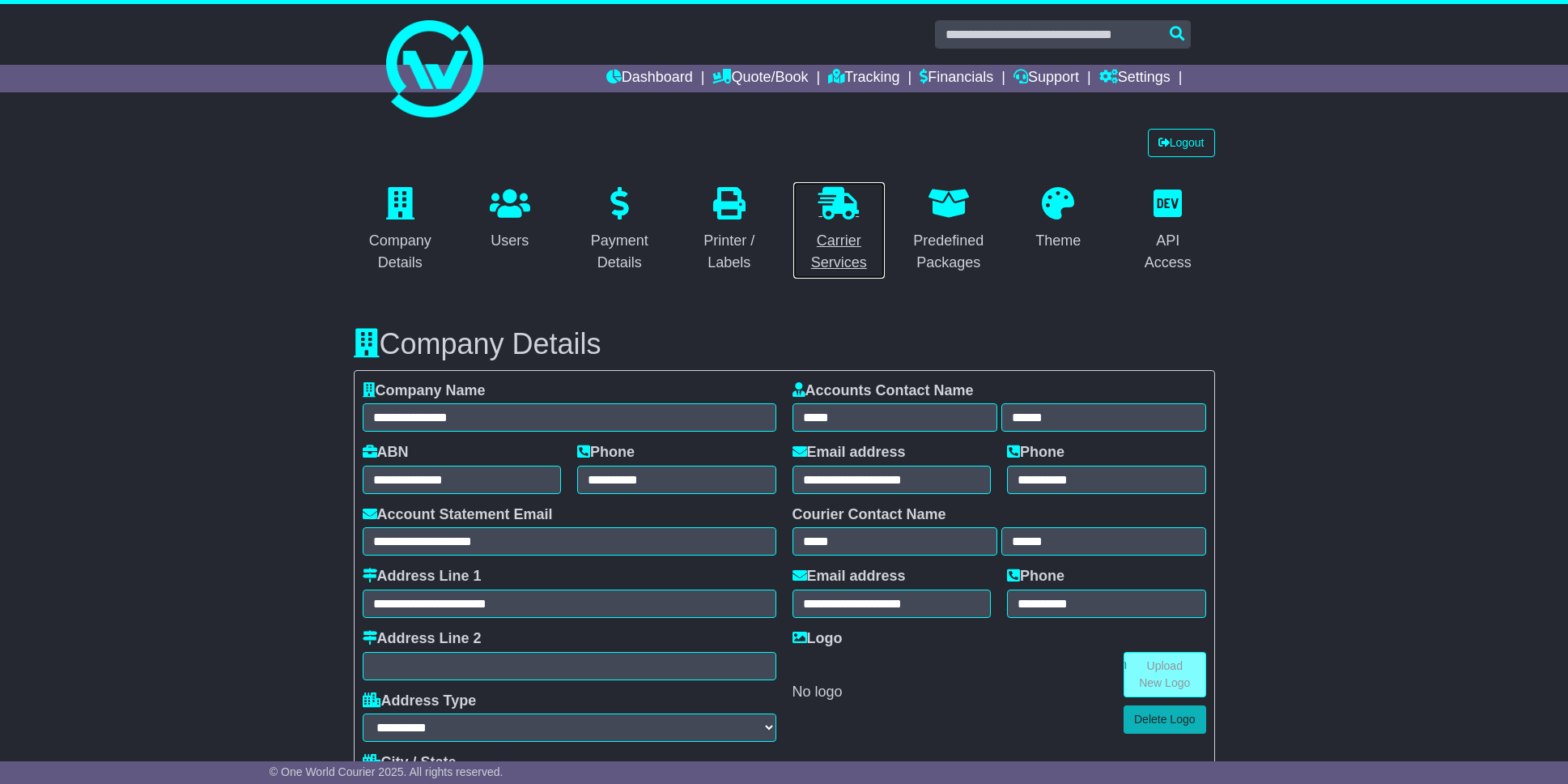
click at [829, 216] on icon at bounding box center [838, 203] width 40 height 32
drag, startPoint x: 1448, startPoint y: 465, endPoint x: 1273, endPoint y: -127, distance: 617.3
